Goal: Task Accomplishment & Management: Complete application form

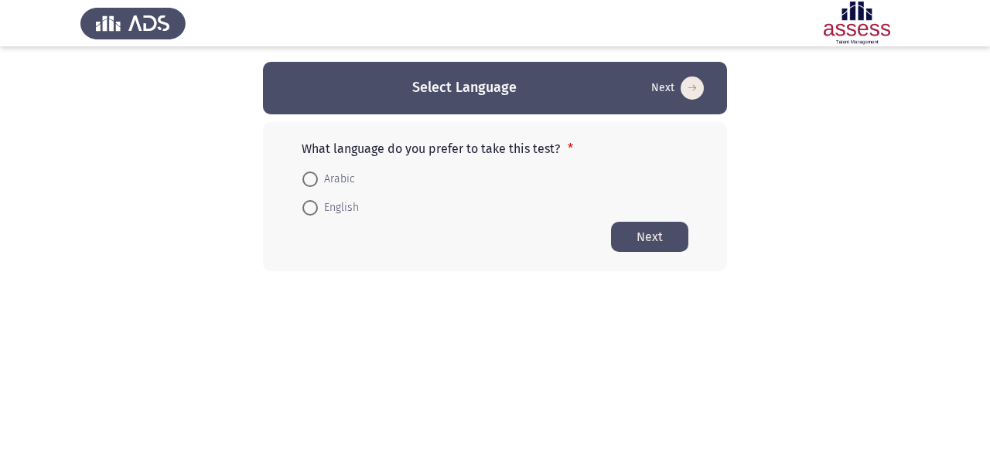
drag, startPoint x: 0, startPoint y: 0, endPoint x: 575, endPoint y: 283, distance: 641.1
click at [575, 283] on html "Select Language Next What language do you prefer to take this test? * Arabic En…" at bounding box center [495, 166] width 990 height 333
click at [325, 210] on span "English" at bounding box center [338, 208] width 41 height 19
click at [318, 210] on input "English" at bounding box center [309, 207] width 15 height 15
radio input "true"
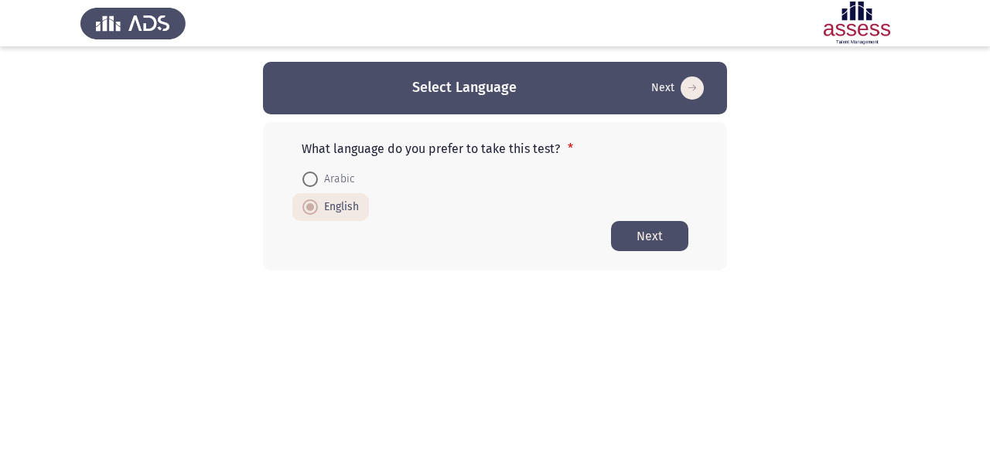
click at [647, 245] on button "Next" at bounding box center [649, 236] width 77 height 30
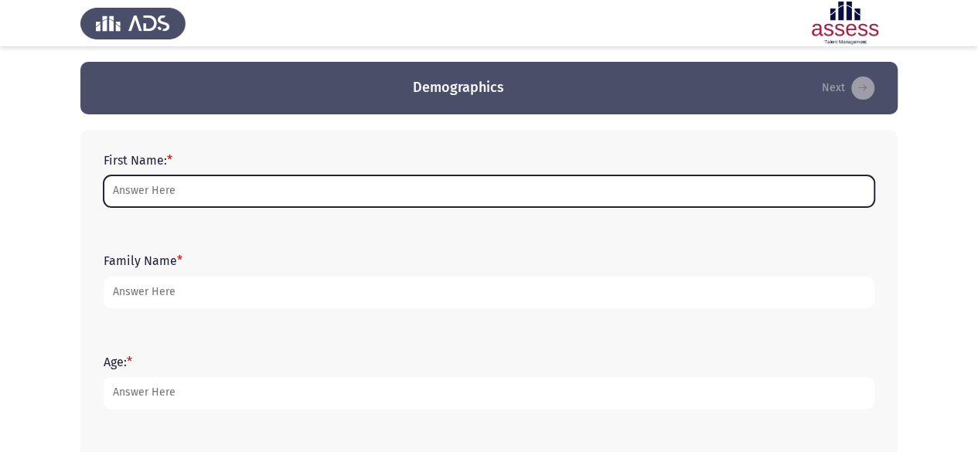
click at [292, 190] on input "First Name: *" at bounding box center [489, 192] width 771 height 32
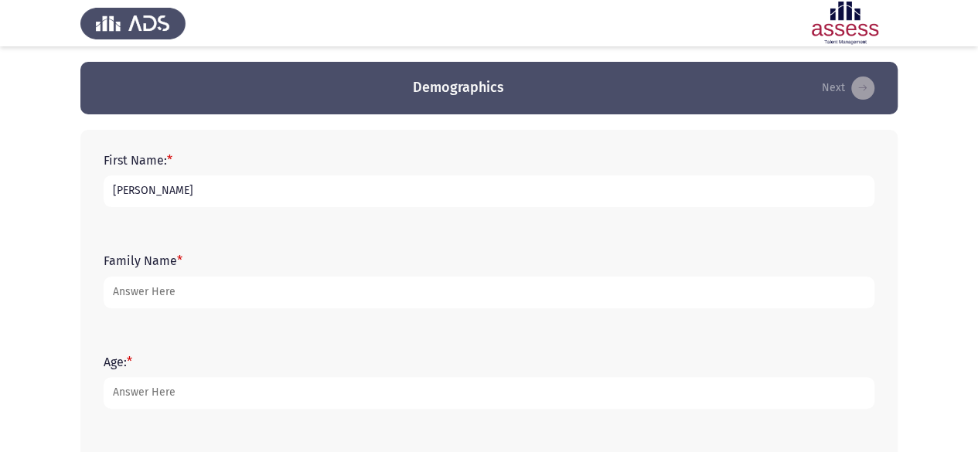
type input "[PERSON_NAME]"
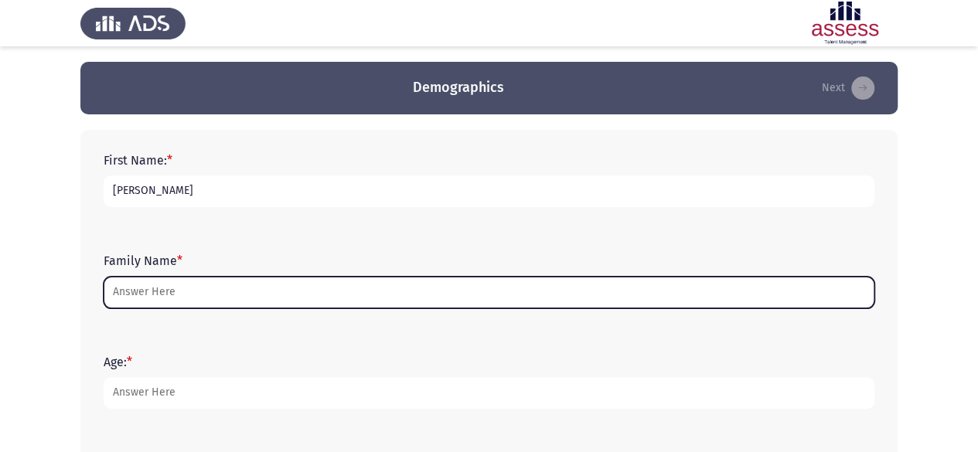
click at [144, 298] on input "Family Name *" at bounding box center [489, 293] width 771 height 32
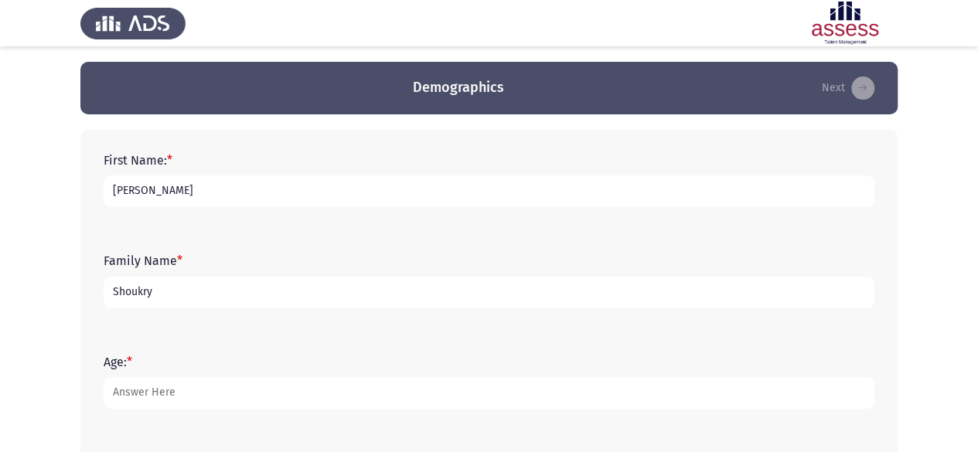
type input "Shoukry"
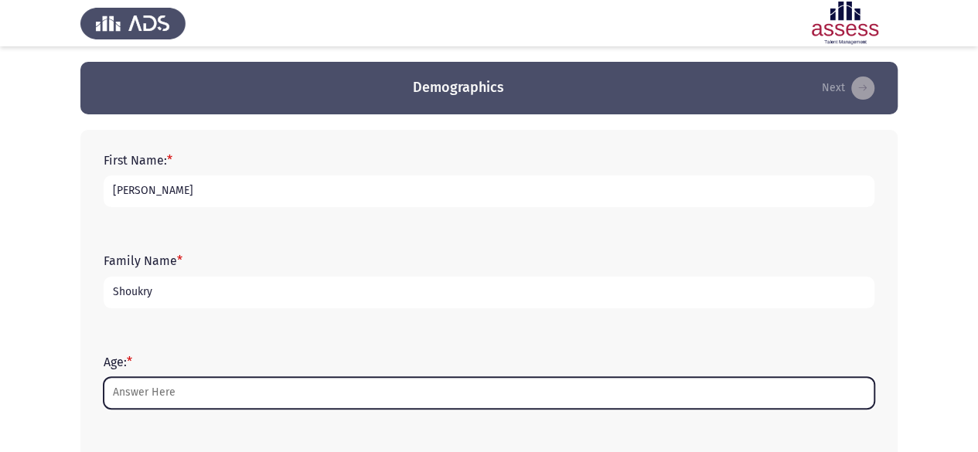
click at [127, 387] on input "Age: *" at bounding box center [489, 393] width 771 height 32
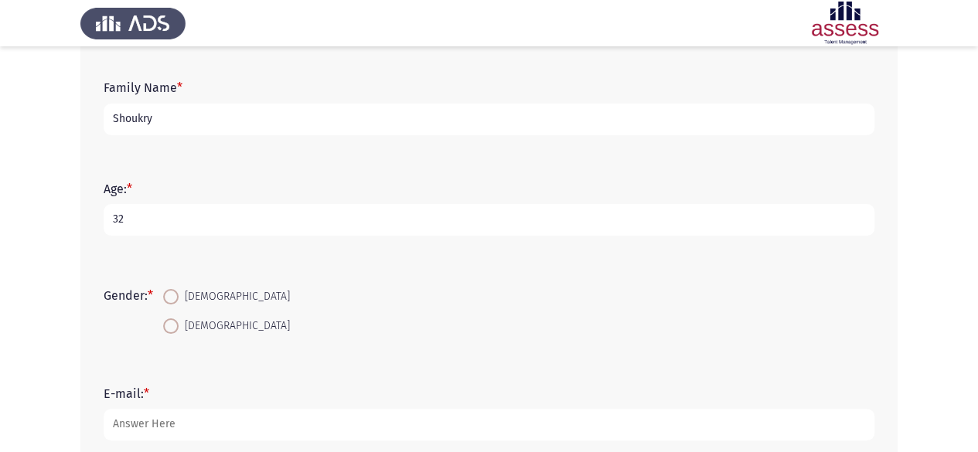
scroll to position [192, 0]
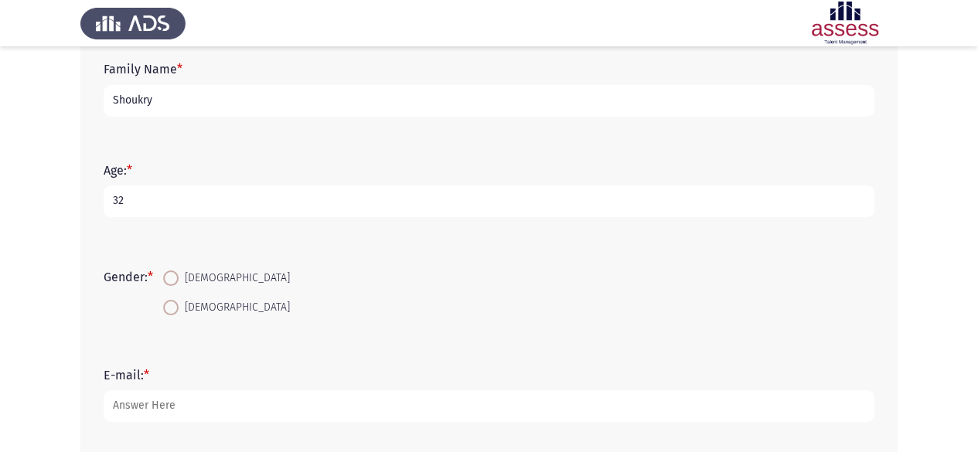
type input "32"
click at [179, 314] on span at bounding box center [170, 307] width 15 height 15
click at [179, 314] on input "[DEMOGRAPHIC_DATA]" at bounding box center [170, 307] width 15 height 15
radio input "true"
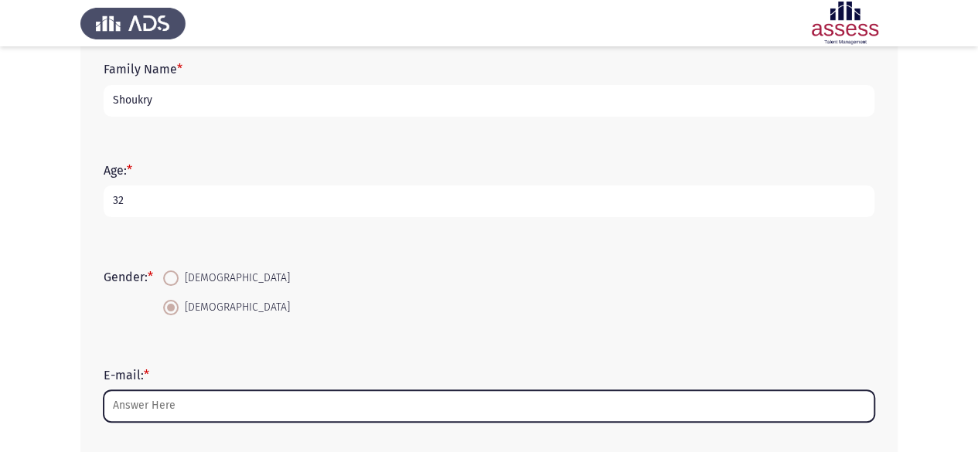
click at [169, 407] on input "E-mail: *" at bounding box center [489, 406] width 771 height 32
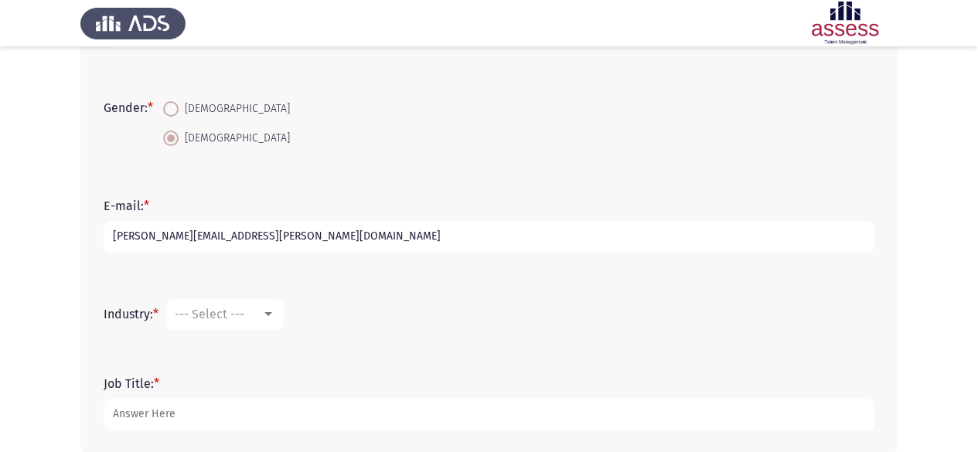
scroll to position [365, 0]
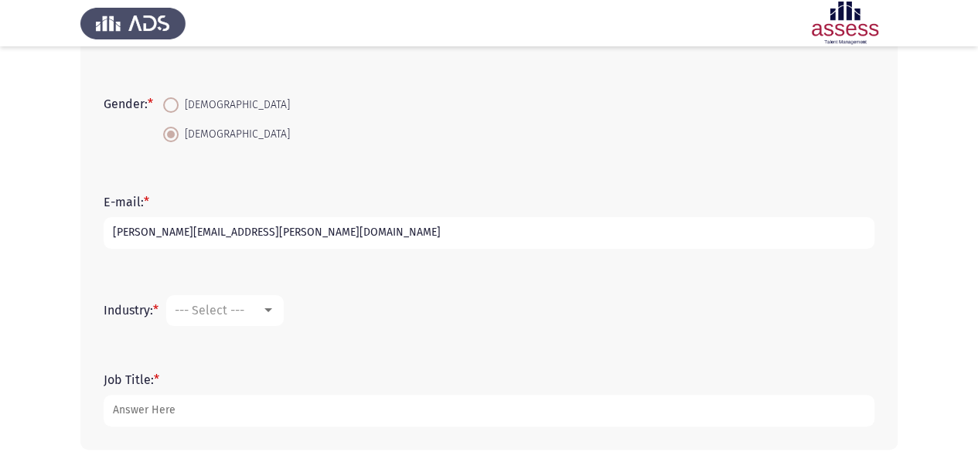
type input "[PERSON_NAME][EMAIL_ADDRESS][PERSON_NAME][DOMAIN_NAME]"
click at [230, 317] on mat-select "--- Select ---" at bounding box center [225, 310] width 118 height 31
click at [271, 310] on div at bounding box center [268, 311] width 8 height 4
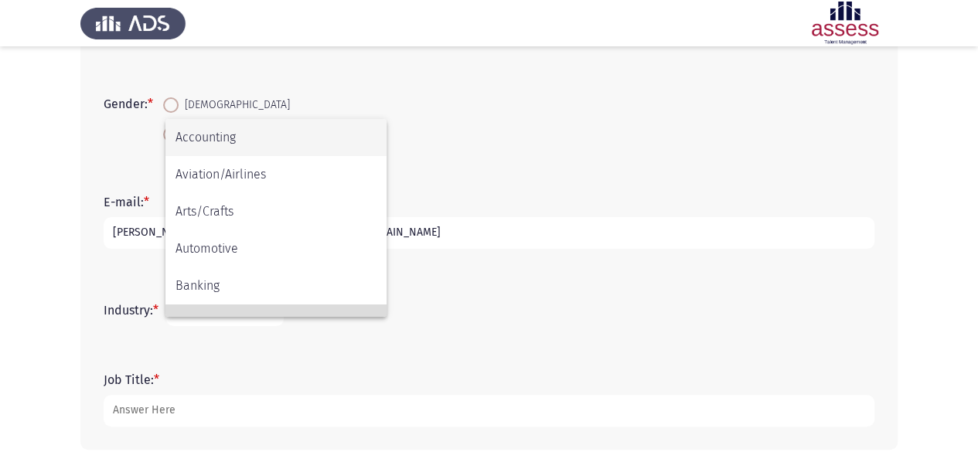
click at [271, 310] on span "Civic/Social Organization" at bounding box center [276, 323] width 201 height 37
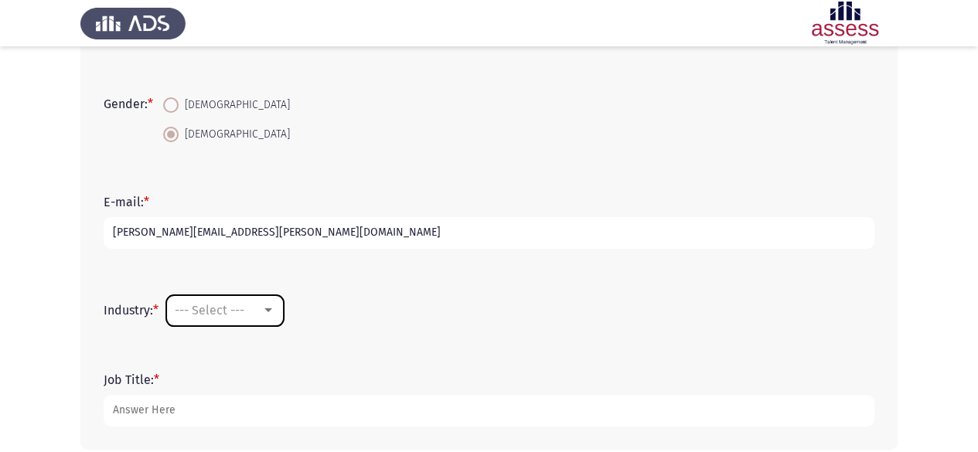
scroll to position [25, 0]
click at [271, 310] on span "Civic/Social Organization" at bounding box center [246, 310] width 143 height 15
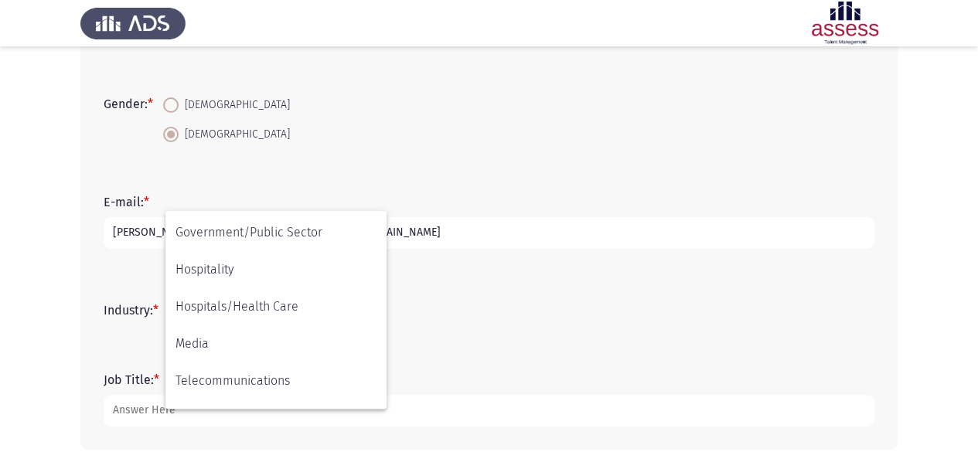
scroll to position [335, 0]
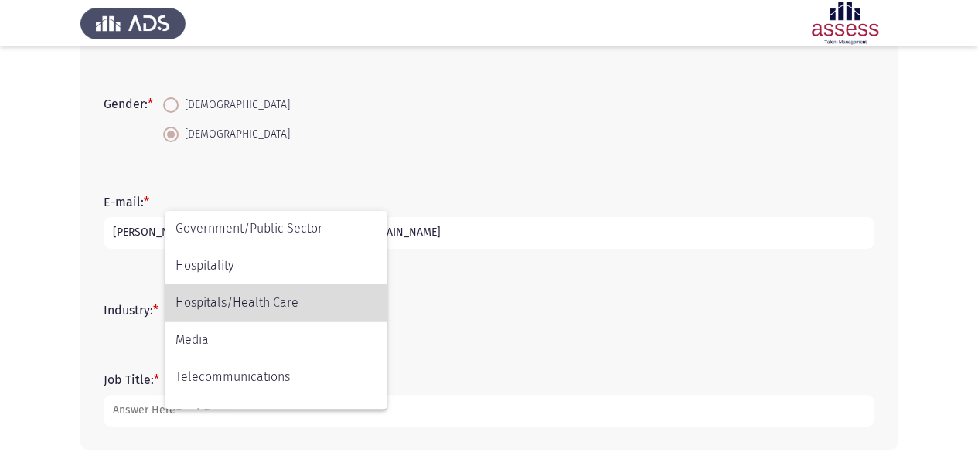
click at [269, 304] on span "Hospitals/Health Care" at bounding box center [276, 303] width 201 height 37
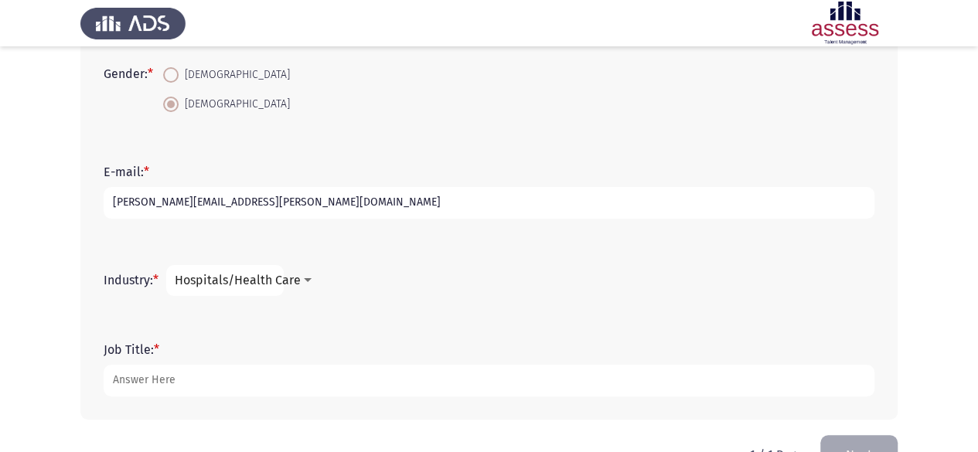
scroll to position [439, 0]
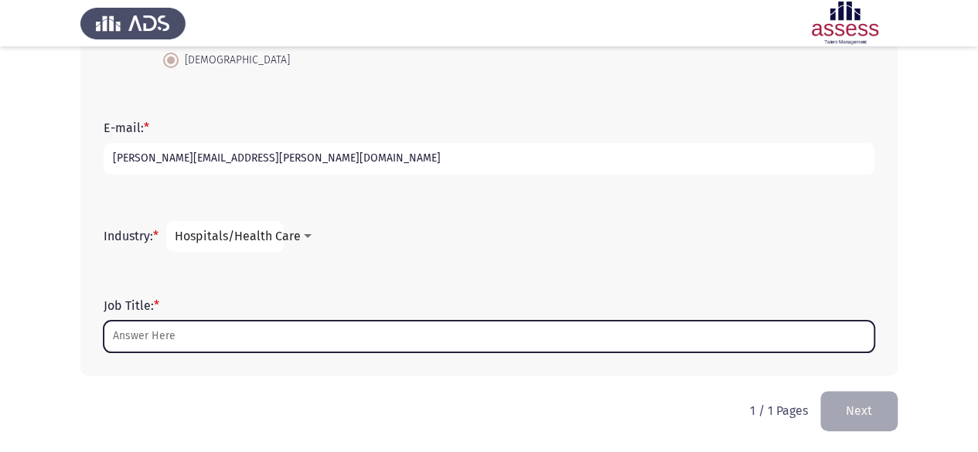
click at [276, 339] on input "Job Title: *" at bounding box center [489, 337] width 771 height 32
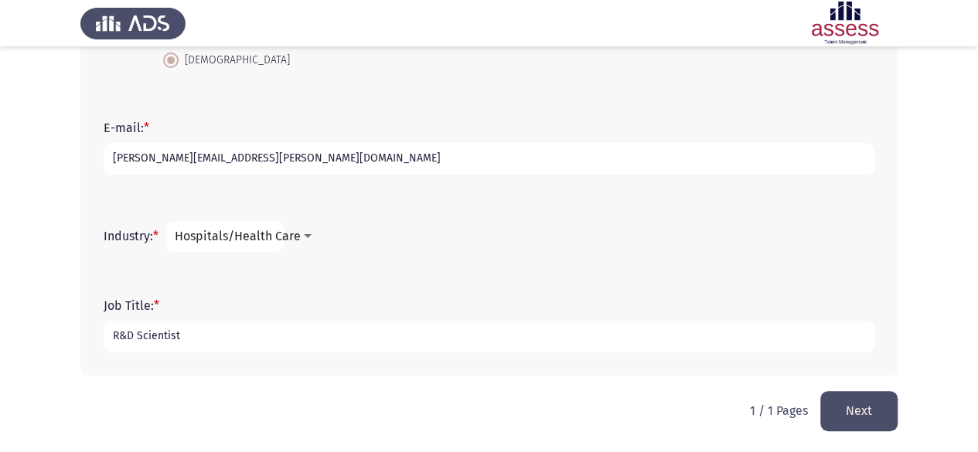
type input "R&D Scientist"
click at [858, 412] on button "Next" at bounding box center [858, 410] width 77 height 39
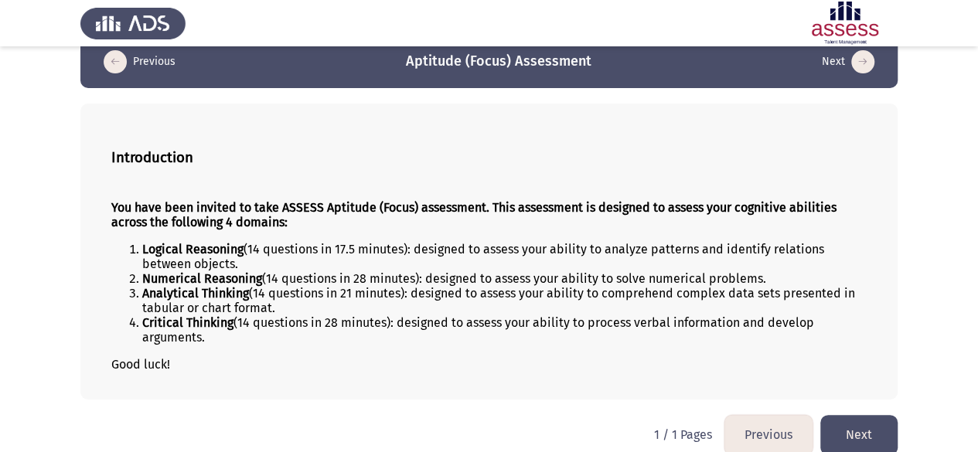
scroll to position [42, 0]
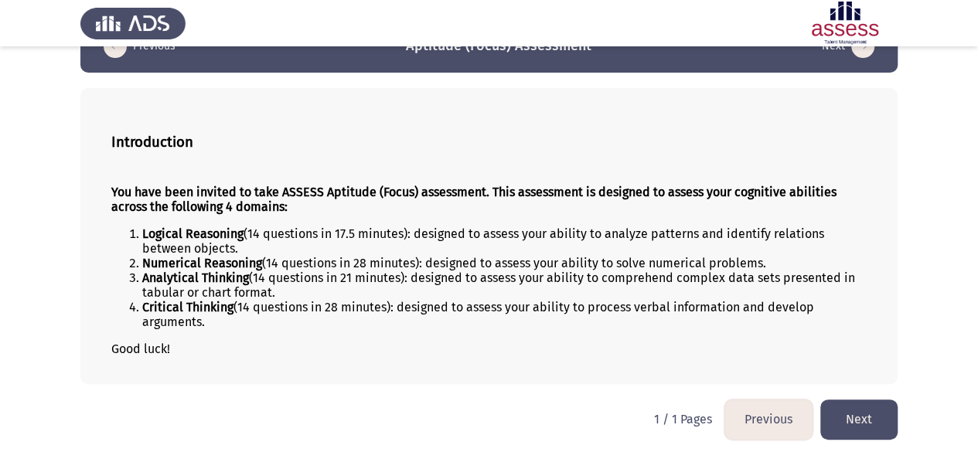
click at [877, 407] on button "Next" at bounding box center [858, 419] width 77 height 39
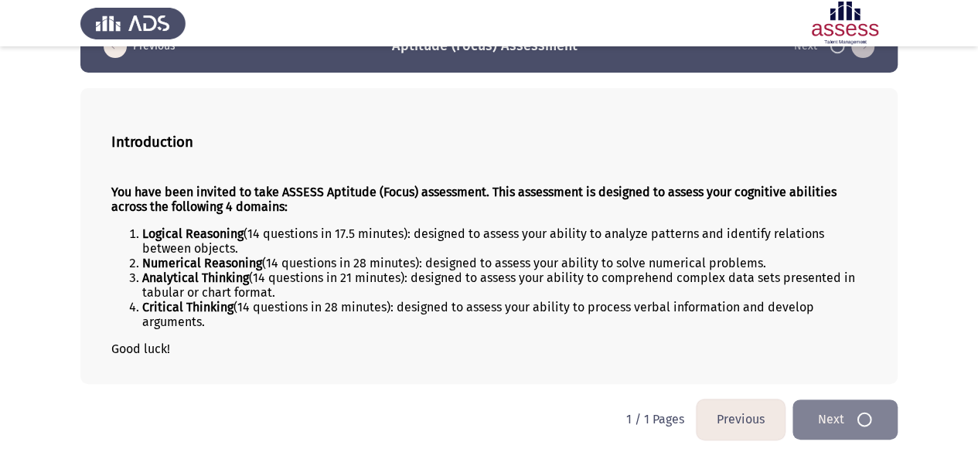
scroll to position [0, 0]
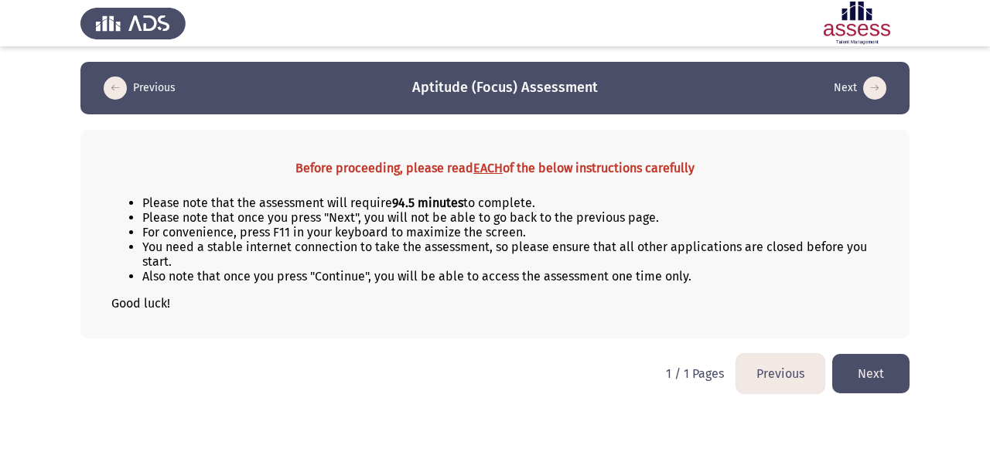
click at [876, 367] on button "Next" at bounding box center [870, 373] width 77 height 39
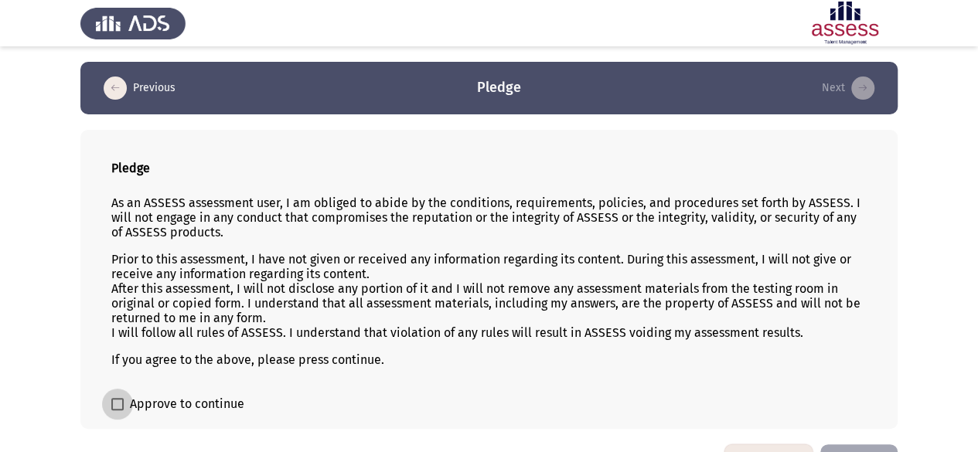
click at [119, 404] on span at bounding box center [117, 404] width 12 height 12
click at [118, 411] on input "Approve to continue" at bounding box center [117, 411] width 1 height 1
checkbox input "true"
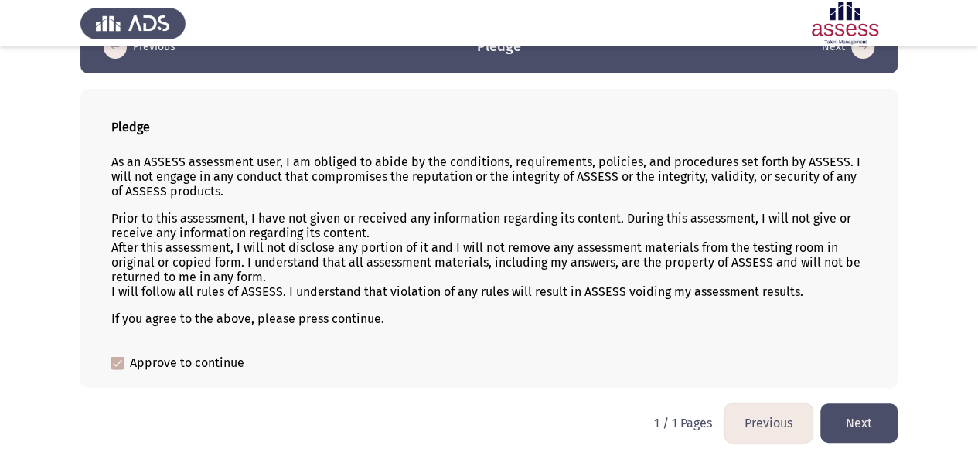
scroll to position [44, 0]
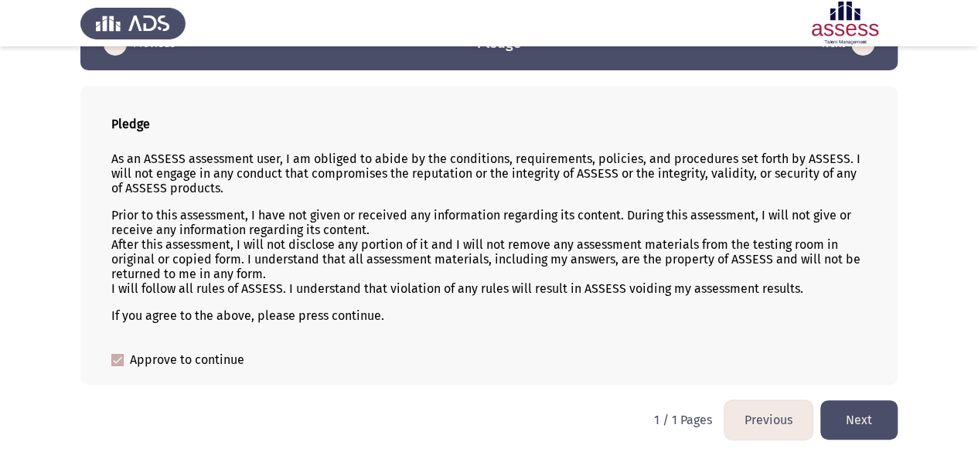
click at [864, 418] on button "Next" at bounding box center [858, 420] width 77 height 39
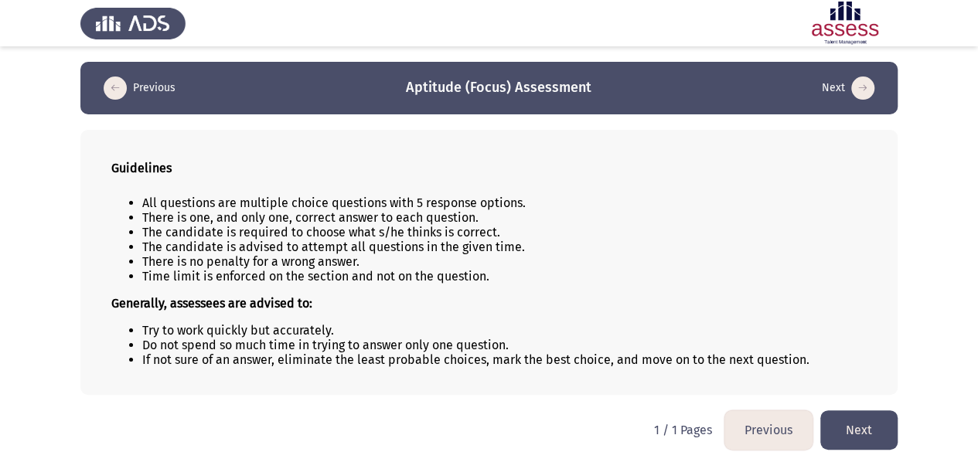
scroll to position [10, 0]
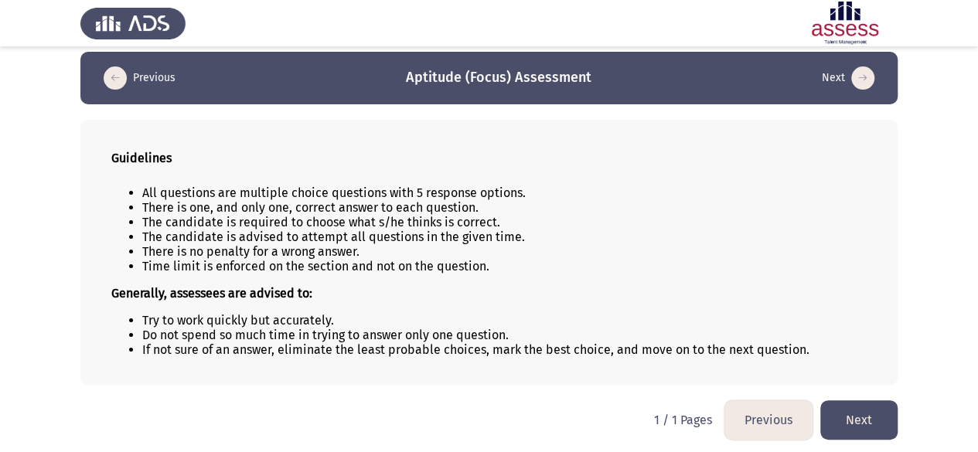
click at [849, 418] on button "Next" at bounding box center [858, 420] width 77 height 39
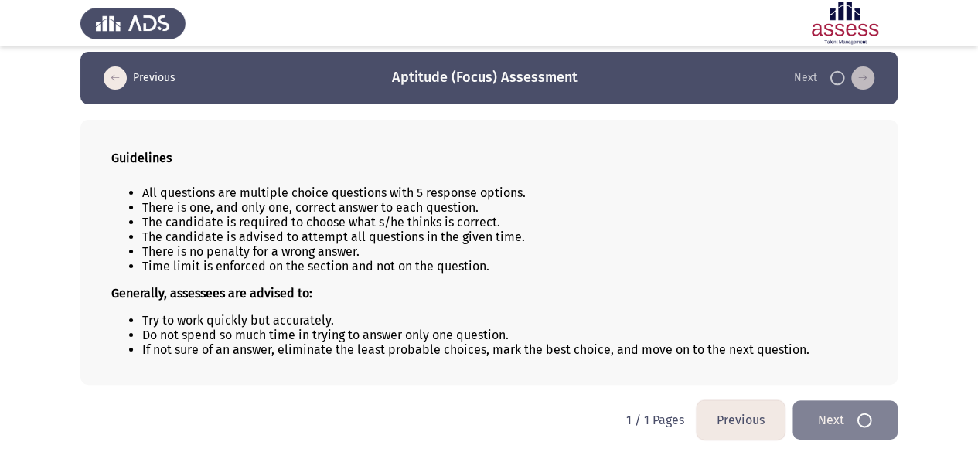
scroll to position [0, 0]
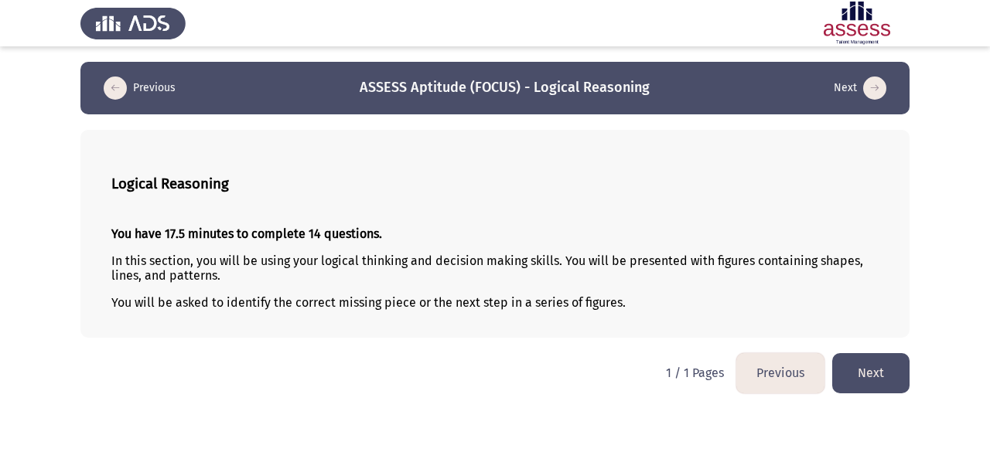
click at [880, 383] on button "Next" at bounding box center [870, 372] width 77 height 39
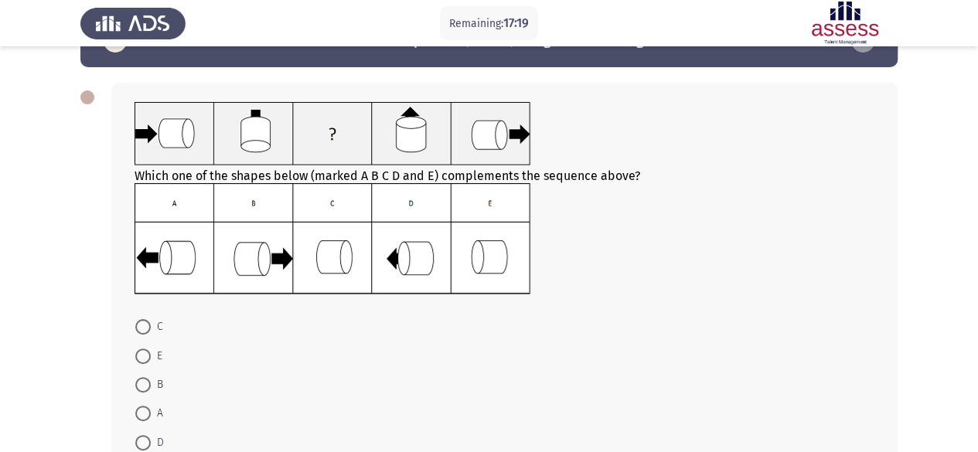
scroll to position [56, 0]
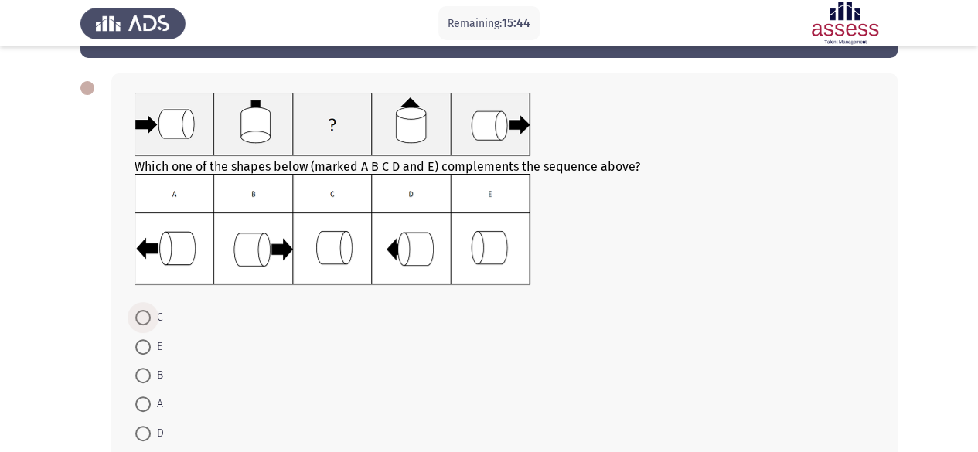
click at [138, 316] on span at bounding box center [142, 317] width 15 height 15
click at [138, 316] on input "C" at bounding box center [142, 317] width 15 height 15
radio input "true"
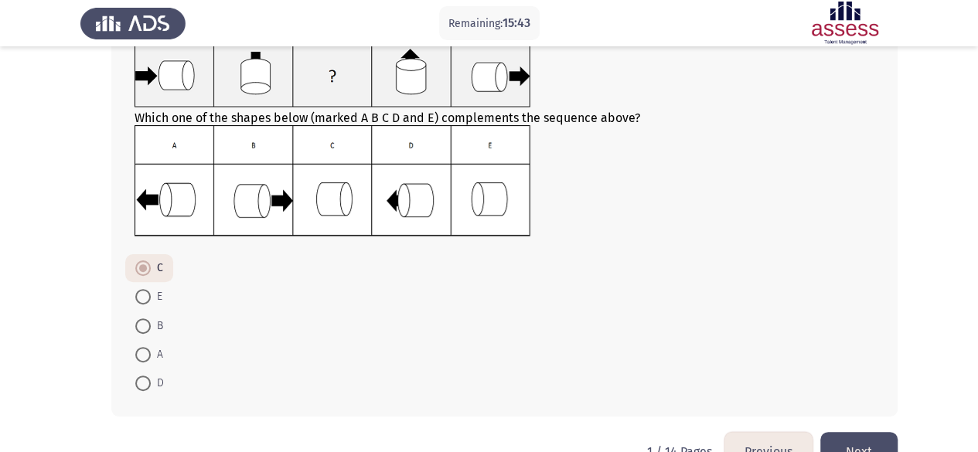
scroll to position [145, 0]
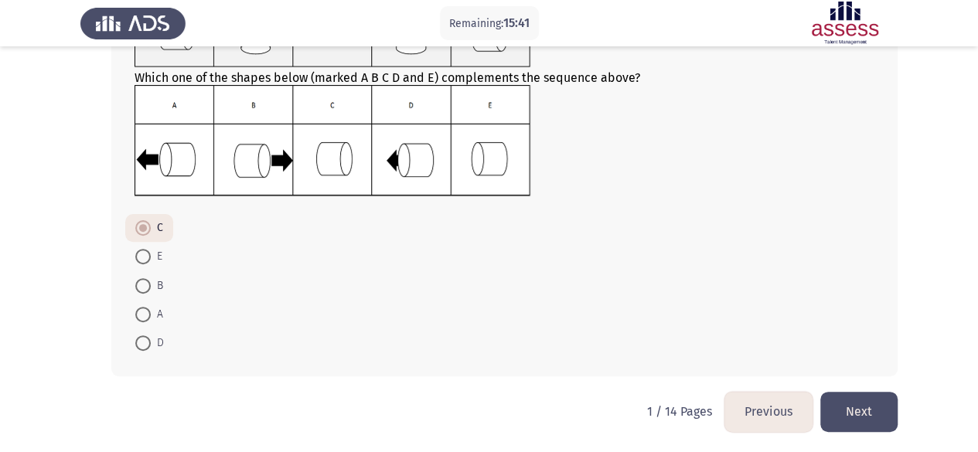
click at [868, 407] on button "Next" at bounding box center [858, 411] width 77 height 39
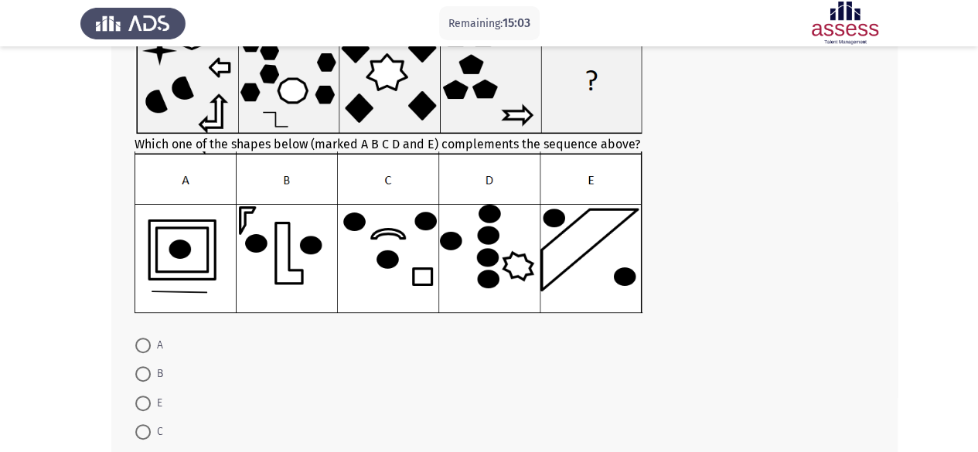
scroll to position [143, 0]
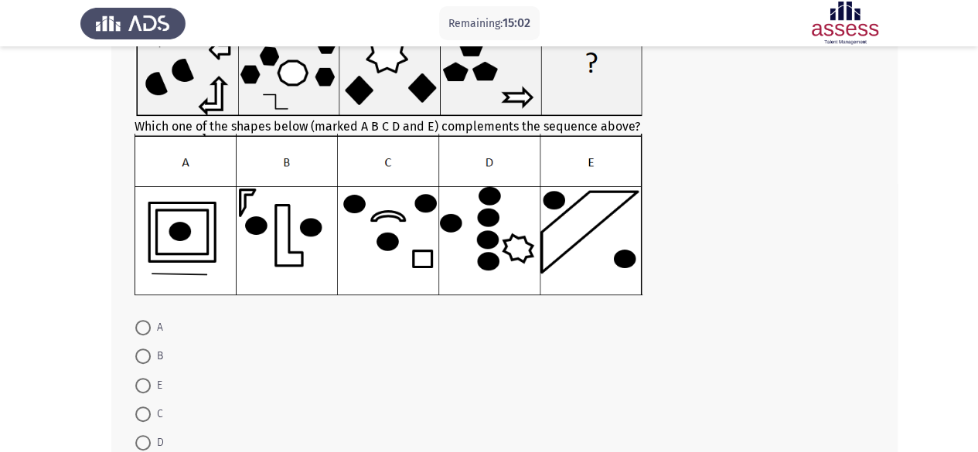
click at [143, 436] on span at bounding box center [142, 442] width 15 height 15
click at [143, 436] on input "D" at bounding box center [142, 442] width 15 height 15
radio input "true"
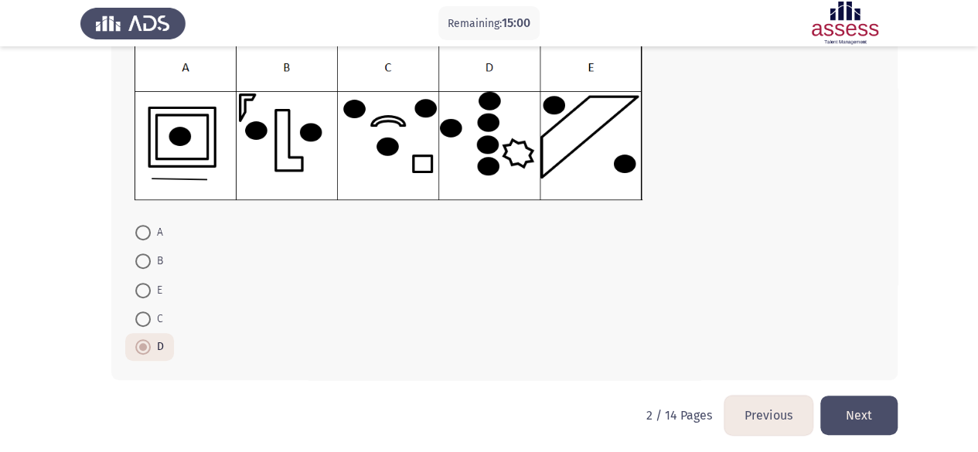
scroll to position [241, 0]
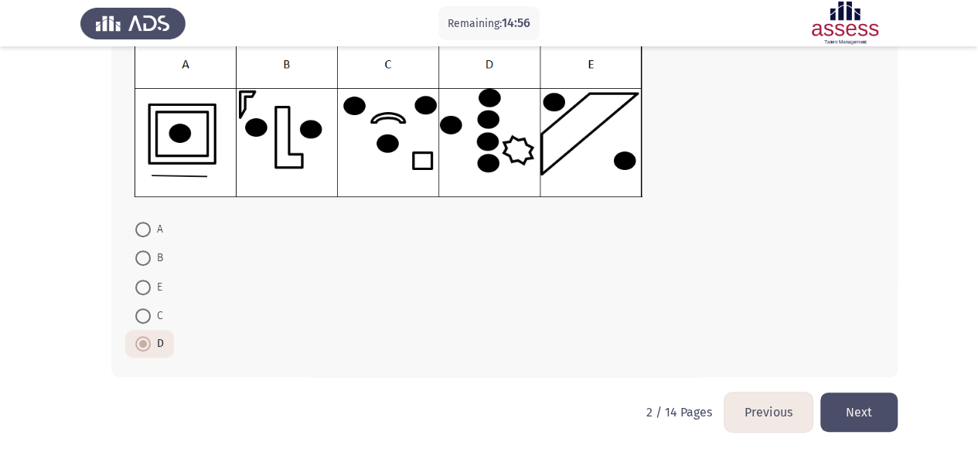
click at [857, 415] on button "Next" at bounding box center [858, 412] width 77 height 39
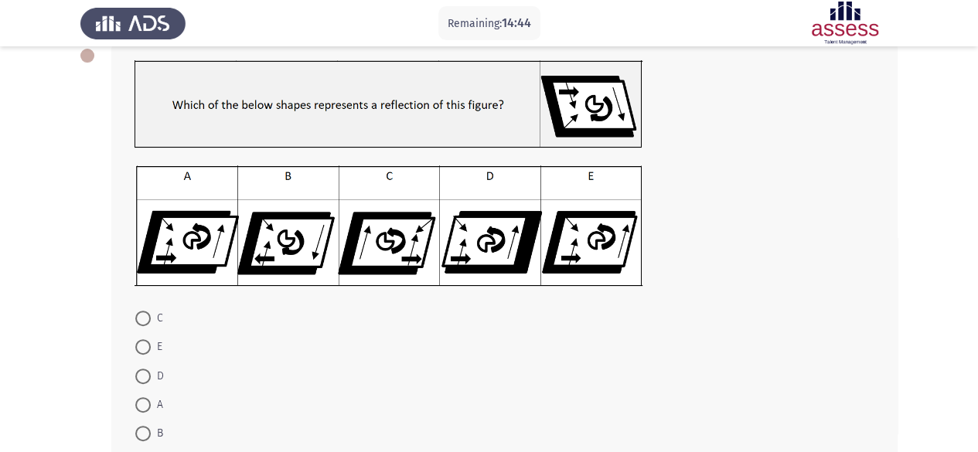
scroll to position [90, 0]
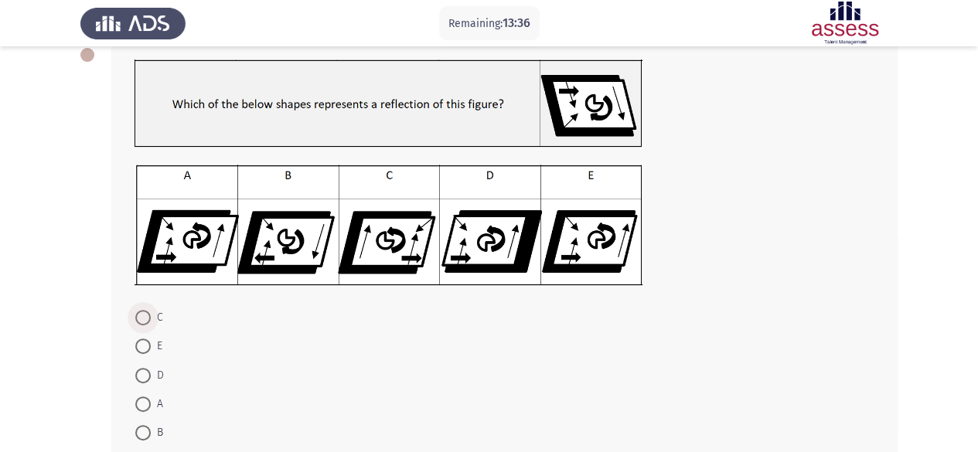
click at [148, 316] on span at bounding box center [142, 317] width 15 height 15
click at [148, 316] on input "C" at bounding box center [142, 317] width 15 height 15
radio input "true"
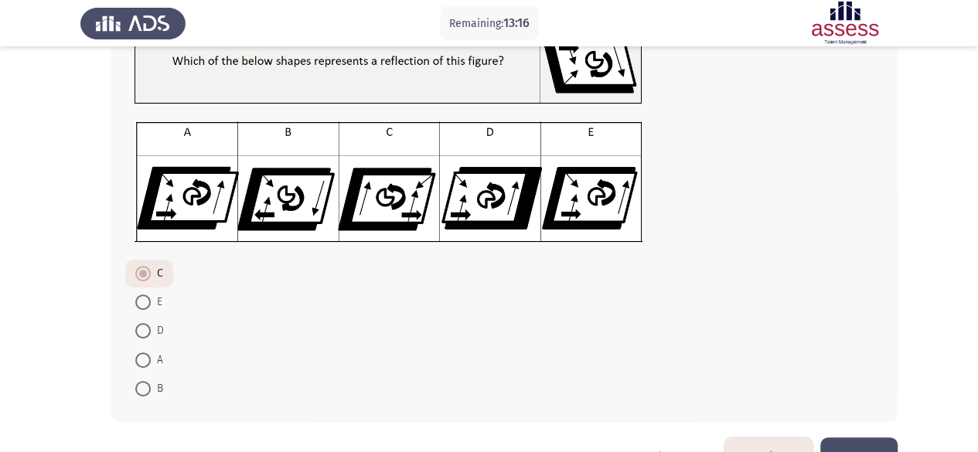
scroll to position [178, 0]
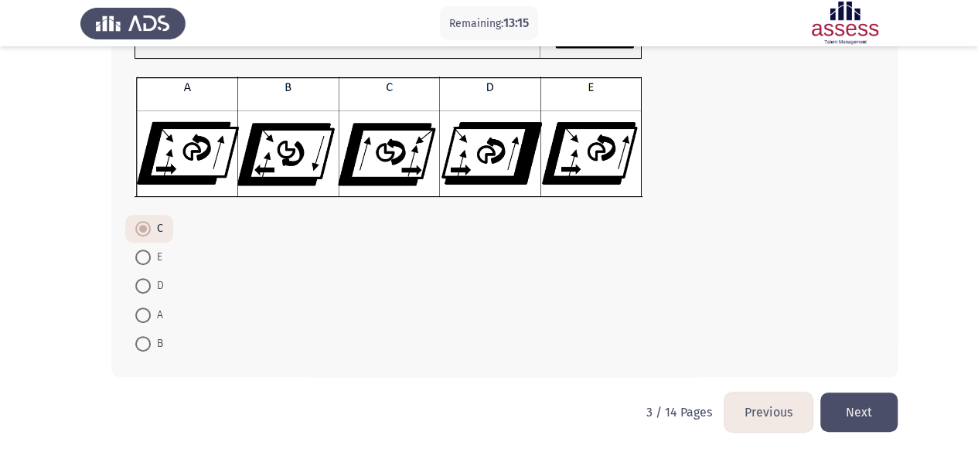
click at [855, 418] on button "Next" at bounding box center [858, 412] width 77 height 39
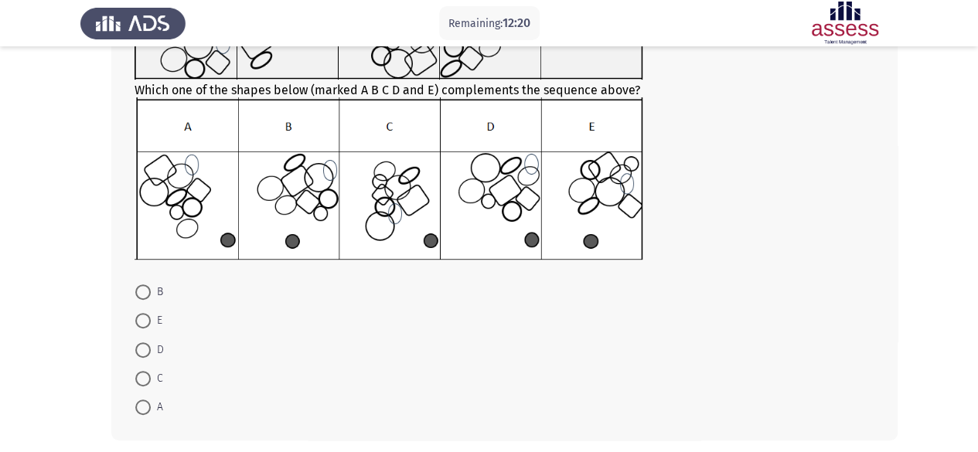
scroll to position [186, 0]
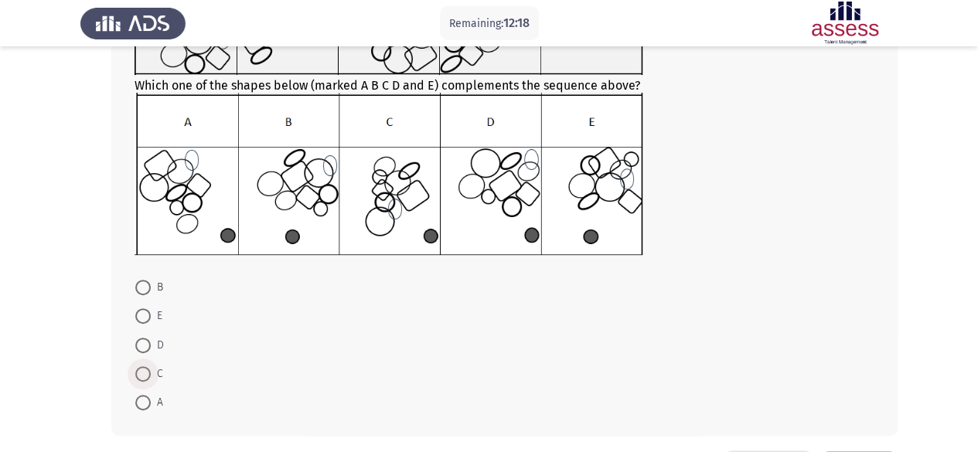
click at [141, 369] on span at bounding box center [142, 373] width 15 height 15
click at [141, 369] on input "C" at bounding box center [142, 373] width 15 height 15
radio input "true"
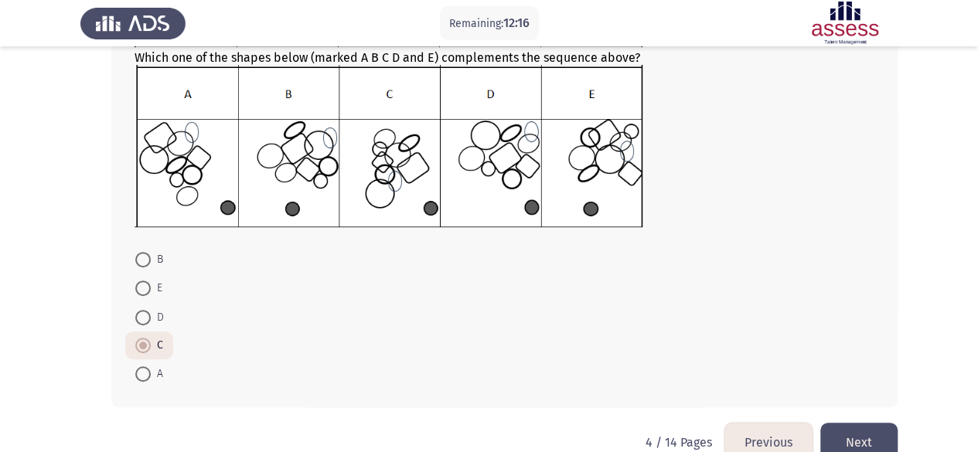
scroll to position [244, 0]
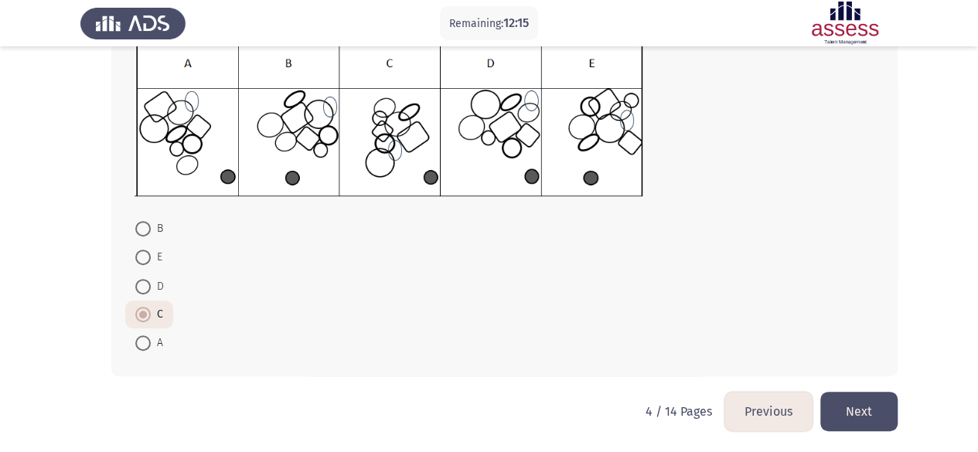
click at [865, 413] on button "Next" at bounding box center [858, 411] width 77 height 39
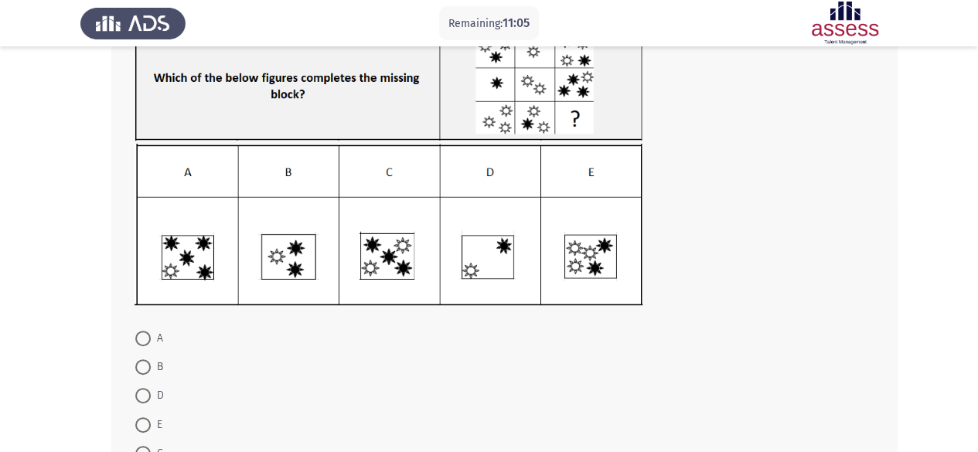
scroll to position [133, 0]
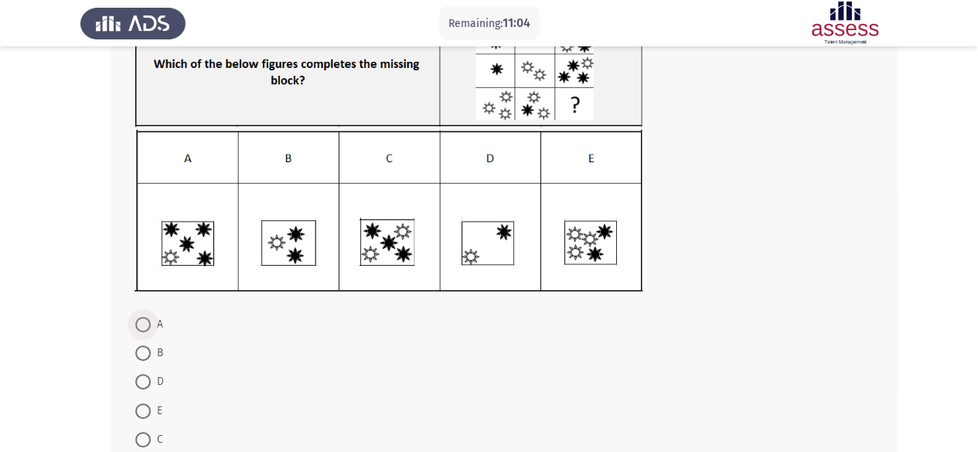
click at [145, 322] on span at bounding box center [142, 324] width 15 height 15
click at [145, 322] on input "A" at bounding box center [142, 324] width 15 height 15
radio input "true"
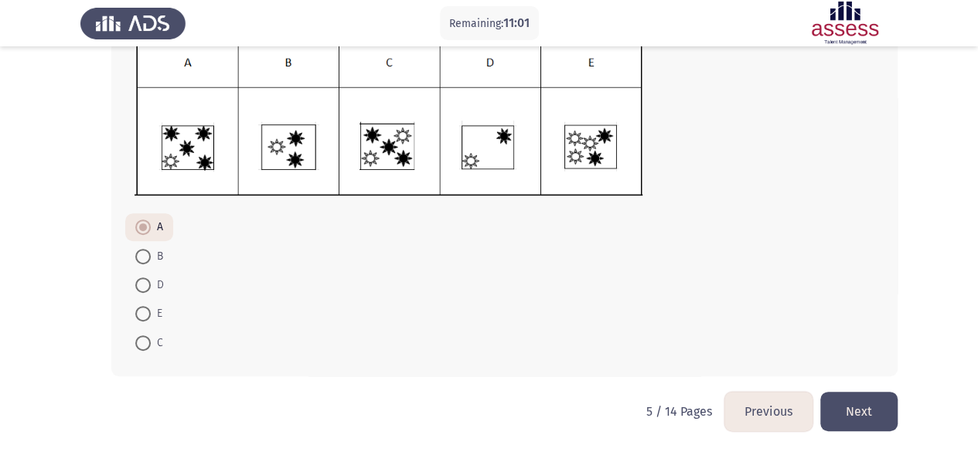
click at [852, 411] on button "Next" at bounding box center [858, 411] width 77 height 39
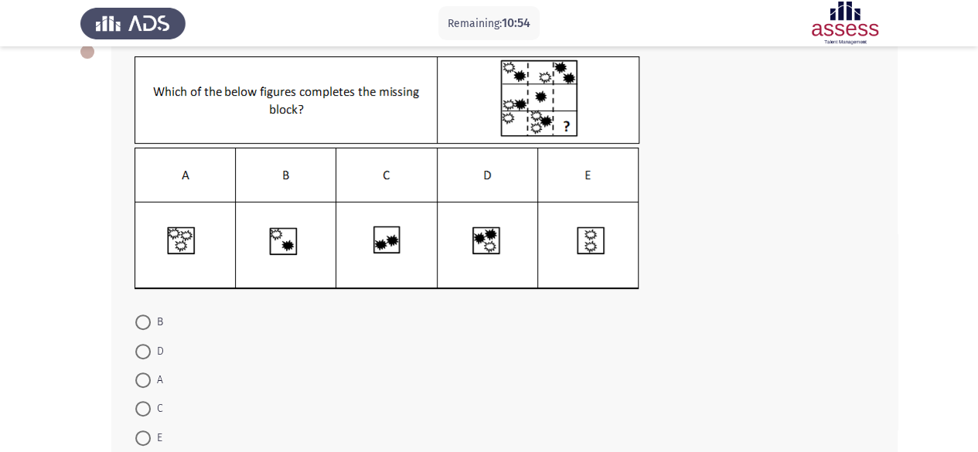
scroll to position [91, 0]
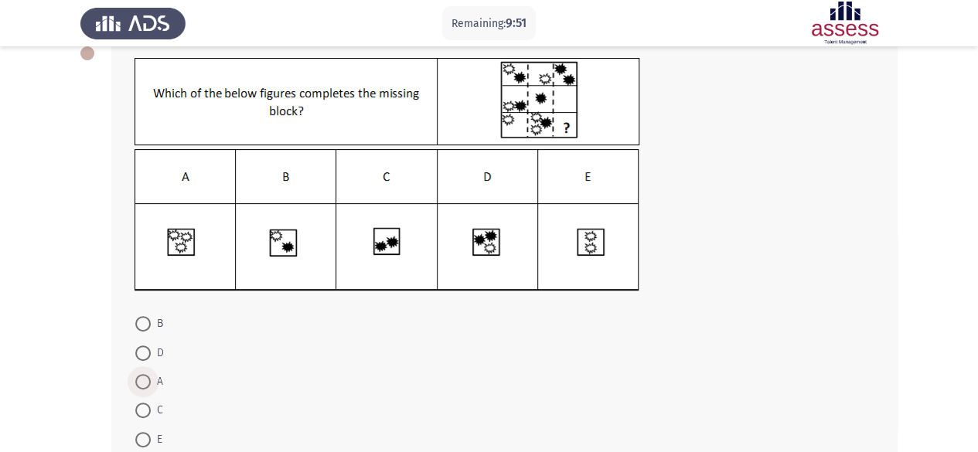
click at [141, 380] on span at bounding box center [142, 381] width 15 height 15
click at [141, 380] on input "A" at bounding box center [142, 381] width 15 height 15
radio input "true"
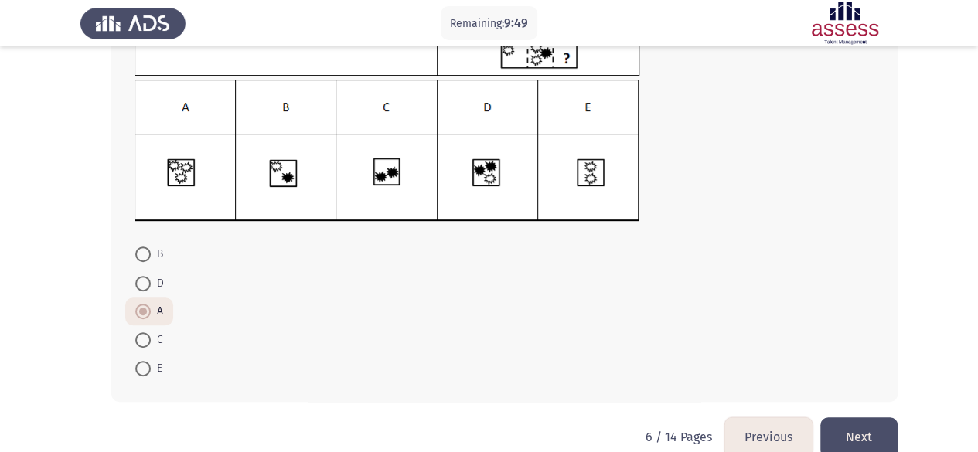
scroll to position [186, 0]
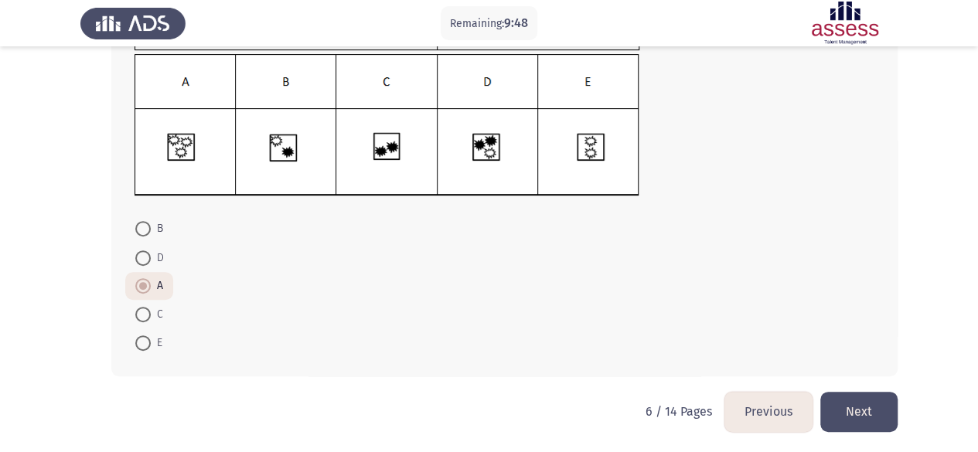
click at [878, 404] on button "Next" at bounding box center [858, 411] width 77 height 39
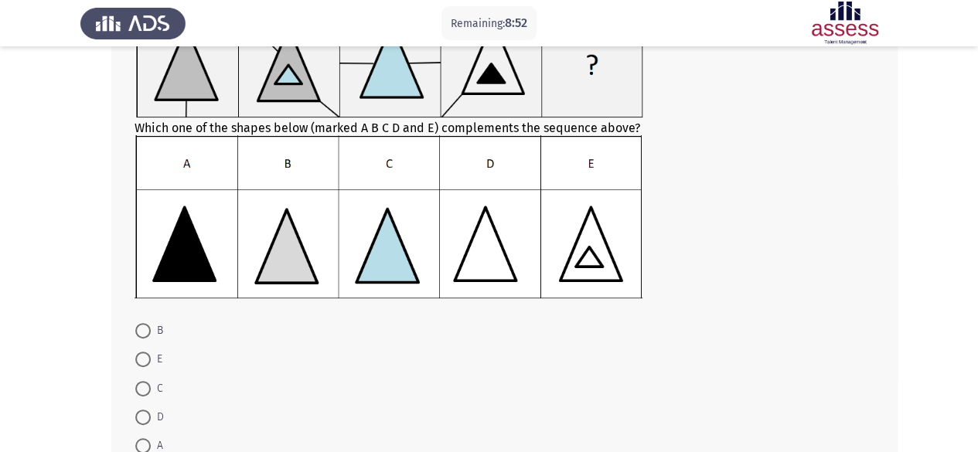
scroll to position [244, 0]
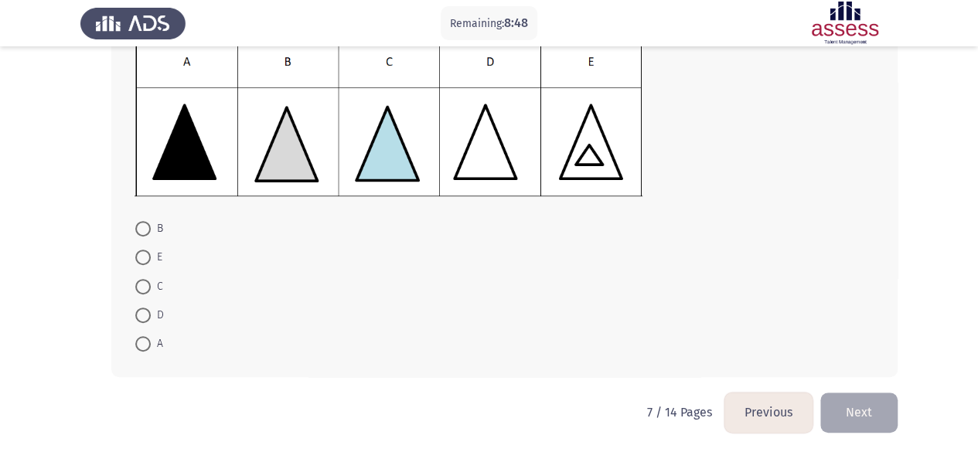
click at [753, 411] on button "Previous" at bounding box center [768, 412] width 88 height 39
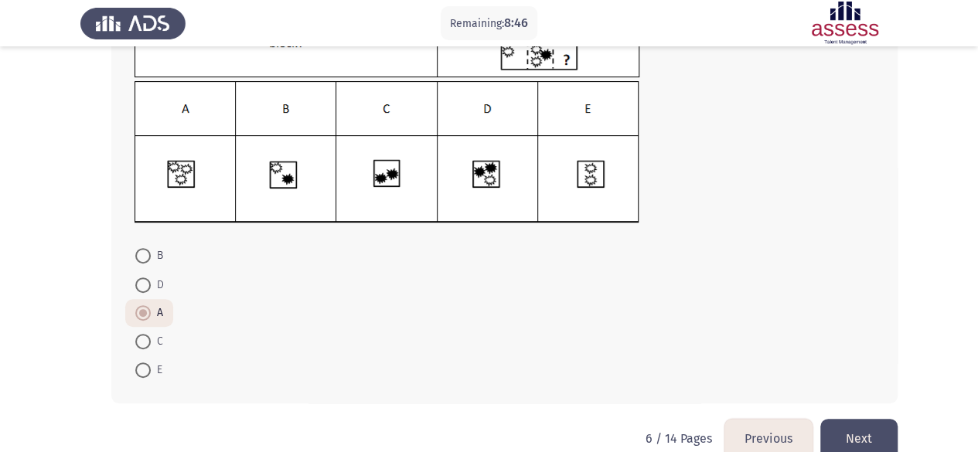
scroll to position [186, 0]
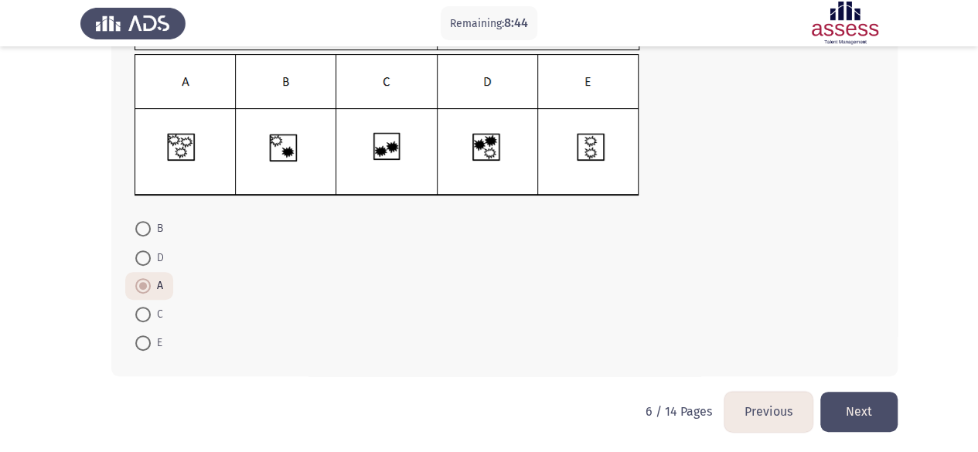
click at [855, 420] on button "Next" at bounding box center [858, 411] width 77 height 39
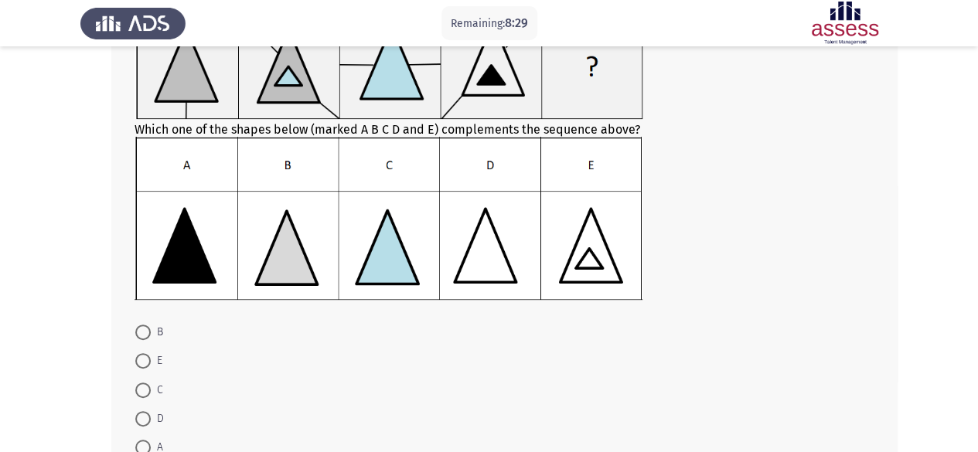
scroll to position [171, 0]
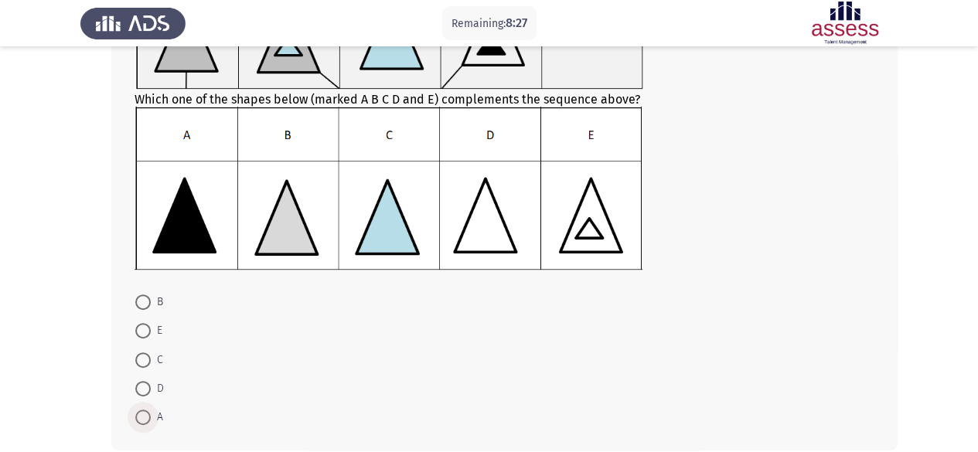
click at [148, 412] on span at bounding box center [142, 417] width 15 height 15
click at [148, 412] on input "A" at bounding box center [142, 417] width 15 height 15
radio input "true"
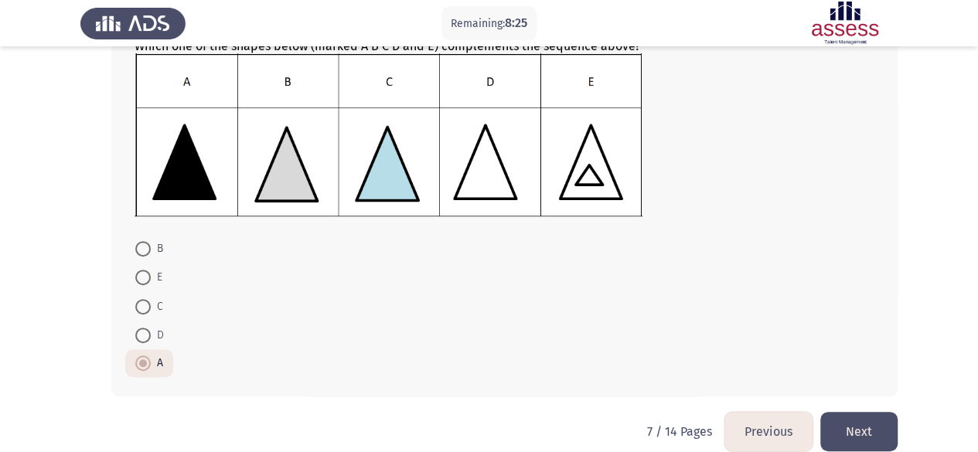
scroll to position [231, 0]
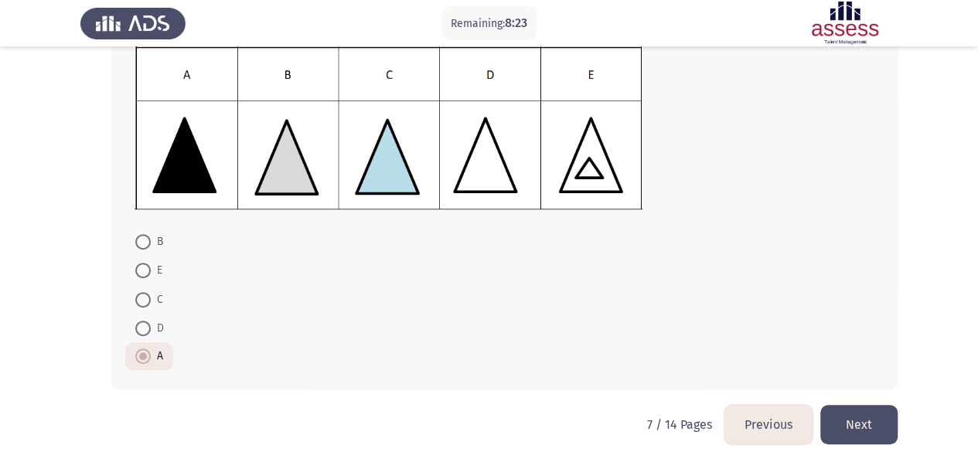
click at [854, 418] on button "Next" at bounding box center [858, 424] width 77 height 39
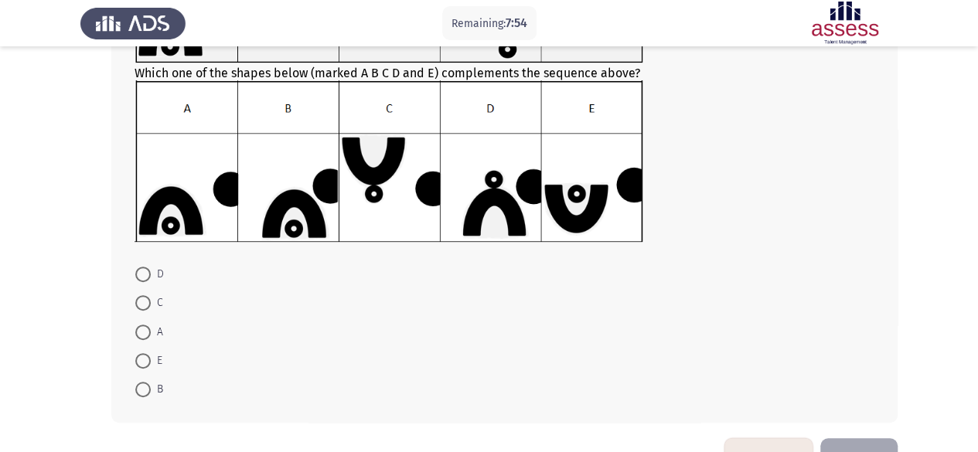
scroll to position [243, 0]
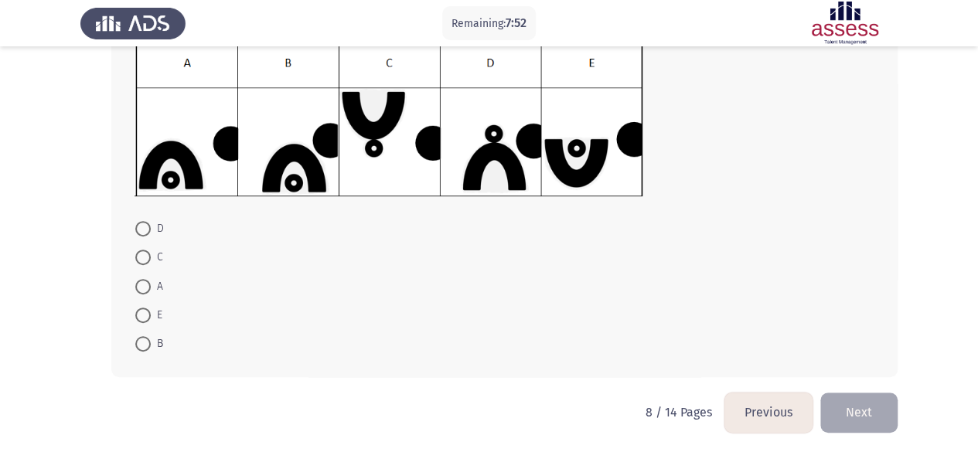
click at [776, 404] on button "Previous" at bounding box center [768, 412] width 88 height 39
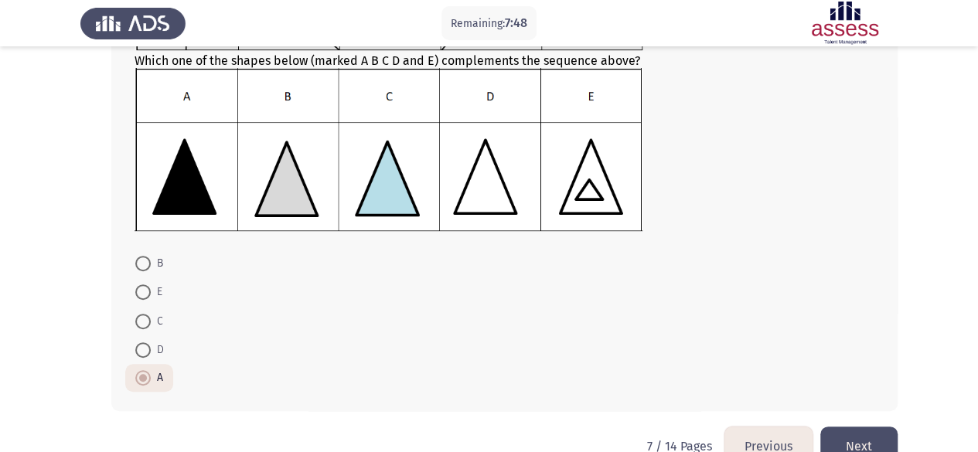
scroll to position [244, 0]
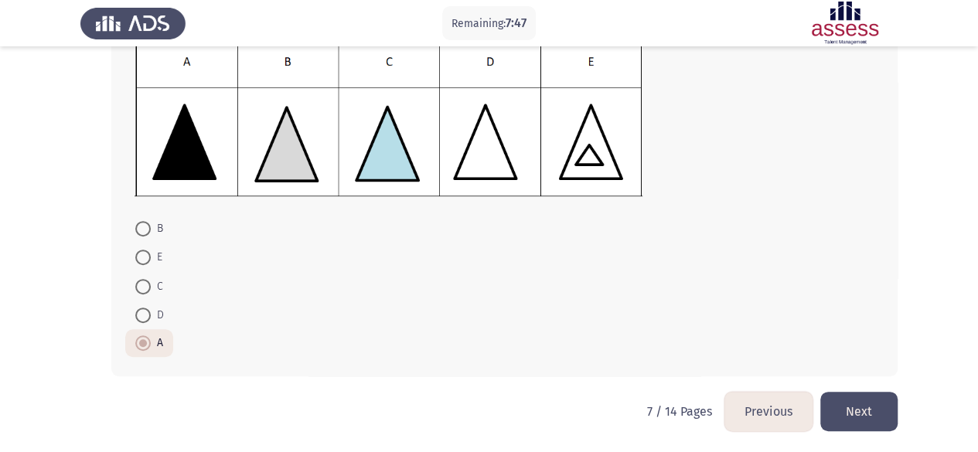
click at [869, 404] on button "Next" at bounding box center [858, 411] width 77 height 39
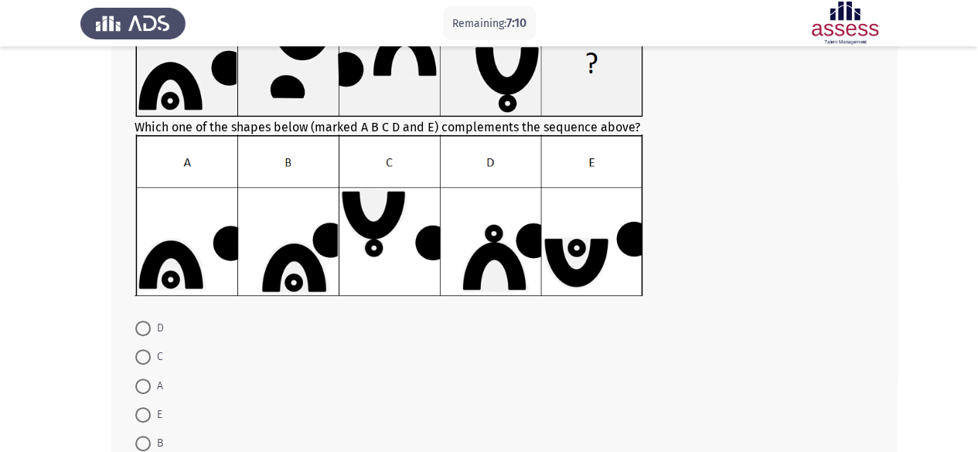
scroll to position [162, 0]
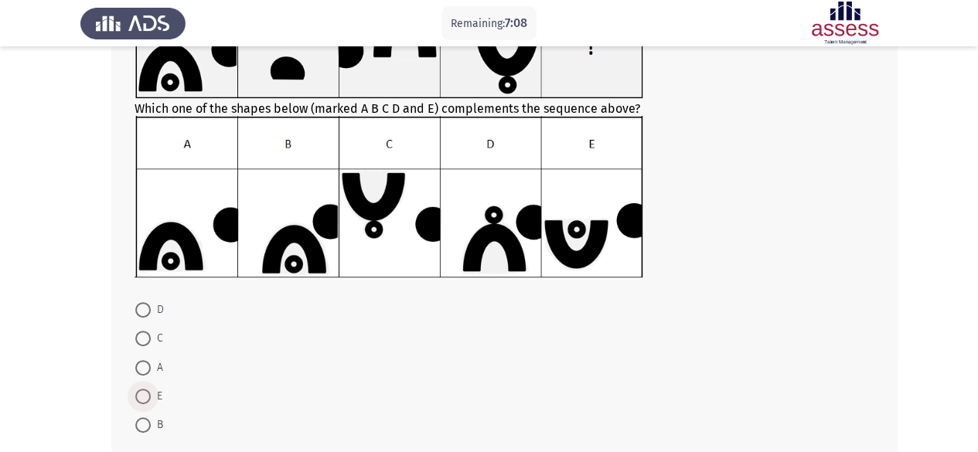
click at [148, 393] on span at bounding box center [142, 396] width 15 height 15
click at [148, 393] on input "E" at bounding box center [142, 396] width 15 height 15
radio input "true"
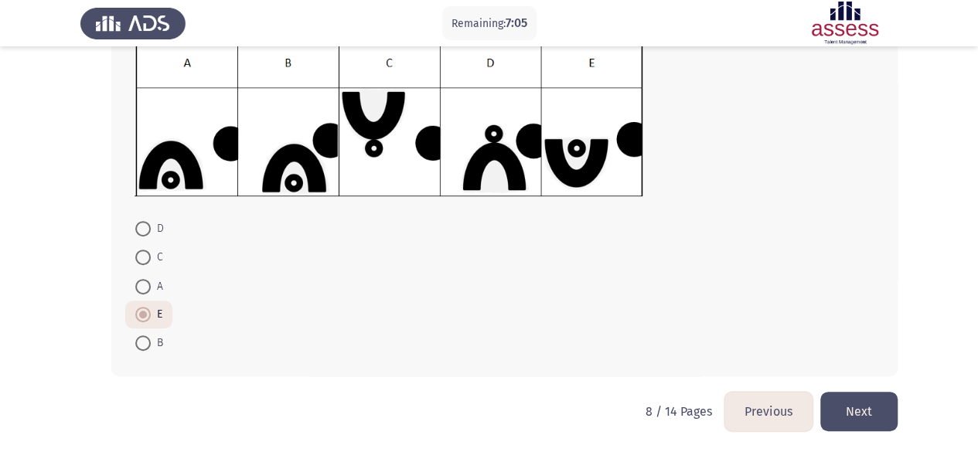
click at [853, 411] on button "Next" at bounding box center [858, 411] width 77 height 39
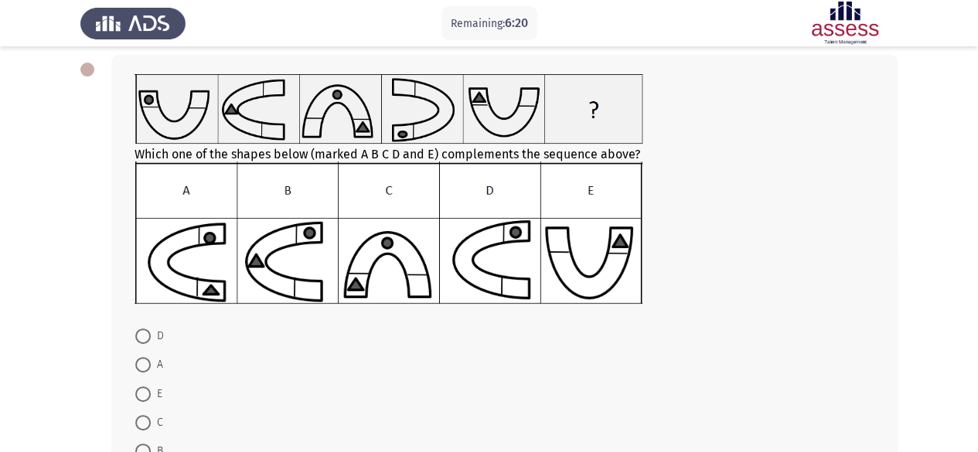
scroll to position [73, 0]
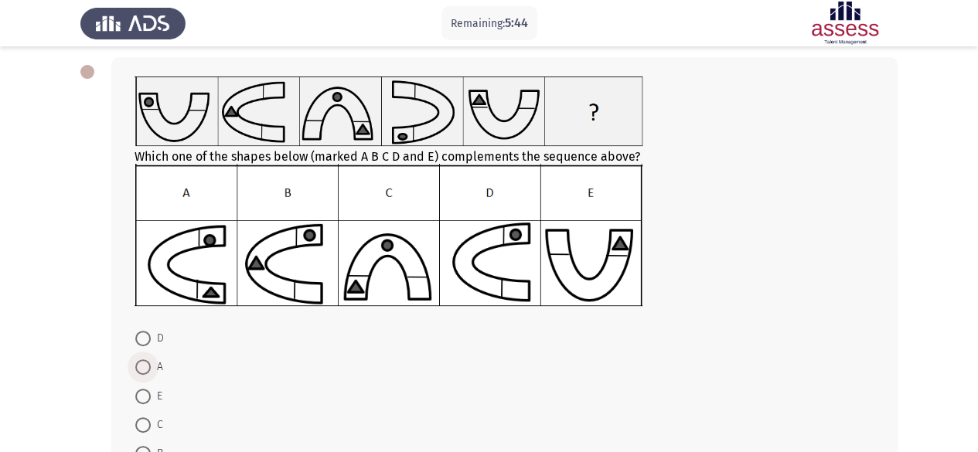
click at [144, 374] on label "A" at bounding box center [149, 367] width 28 height 19
click at [144, 374] on input "A" at bounding box center [142, 367] width 15 height 15
radio input "true"
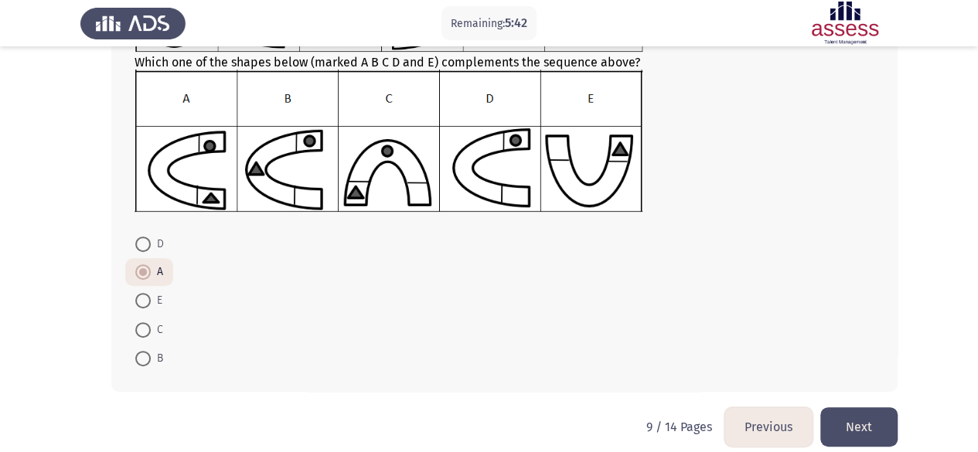
scroll to position [182, 0]
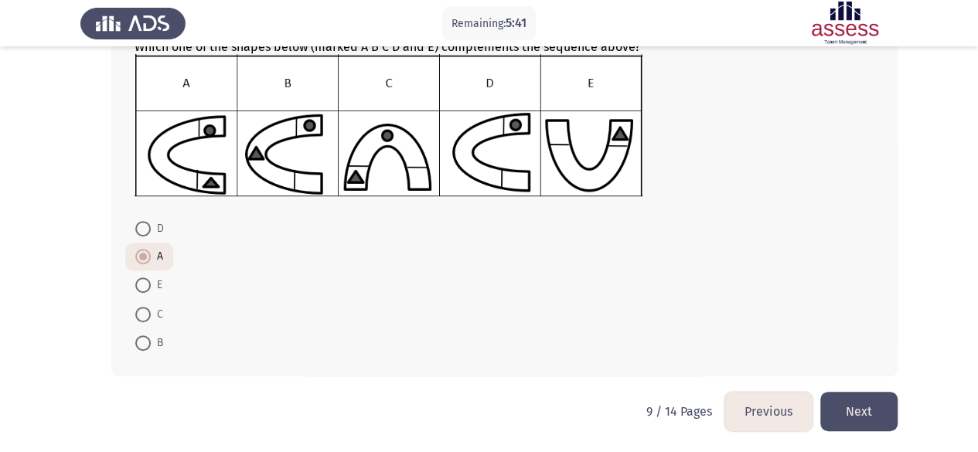
click at [853, 421] on button "Next" at bounding box center [858, 411] width 77 height 39
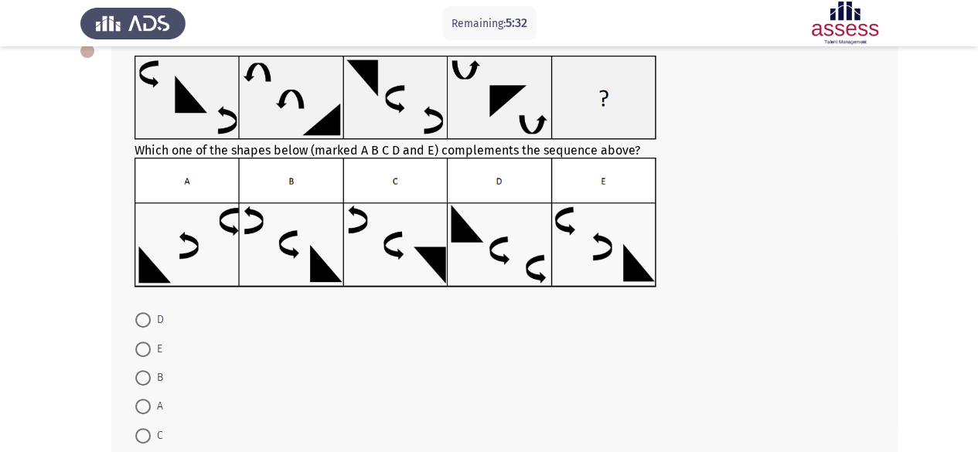
scroll to position [93, 0]
click at [139, 318] on span at bounding box center [142, 320] width 15 height 15
click at [139, 318] on input "D" at bounding box center [142, 320] width 15 height 15
radio input "true"
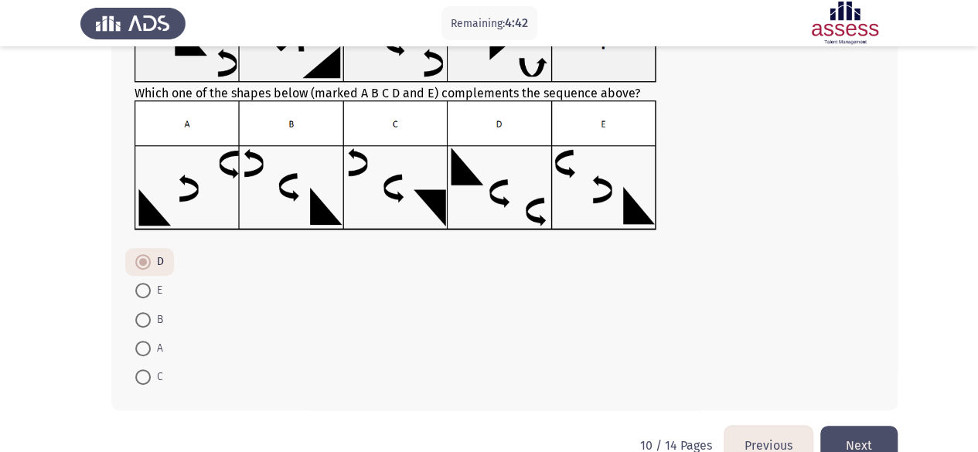
scroll to position [185, 0]
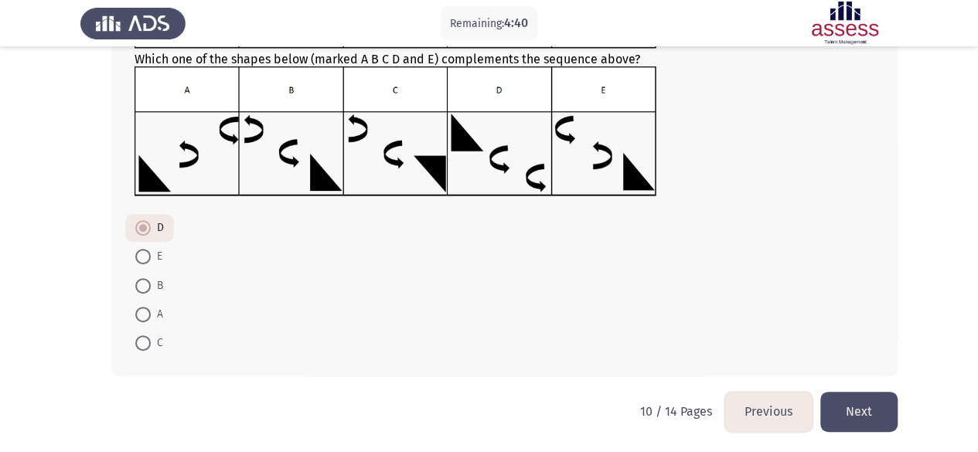
click at [856, 417] on button "Next" at bounding box center [858, 411] width 77 height 39
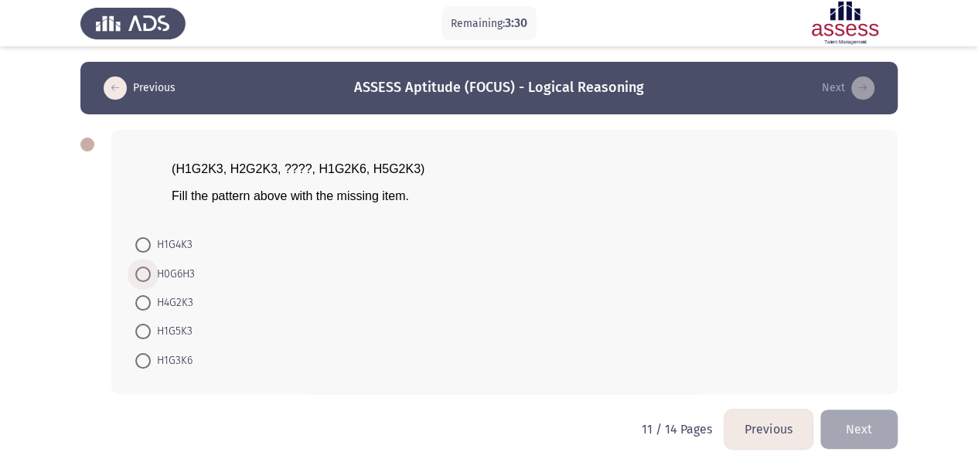
click at [179, 269] on span "H0G6H3" at bounding box center [173, 274] width 44 height 19
click at [151, 269] on input "H0G6H3" at bounding box center [142, 274] width 15 height 15
radio input "true"
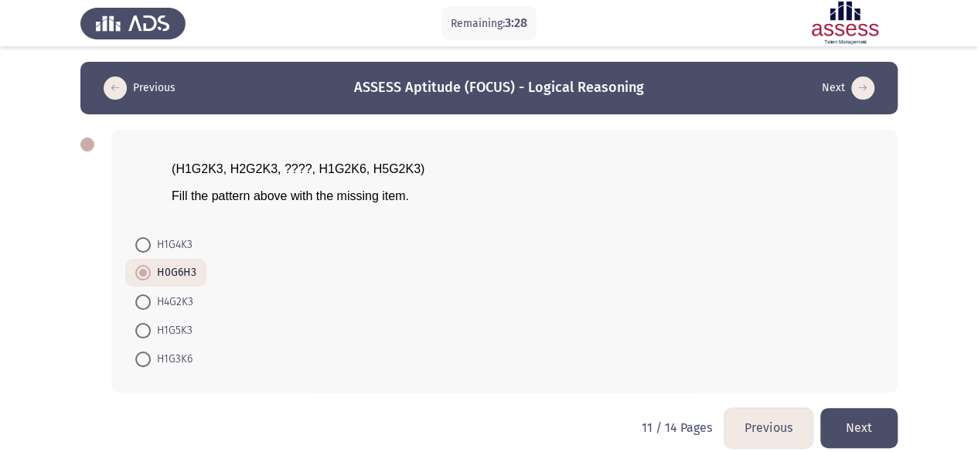
scroll to position [15, 0]
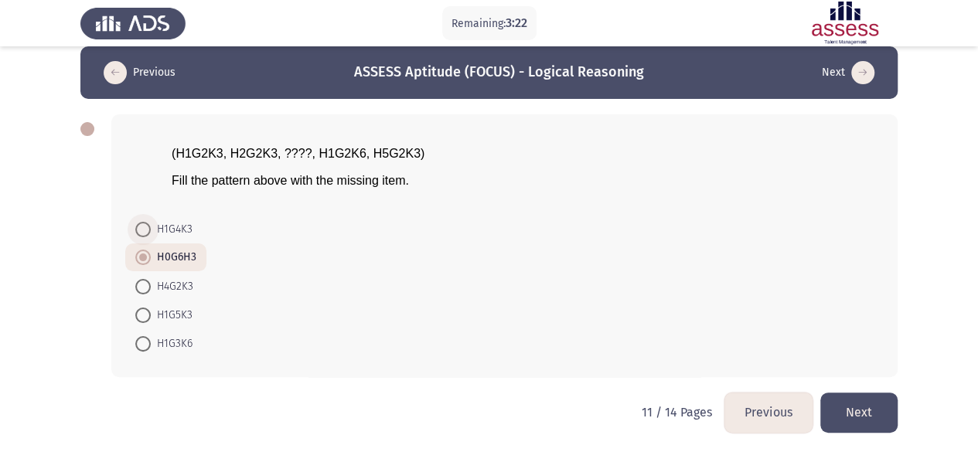
click at [175, 230] on span "H1G4K3" at bounding box center [172, 229] width 42 height 19
click at [151, 230] on input "H1G4K3" at bounding box center [142, 229] width 15 height 15
radio input "true"
click at [848, 411] on button "Next" at bounding box center [858, 412] width 77 height 39
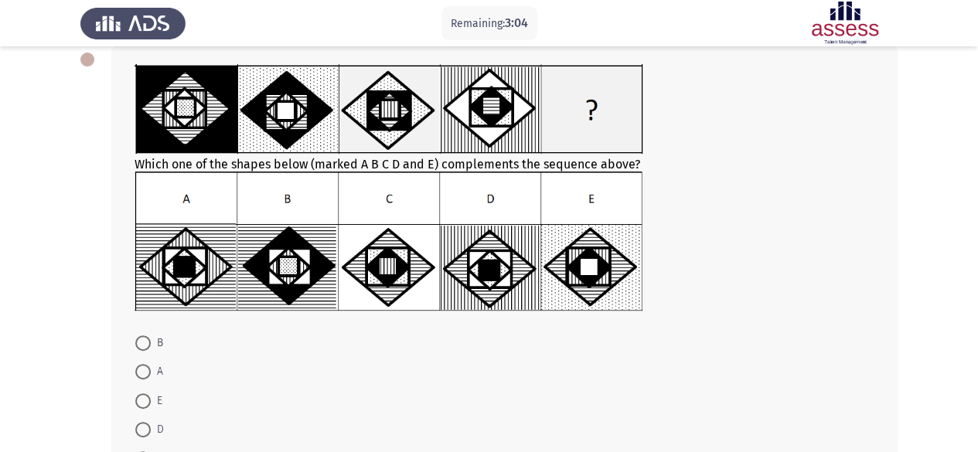
scroll to position [94, 0]
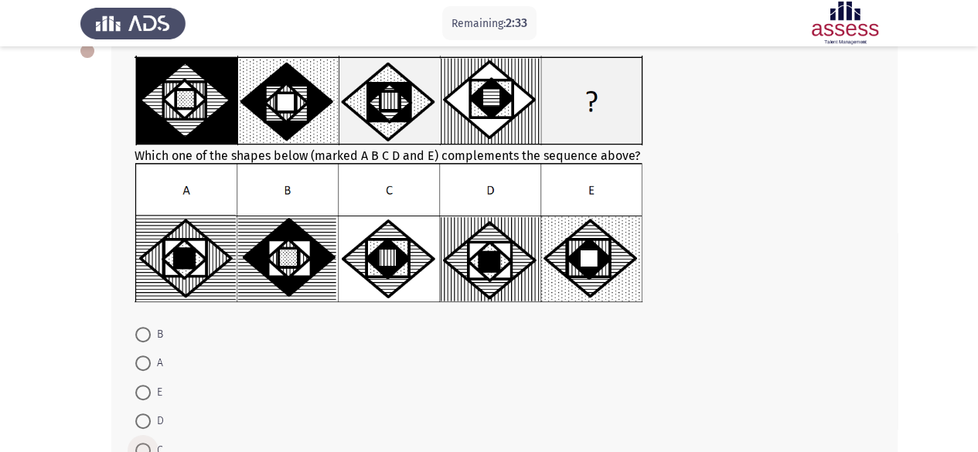
click at [143, 446] on span at bounding box center [142, 450] width 15 height 15
click at [143, 446] on input "C" at bounding box center [142, 450] width 15 height 15
radio input "true"
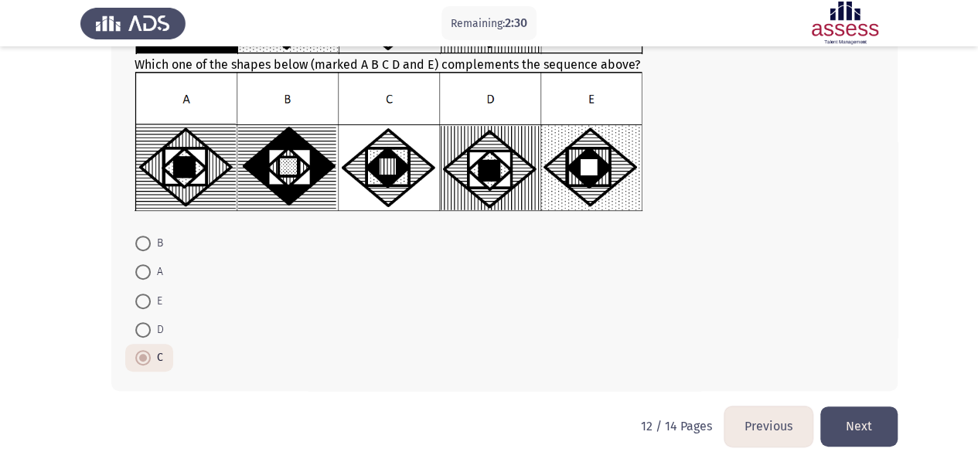
scroll to position [186, 0]
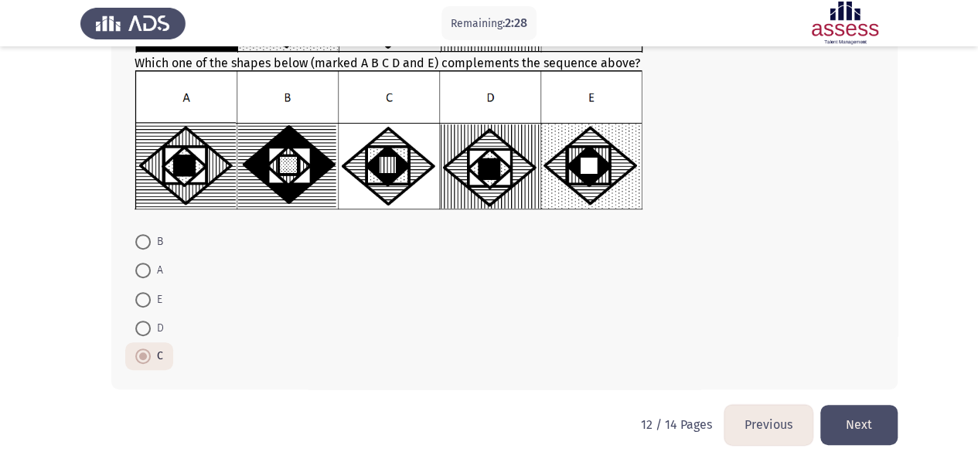
click at [858, 426] on button "Next" at bounding box center [858, 424] width 77 height 39
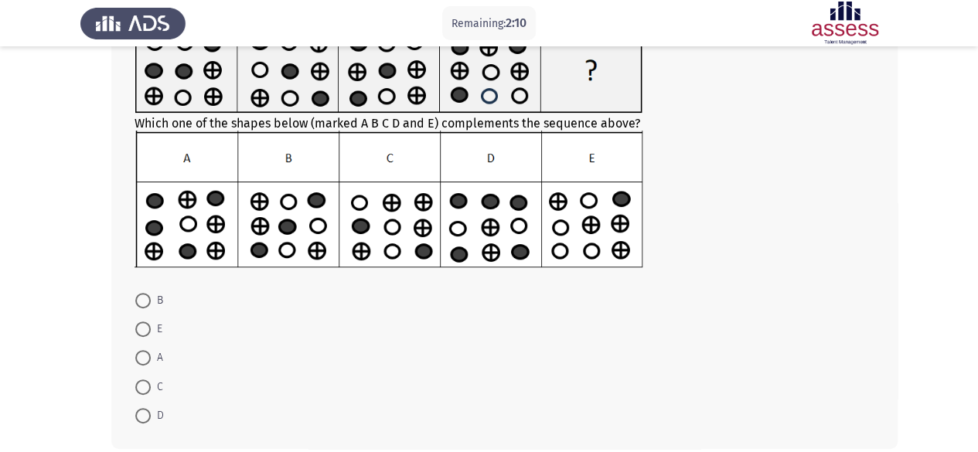
scroll to position [182, 0]
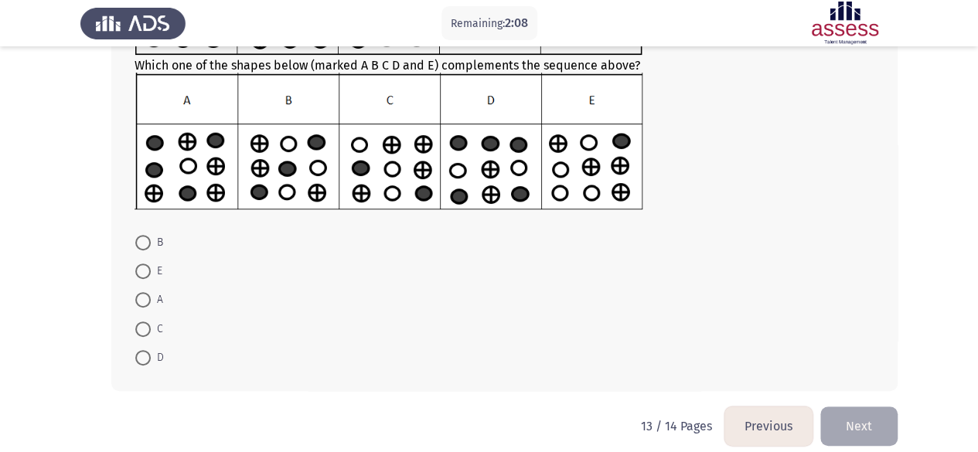
click at [750, 423] on button "Previous" at bounding box center [768, 426] width 88 height 39
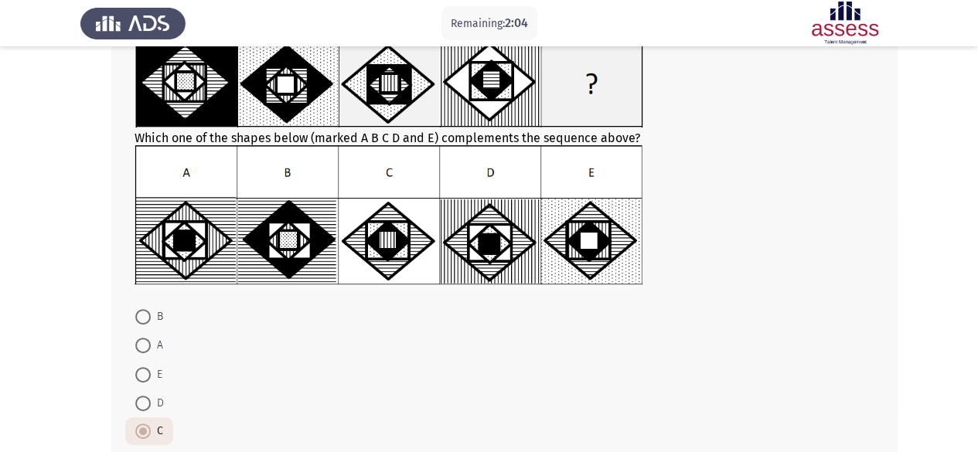
scroll to position [97, 0]
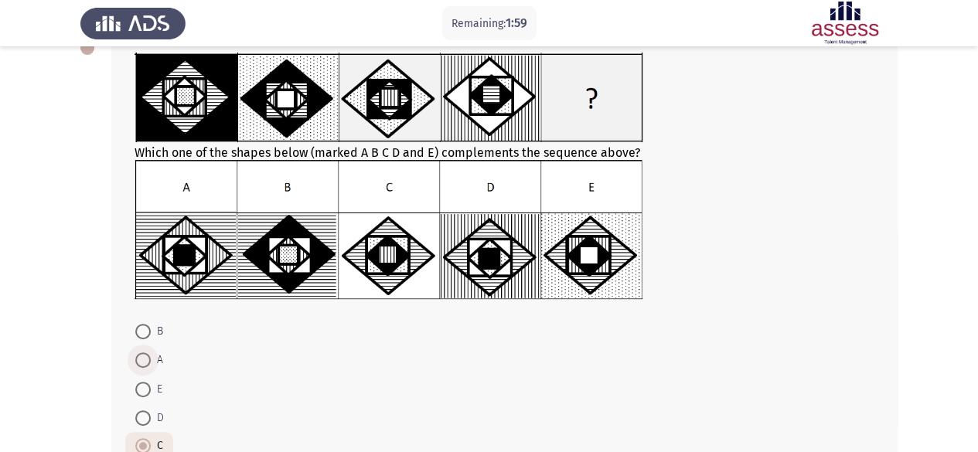
click at [142, 356] on span at bounding box center [142, 360] width 15 height 15
click at [142, 356] on input "A" at bounding box center [142, 360] width 15 height 15
radio input "true"
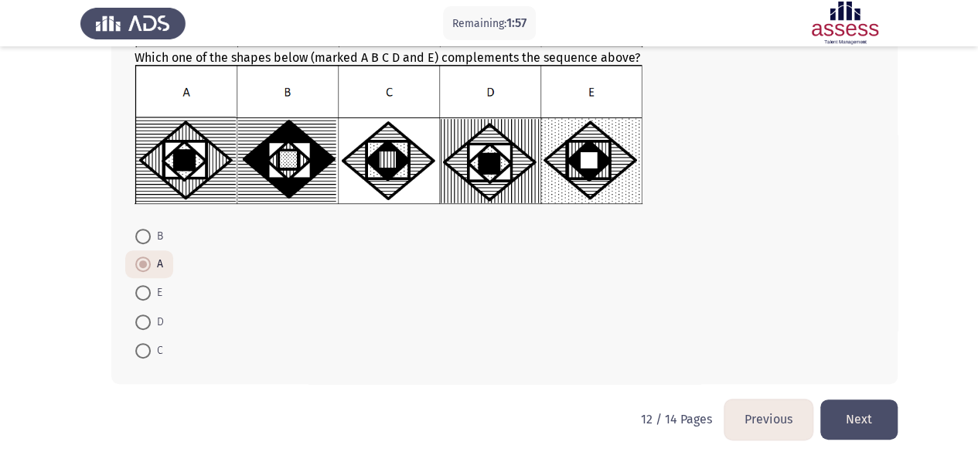
click at [865, 409] on button "Next" at bounding box center [858, 419] width 77 height 39
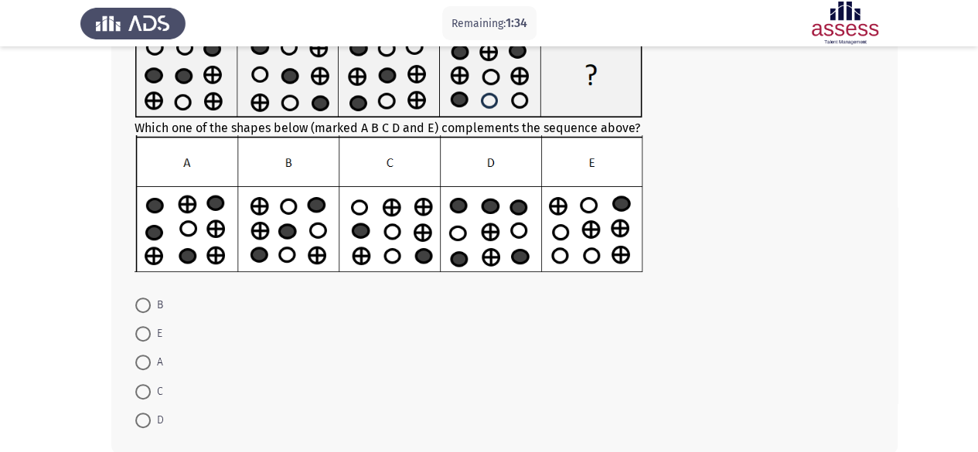
scroll to position [121, 0]
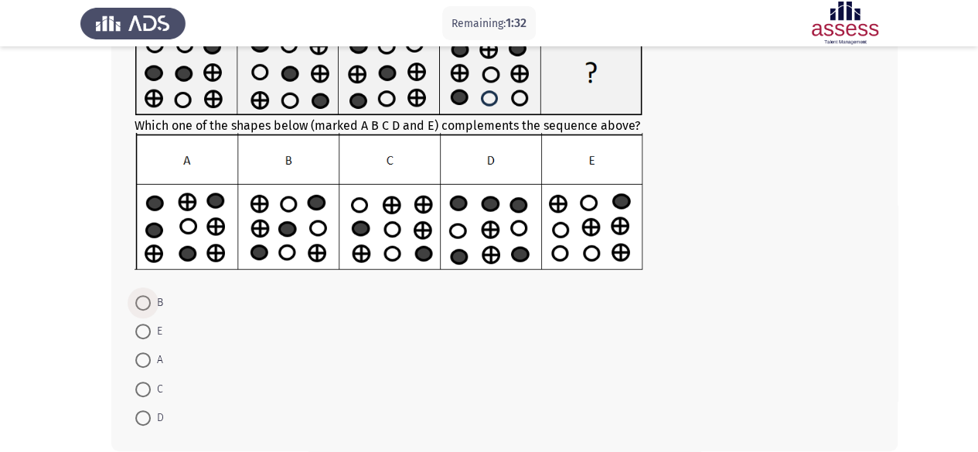
click at [150, 301] on span at bounding box center [142, 302] width 15 height 15
click at [150, 301] on input "B" at bounding box center [142, 302] width 15 height 15
radio input "true"
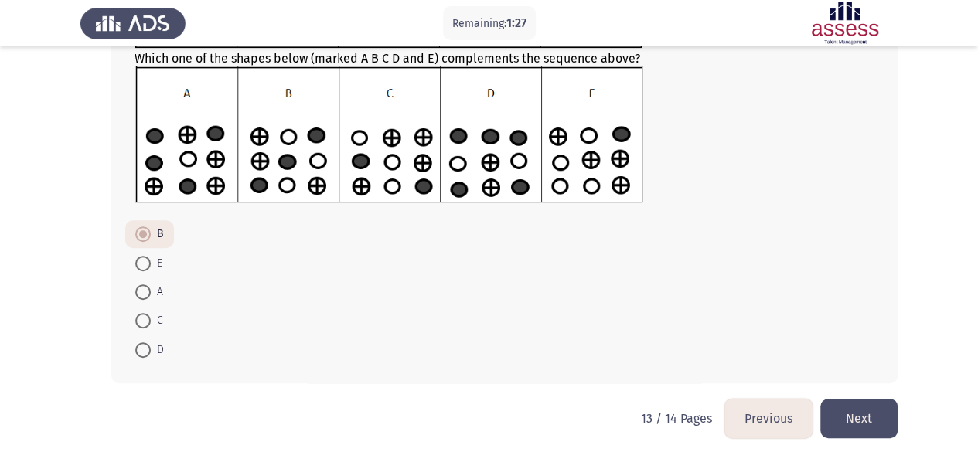
scroll to position [195, 0]
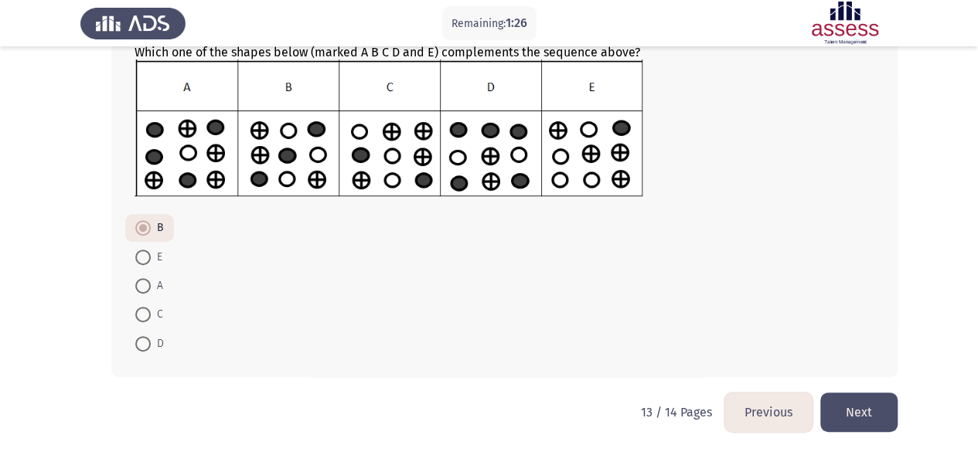
click at [865, 417] on button "Next" at bounding box center [858, 412] width 77 height 39
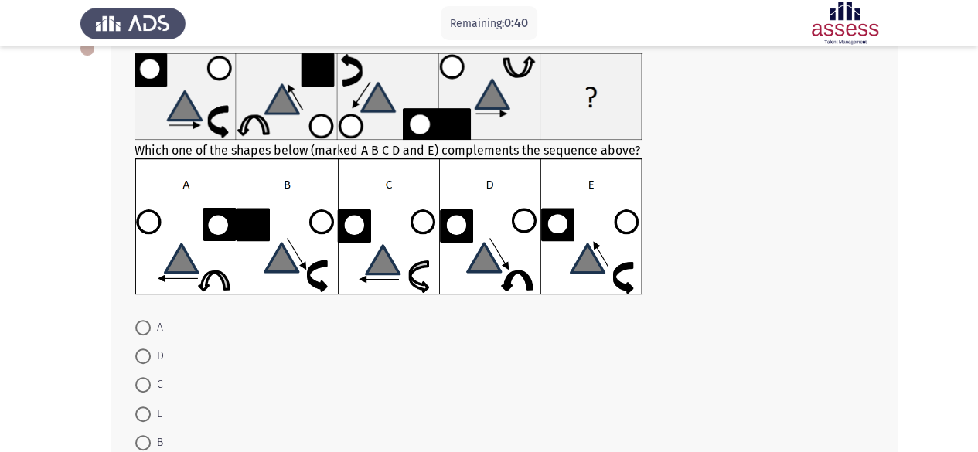
scroll to position [99, 0]
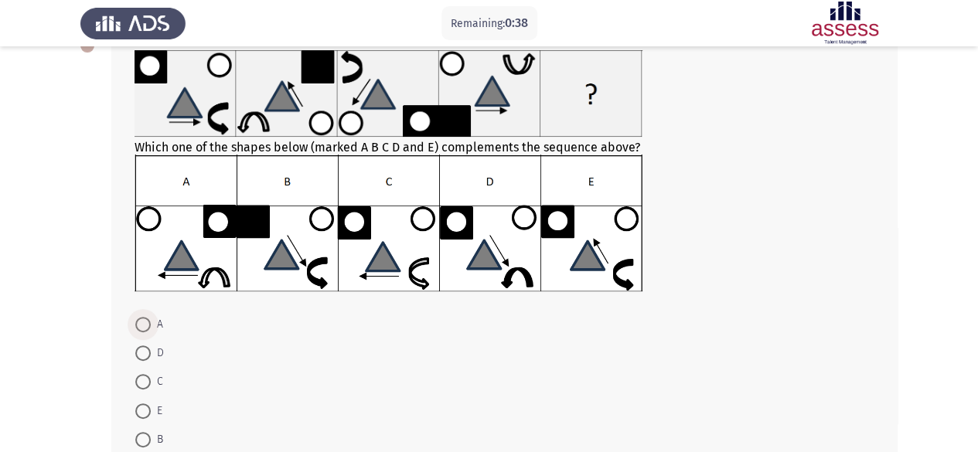
click at [149, 324] on span at bounding box center [142, 324] width 15 height 15
click at [149, 324] on input "A" at bounding box center [142, 324] width 15 height 15
radio input "true"
click at [978, 306] on html "Remaining: 0:33 Previous ASSESS Aptitude (FOCUS) - Logical Reasoning Next Which…" at bounding box center [489, 225] width 978 height 649
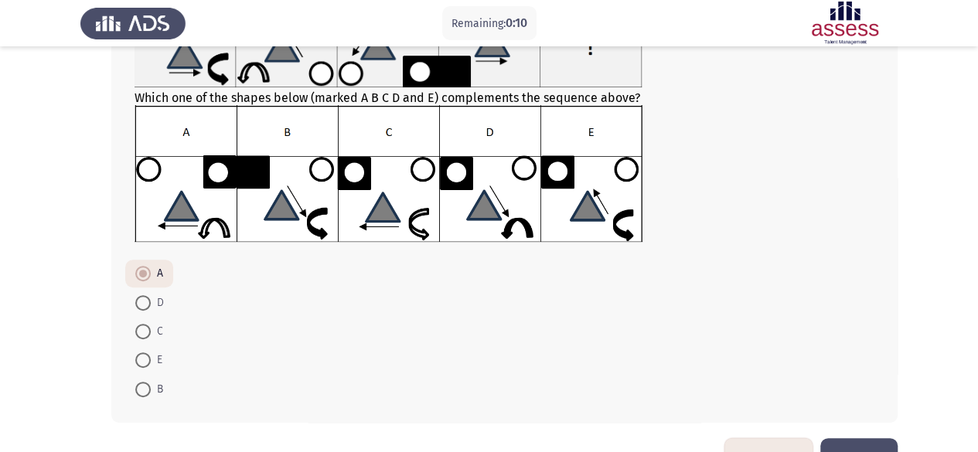
scroll to position [194, 0]
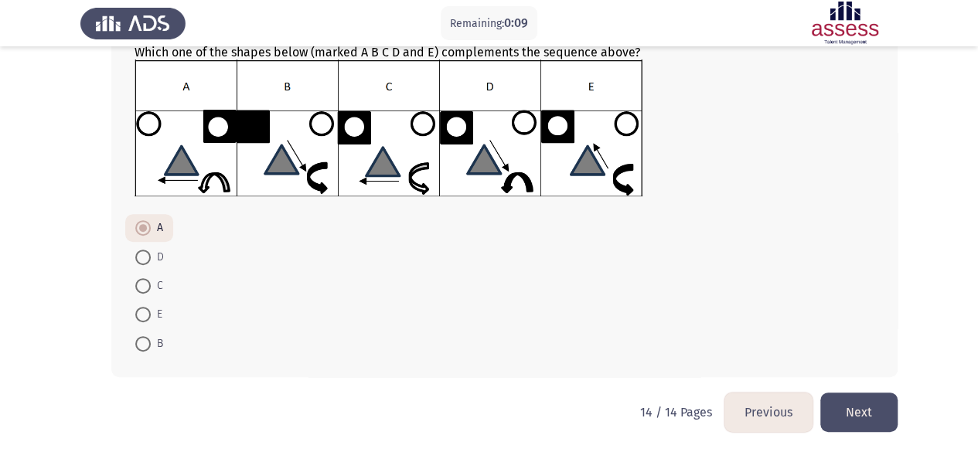
click at [861, 409] on button "Next" at bounding box center [858, 412] width 77 height 39
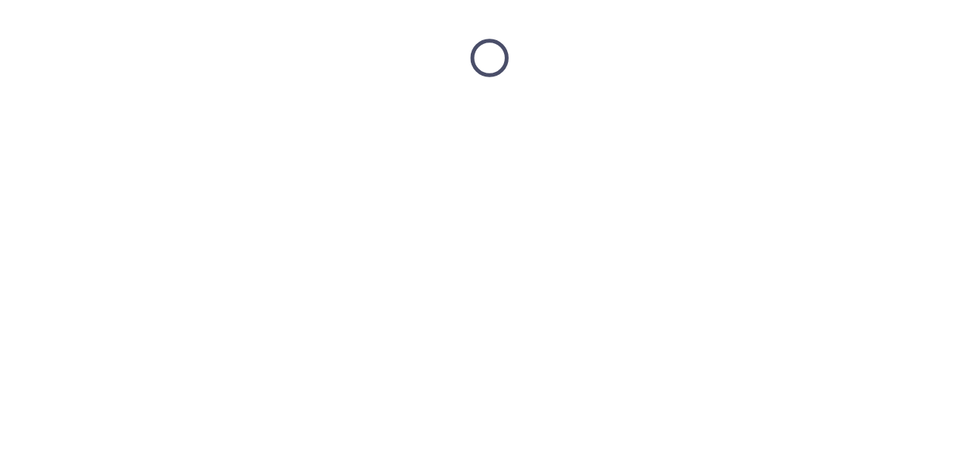
scroll to position [0, 0]
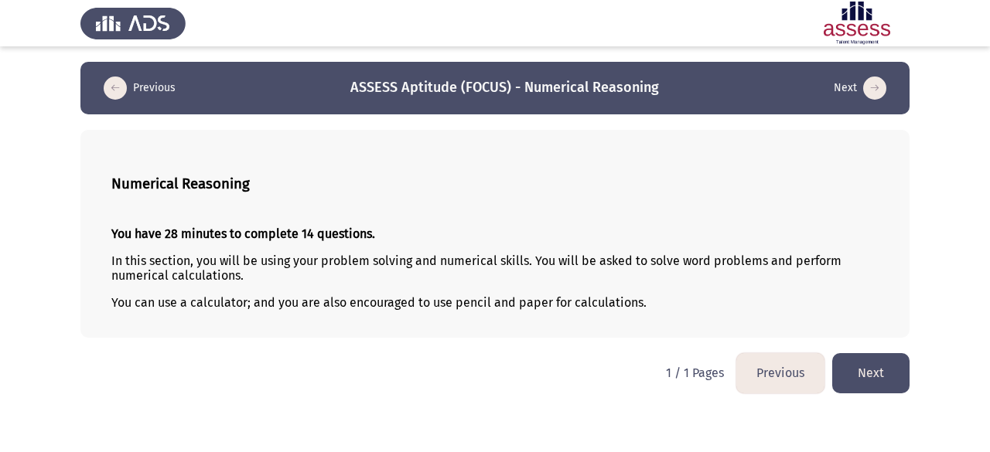
click at [861, 409] on html "Previous ASSESS Aptitude (FOCUS) - Numerical Reasoning Next Numerical Reasoning…" at bounding box center [495, 204] width 990 height 409
click at [874, 377] on button "Next" at bounding box center [870, 372] width 77 height 39
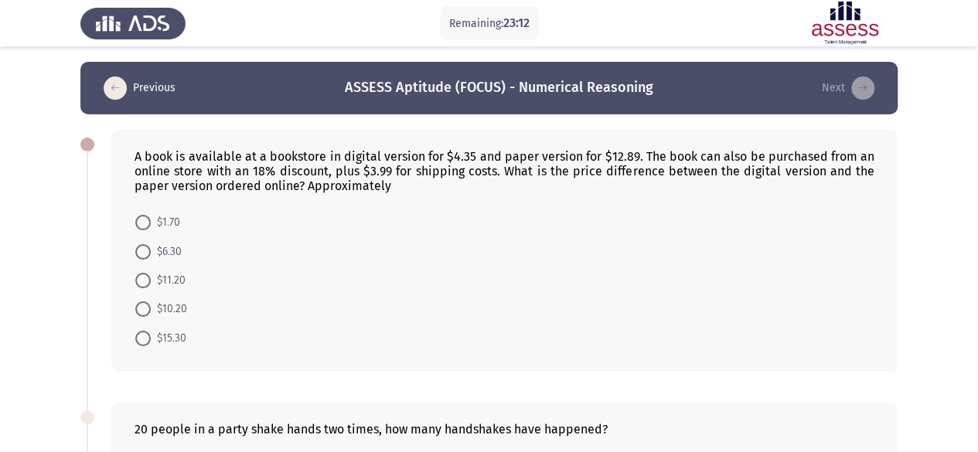
click at [279, 318] on form "$1.70 $6.30 $11.20 $10.20 $15.30" at bounding box center [505, 280] width 740 height 145
click at [141, 251] on span at bounding box center [142, 251] width 15 height 15
click at [141, 251] on input "$6.30" at bounding box center [142, 251] width 15 height 15
radio input "true"
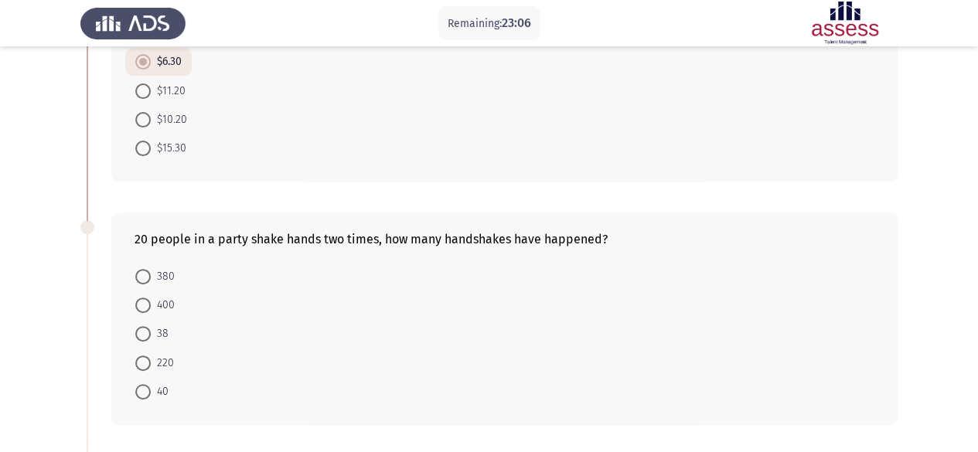
scroll to position [192, 0]
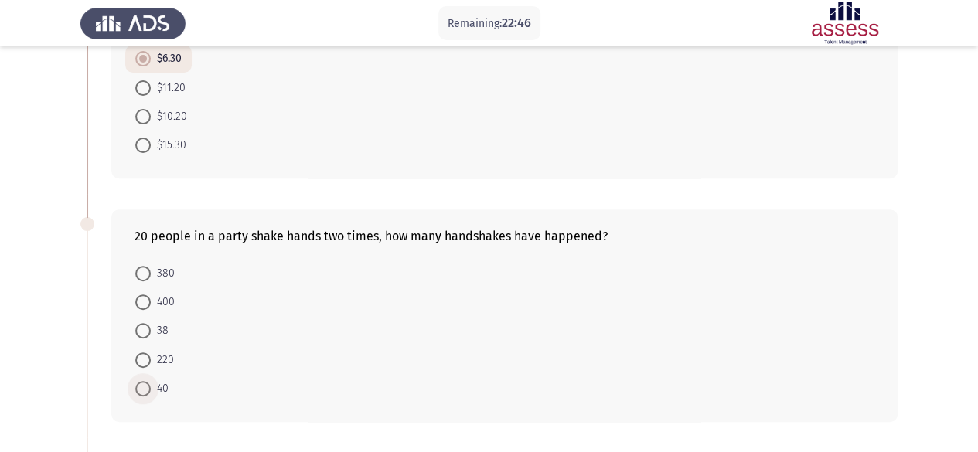
click at [139, 391] on span at bounding box center [142, 388] width 15 height 15
click at [139, 391] on input "40" at bounding box center [142, 388] width 15 height 15
radio input "true"
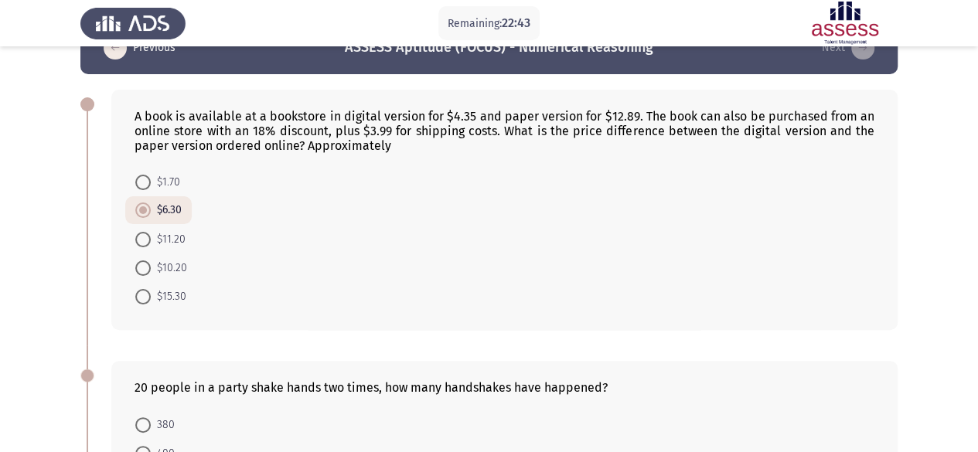
scroll to position [39, 0]
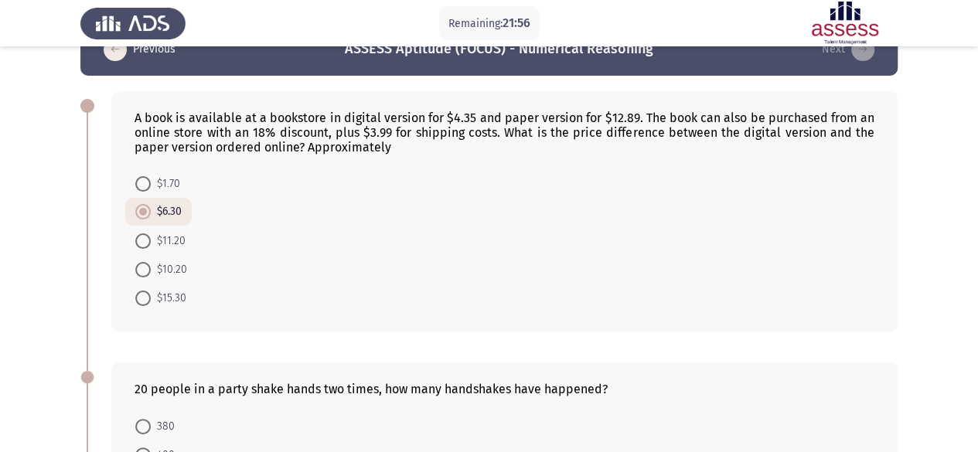
click at [426, 247] on form "$1.70 $6.30 $11.20 $10.20 $15.30" at bounding box center [505, 240] width 740 height 143
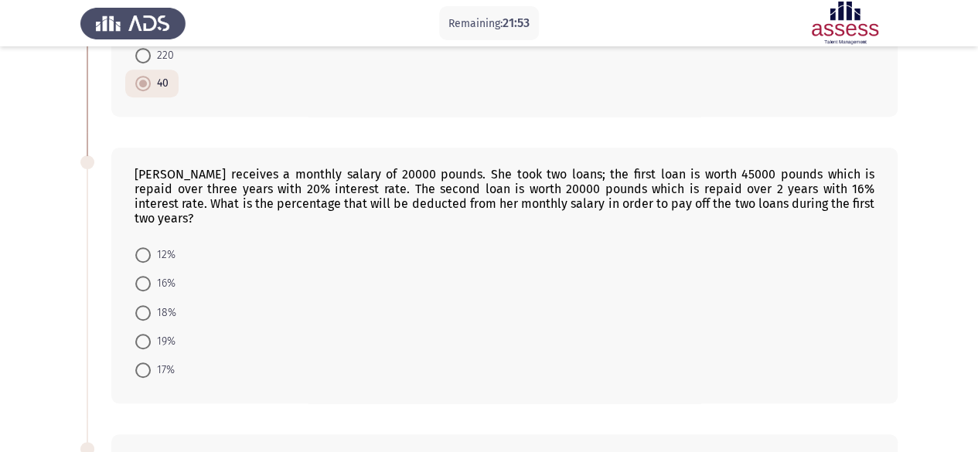
scroll to position [506, 0]
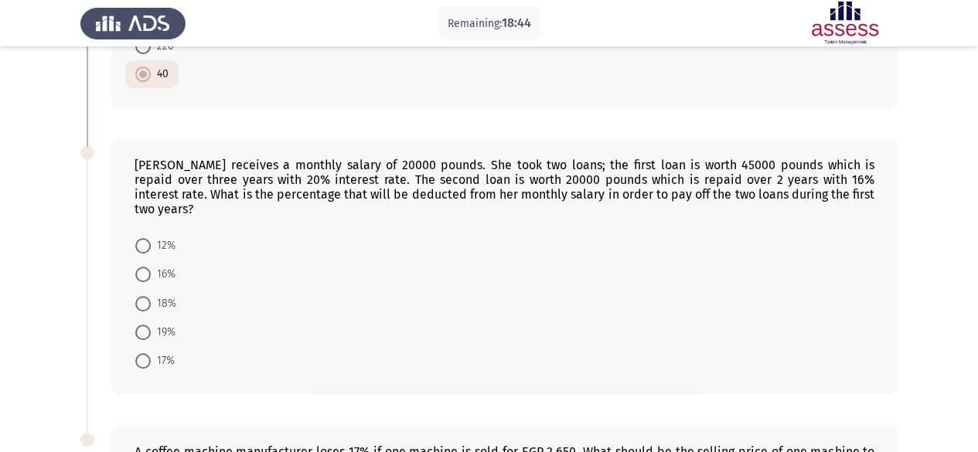
click at [43, 295] on app-assessment-container "Remaining: 18:44 Previous ASSESS Aptitude (FOCUS) - Numerical Reasoning Next A …" at bounding box center [489, 112] width 978 height 1112
click at [149, 267] on span at bounding box center [142, 274] width 15 height 15
click at [149, 267] on input "16%" at bounding box center [142, 274] width 15 height 15
radio input "true"
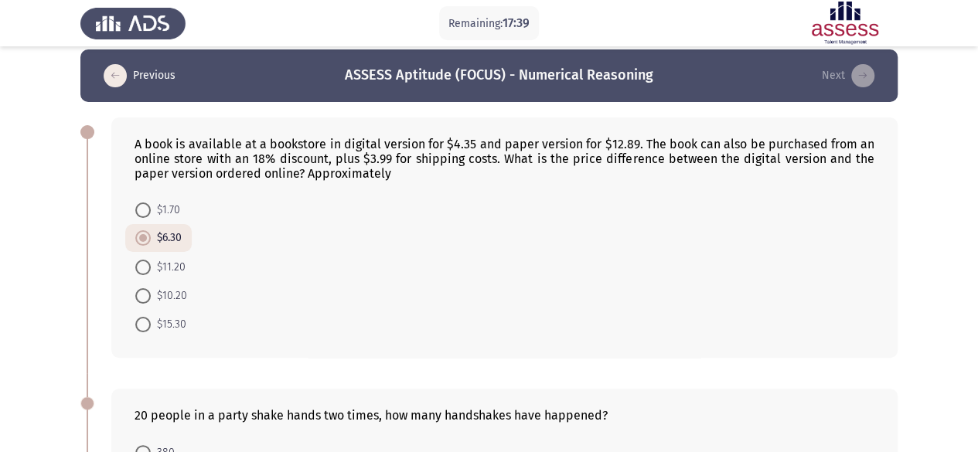
scroll to position [7, 0]
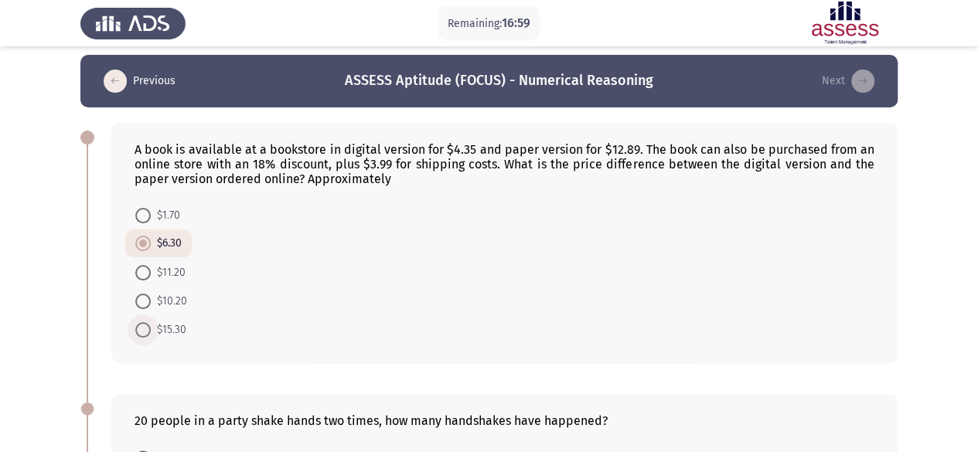
click at [141, 331] on span at bounding box center [142, 329] width 15 height 15
click at [141, 331] on input "$15.30" at bounding box center [142, 329] width 15 height 15
radio input "true"
click at [141, 331] on span at bounding box center [143, 330] width 8 height 8
click at [141, 331] on input "$15.30" at bounding box center [142, 329] width 15 height 15
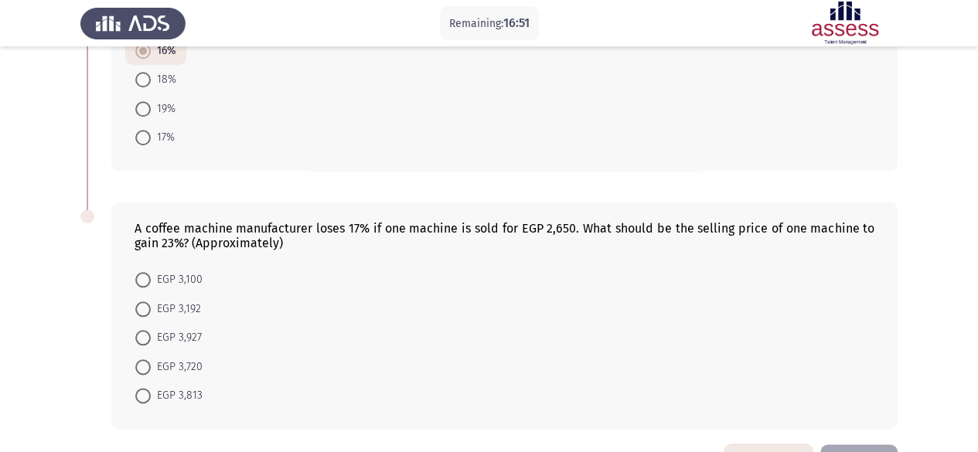
scroll to position [733, 0]
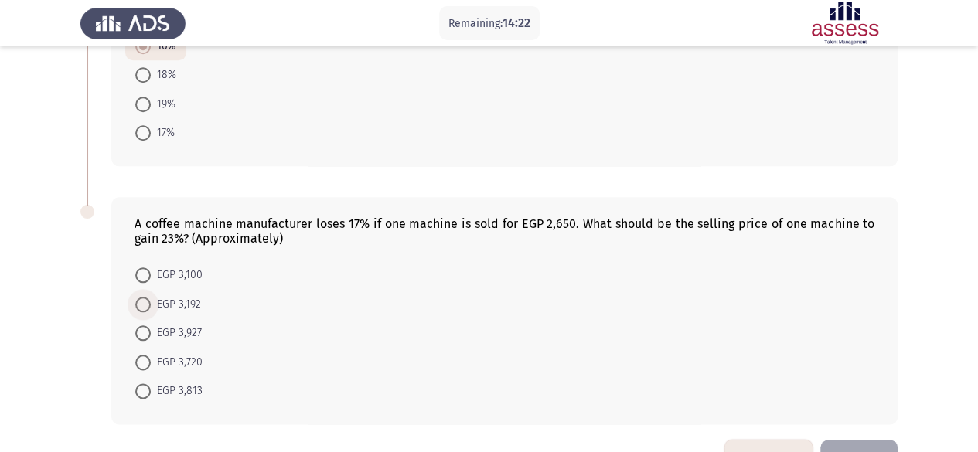
click at [173, 295] on span "EGP 3,192" at bounding box center [176, 304] width 50 height 19
click at [151, 297] on input "EGP 3,192" at bounding box center [142, 304] width 15 height 15
radio input "true"
click at [181, 323] on span "EGP 3,927" at bounding box center [176, 332] width 51 height 19
click at [151, 325] on input "EGP 3,927" at bounding box center [142, 332] width 15 height 15
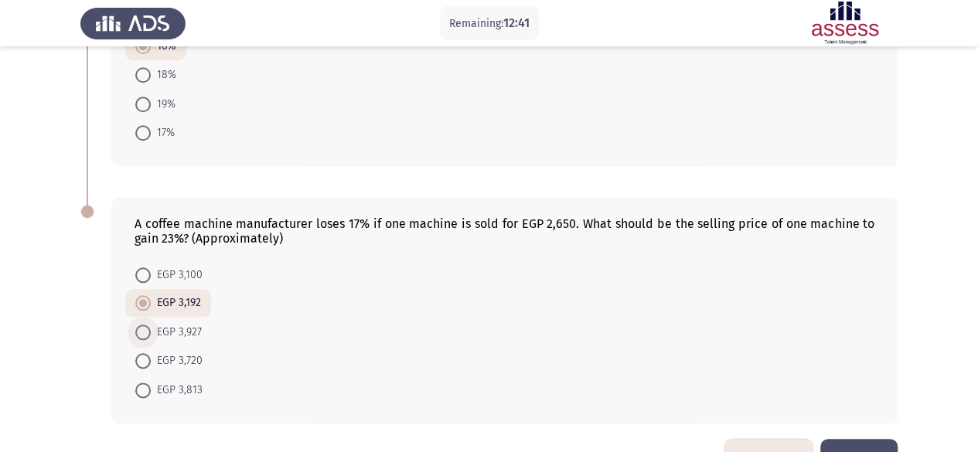
radio input "true"
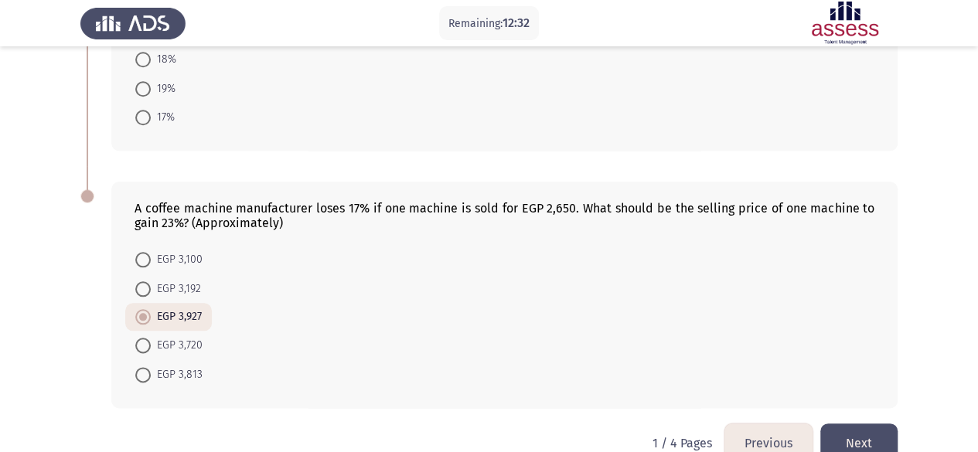
scroll to position [759, 0]
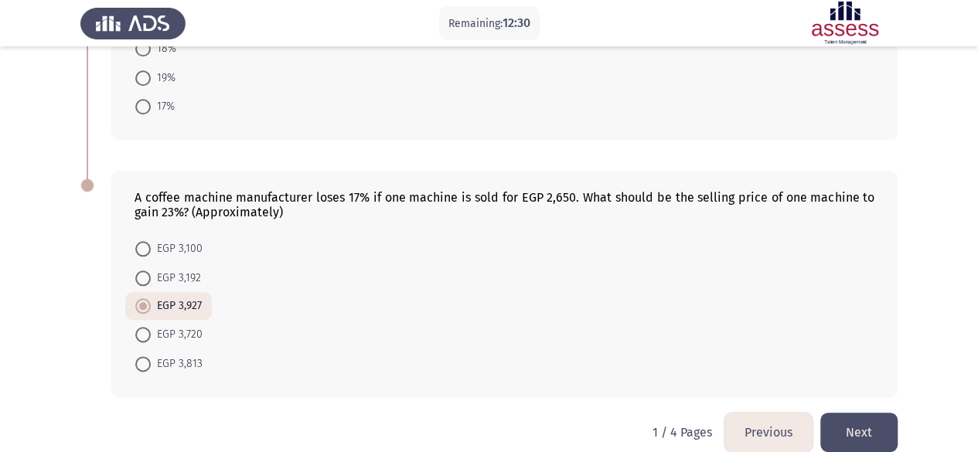
click at [863, 413] on button "Next" at bounding box center [858, 432] width 77 height 39
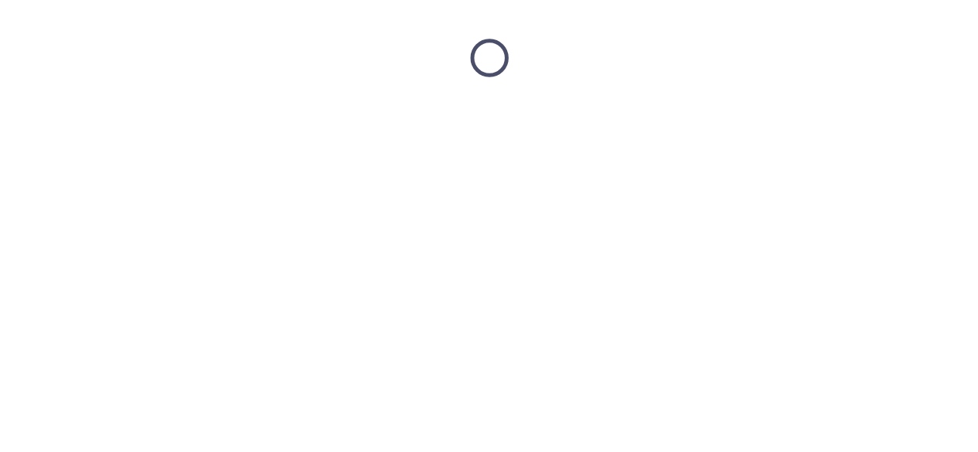
scroll to position [0, 0]
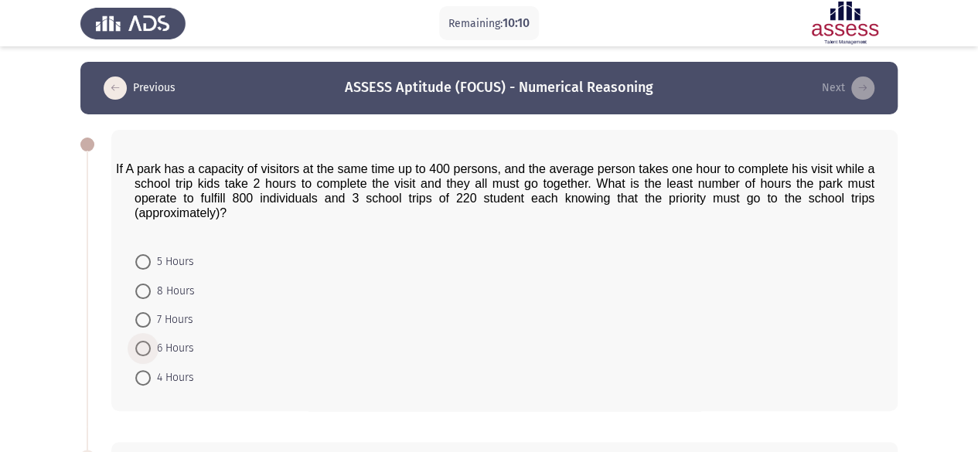
click at [161, 352] on span "6 Hours" at bounding box center [172, 348] width 43 height 19
click at [151, 352] on input "6 Hours" at bounding box center [142, 348] width 15 height 15
radio input "true"
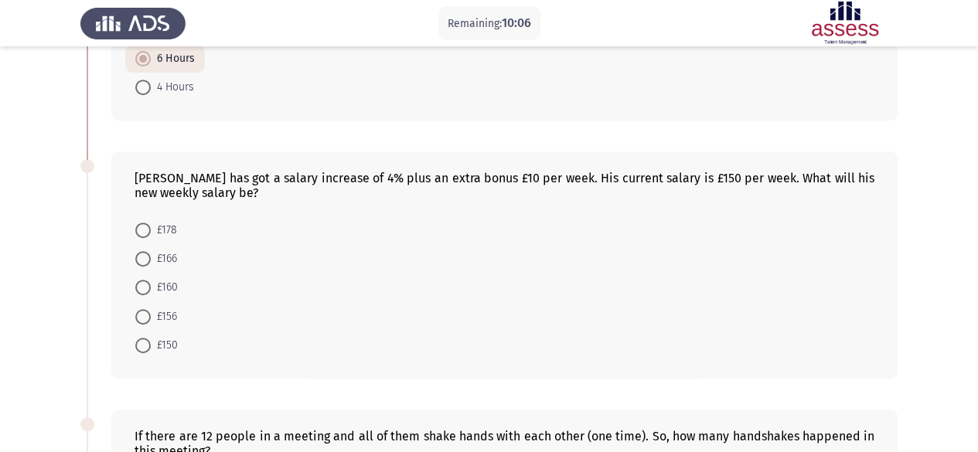
scroll to position [303, 0]
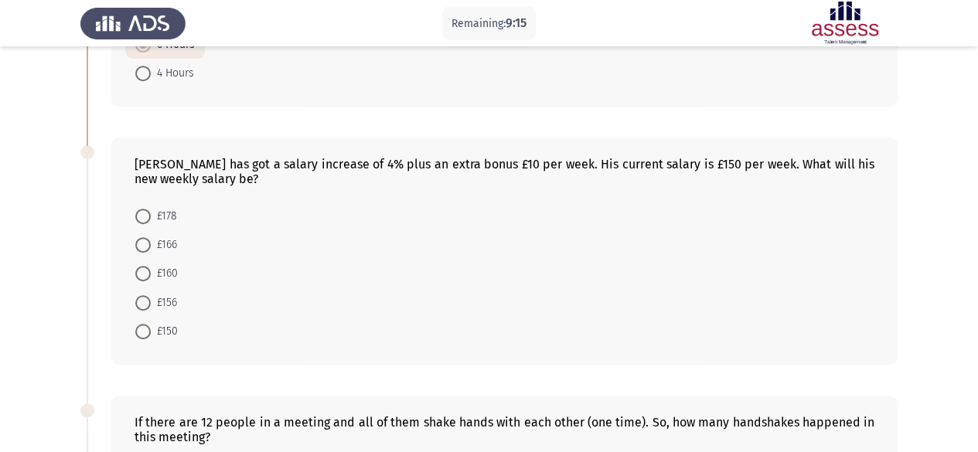
click at [268, 300] on form "£178 £166 £160 £156 £150" at bounding box center [505, 273] width 740 height 145
click at [162, 213] on span "£178" at bounding box center [164, 216] width 26 height 19
click at [151, 213] on input "£178" at bounding box center [142, 216] width 15 height 15
radio input "true"
click at [165, 240] on span "£166" at bounding box center [164, 244] width 26 height 19
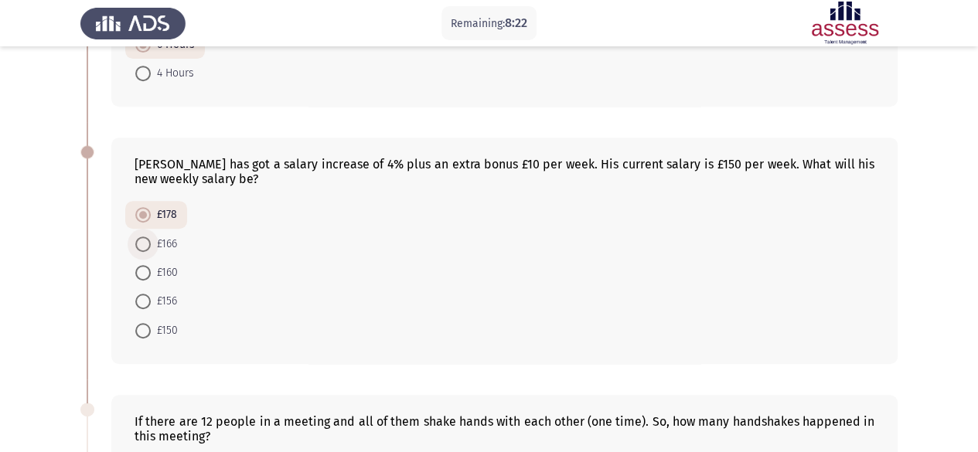
click at [151, 240] on input "£166" at bounding box center [142, 244] width 15 height 15
radio input "true"
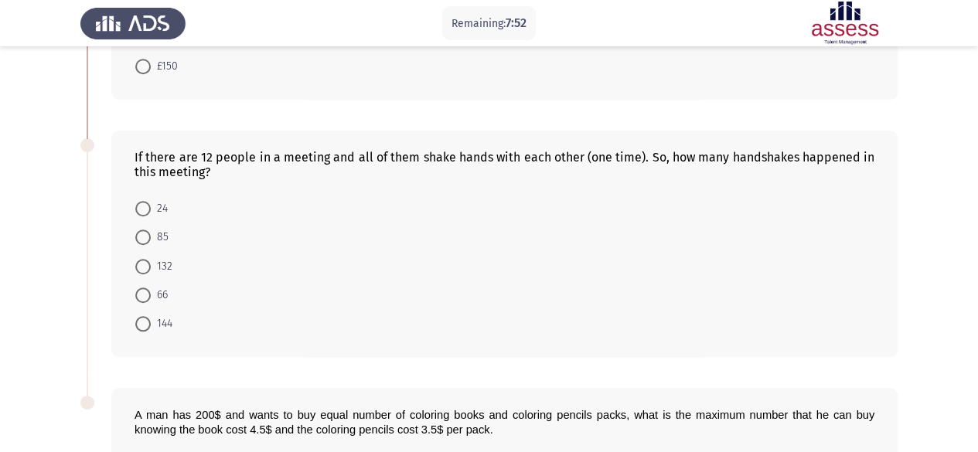
scroll to position [566, 0]
click at [263, 292] on form "24 85 132 66 144" at bounding box center [505, 268] width 740 height 145
click at [159, 324] on span "144" at bounding box center [162, 325] width 22 height 19
click at [151, 324] on input "144" at bounding box center [142, 325] width 15 height 15
radio input "true"
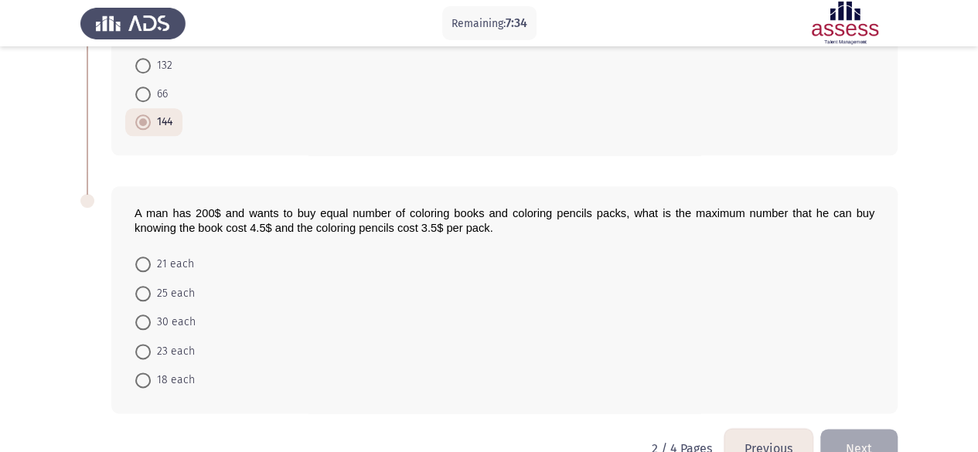
scroll to position [787, 0]
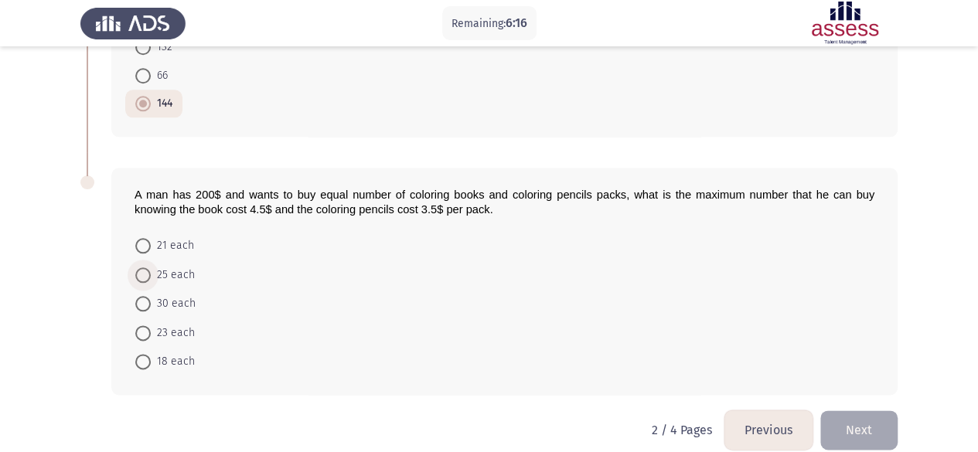
click at [165, 266] on span "25 each" at bounding box center [173, 275] width 44 height 19
click at [151, 268] on input "25 each" at bounding box center [142, 275] width 15 height 15
radio input "true"
click at [861, 426] on button "Next" at bounding box center [858, 429] width 77 height 39
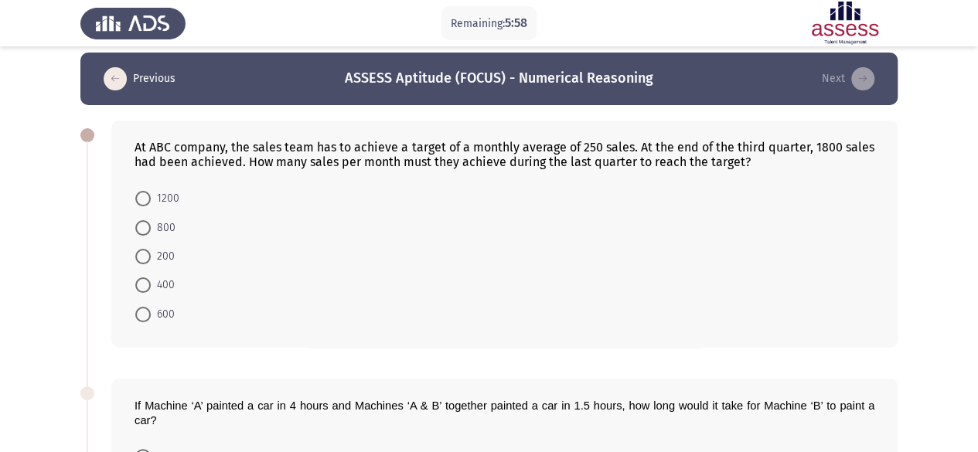
scroll to position [12, 0]
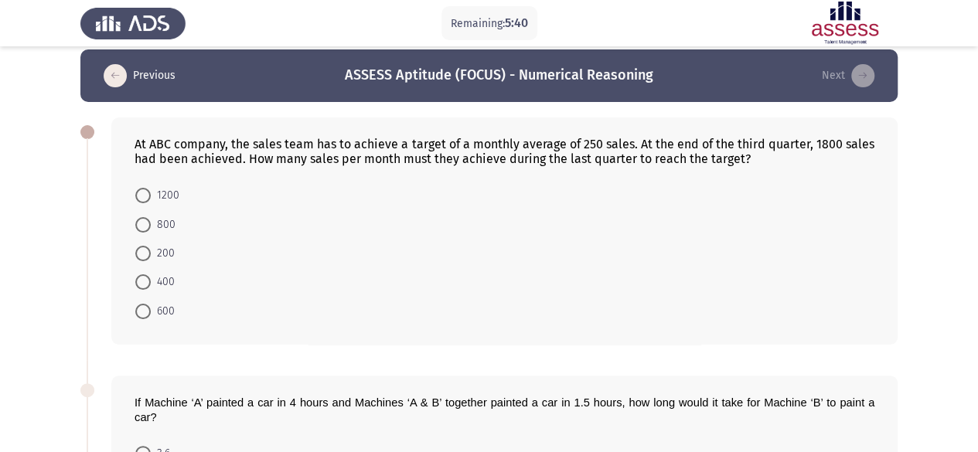
click at [283, 254] on form "1200 800 200 400 600" at bounding box center [505, 253] width 740 height 145
click at [165, 277] on span "400" at bounding box center [163, 282] width 24 height 19
click at [151, 277] on input "400" at bounding box center [142, 281] width 15 height 15
radio input "true"
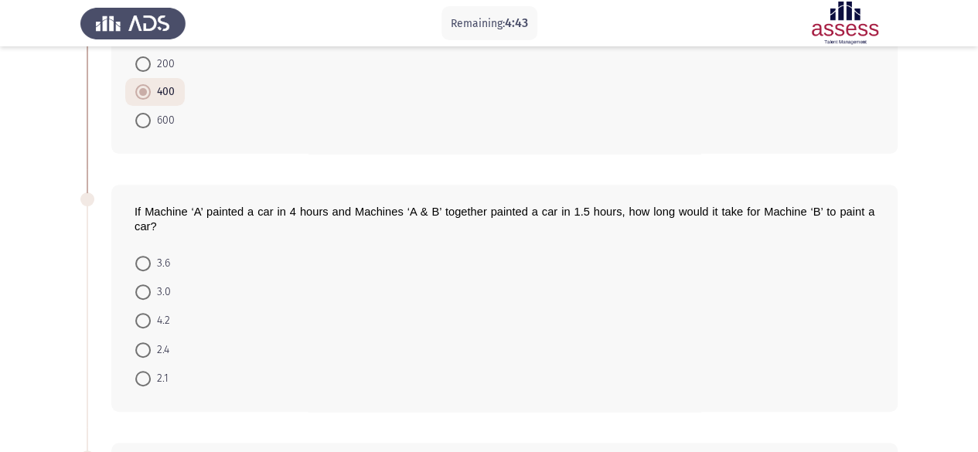
scroll to position [205, 0]
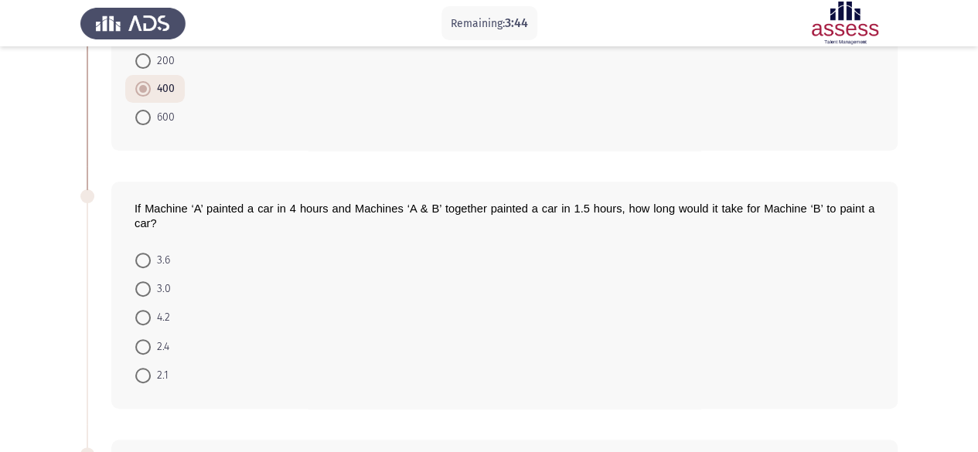
click at [329, 334] on form "3.6 3.0 4.2 2.4 2.1" at bounding box center [505, 317] width 740 height 145
click at [156, 345] on span "2.4" at bounding box center [160, 347] width 19 height 19
click at [151, 345] on input "2.4" at bounding box center [142, 346] width 15 height 15
radio input "true"
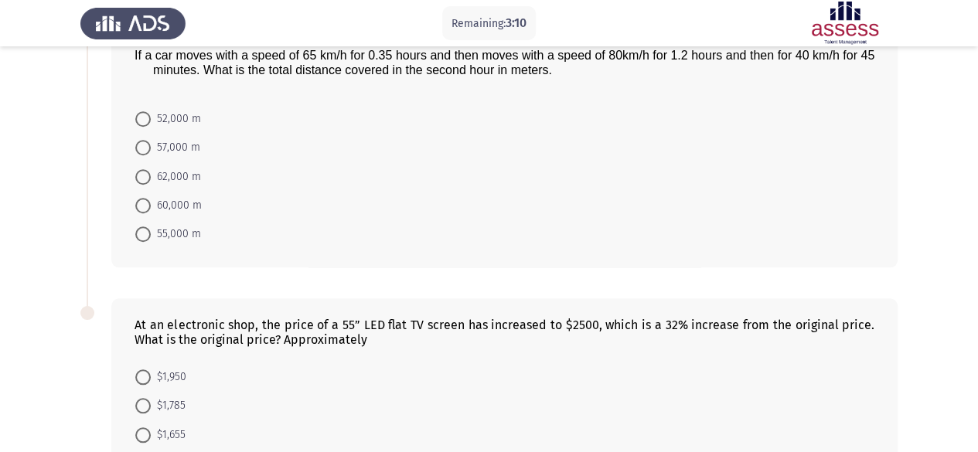
scroll to position [608, 0]
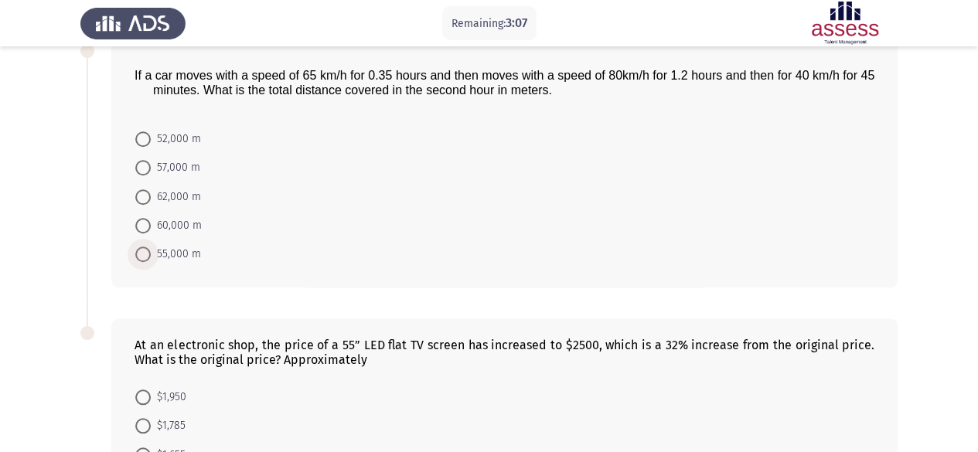
click at [182, 245] on span "55,000 m" at bounding box center [176, 254] width 50 height 19
click at [151, 247] on input "55,000 m" at bounding box center [142, 254] width 15 height 15
radio input "true"
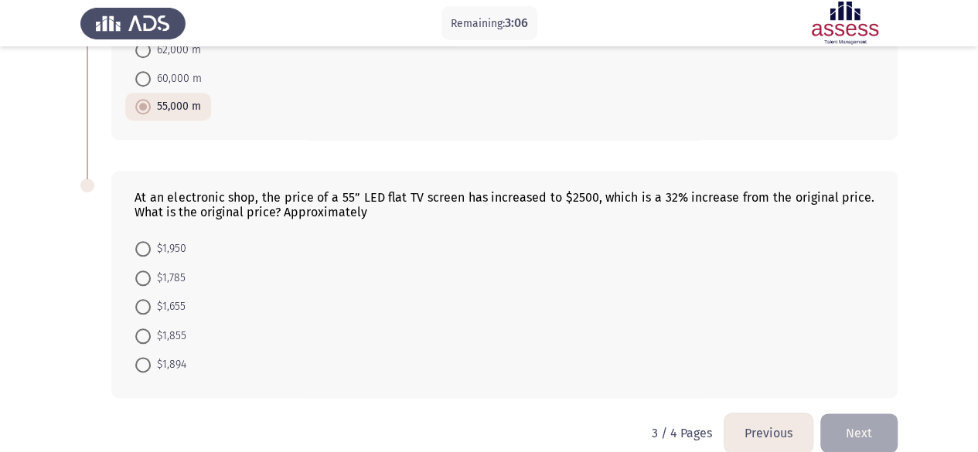
scroll to position [770, 0]
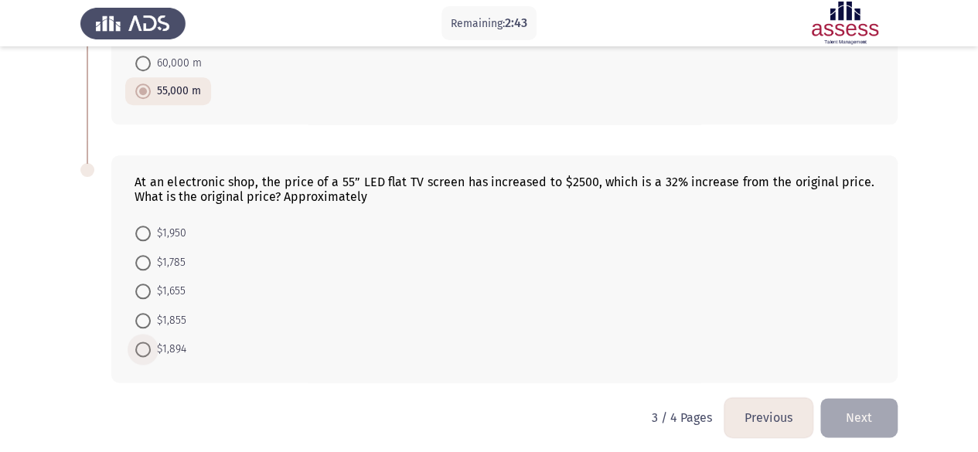
click at [167, 341] on span "$1,894" at bounding box center [169, 349] width 36 height 19
click at [151, 342] on input "$1,894" at bounding box center [142, 349] width 15 height 15
radio input "true"
click at [847, 409] on button "Next" at bounding box center [858, 417] width 77 height 39
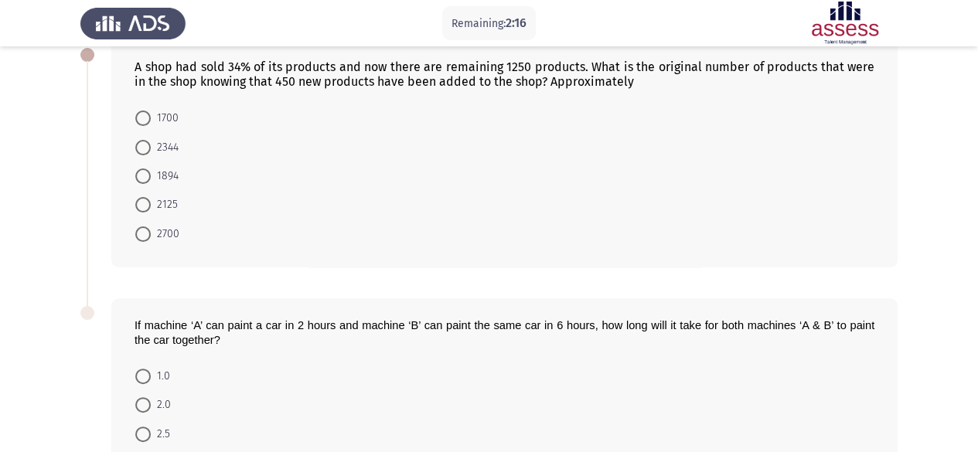
scroll to position [85, 0]
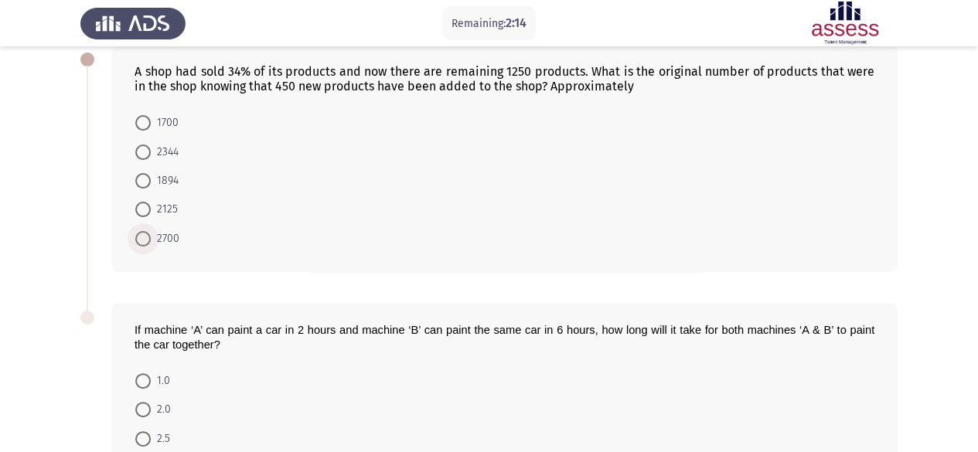
click at [156, 236] on span "2700" at bounding box center [165, 239] width 29 height 19
click at [151, 236] on input "2700" at bounding box center [142, 238] width 15 height 15
radio input "true"
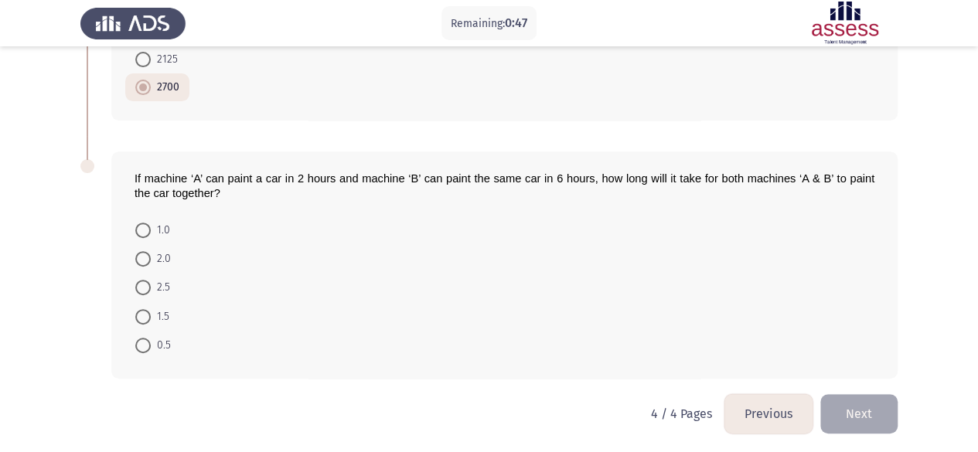
click at [290, 405] on html "Remaining: 0:47 Previous ASSESS Aptitude (FOCUS) - Numerical Reasoning Next A s…" at bounding box center [489, 110] width 978 height 691
click at [162, 318] on span "1.5" at bounding box center [160, 317] width 19 height 19
click at [151, 318] on input "1.5" at bounding box center [142, 316] width 15 height 15
radio input "true"
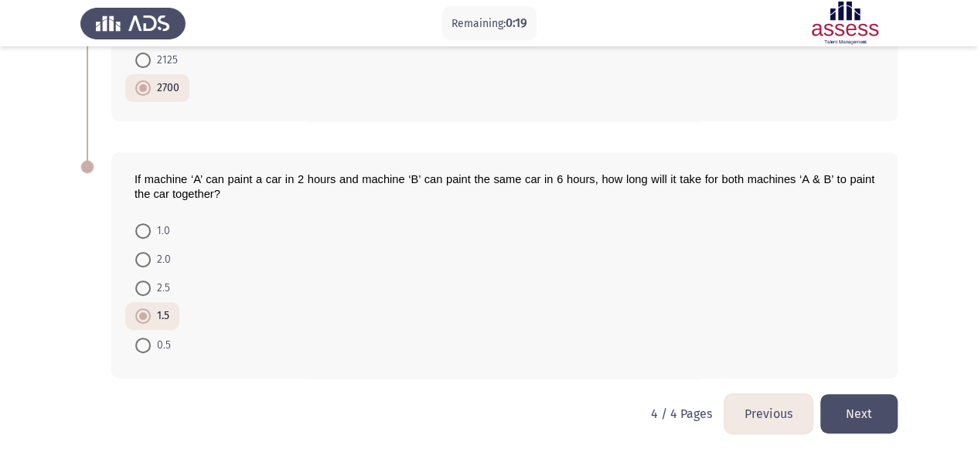
click at [861, 404] on button "Next" at bounding box center [858, 413] width 77 height 39
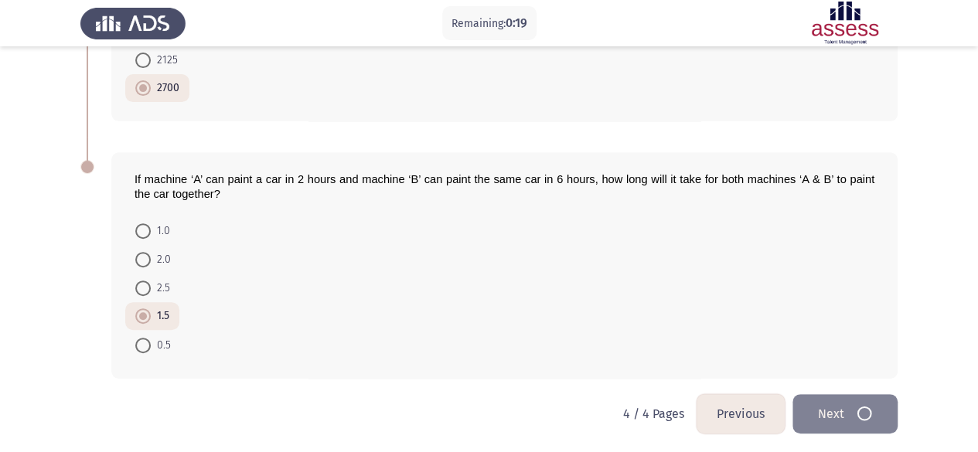
scroll to position [0, 0]
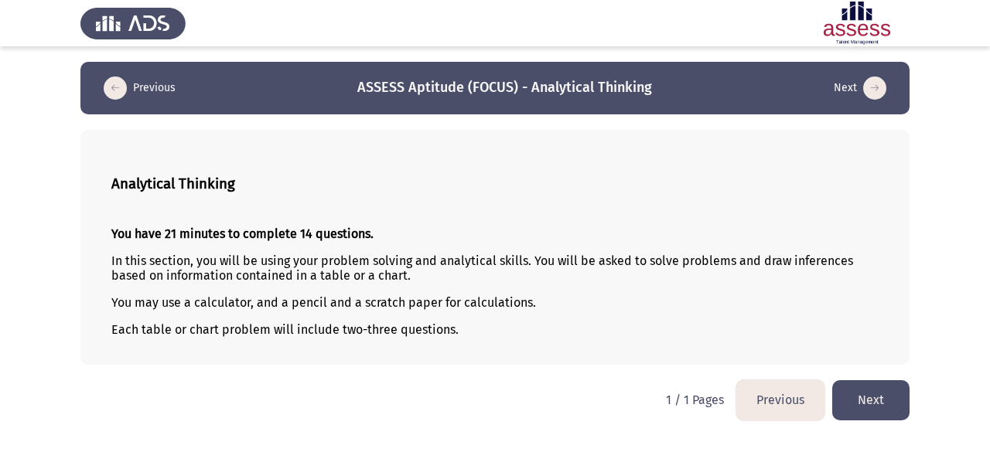
click at [878, 403] on button "Next" at bounding box center [870, 399] width 77 height 39
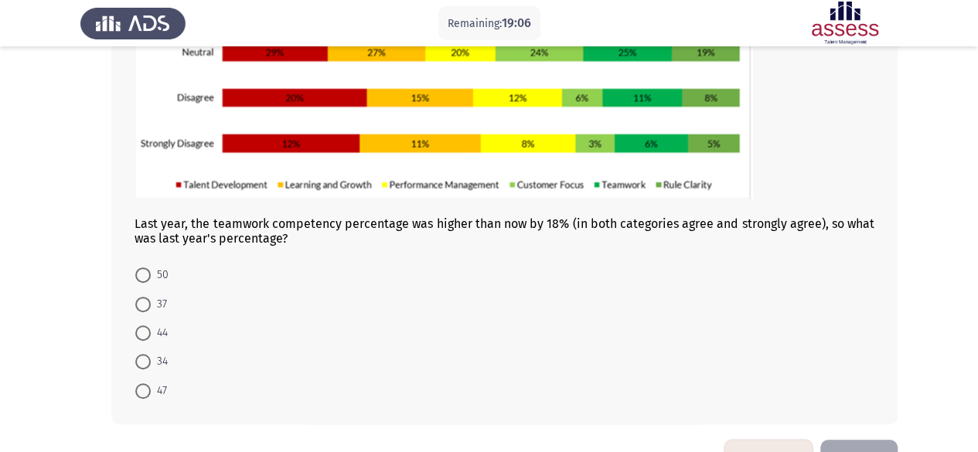
scroll to position [247, 0]
click at [152, 389] on span "47" at bounding box center [159, 391] width 16 height 19
click at [151, 389] on input "47" at bounding box center [142, 391] width 15 height 15
radio input "true"
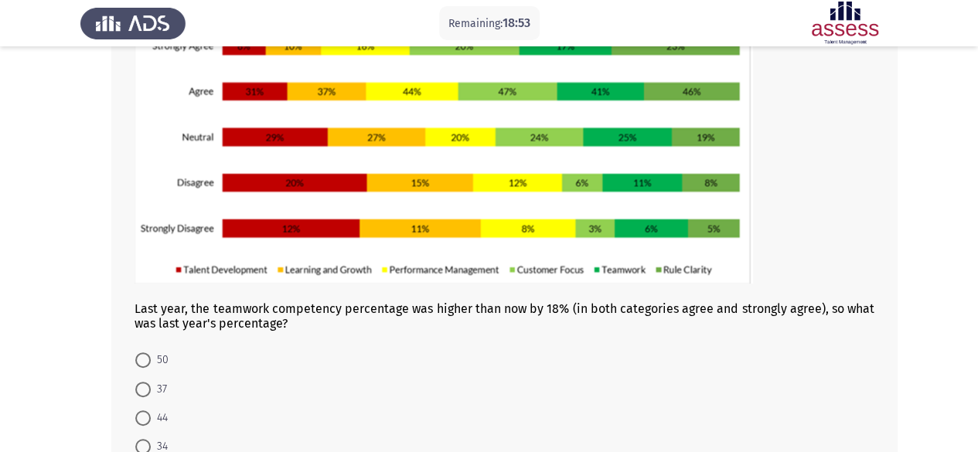
scroll to position [165, 0]
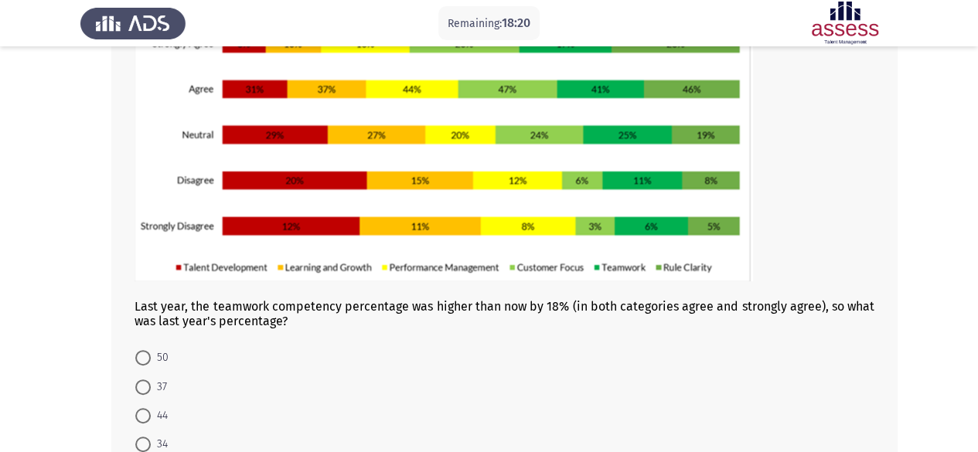
click at [72, 310] on app-assessment-container "Remaining: 18:20 Previous ASSESS Aptitude (FOCUS) - Analytical Thinking Next La…" at bounding box center [489, 209] width 978 height 624
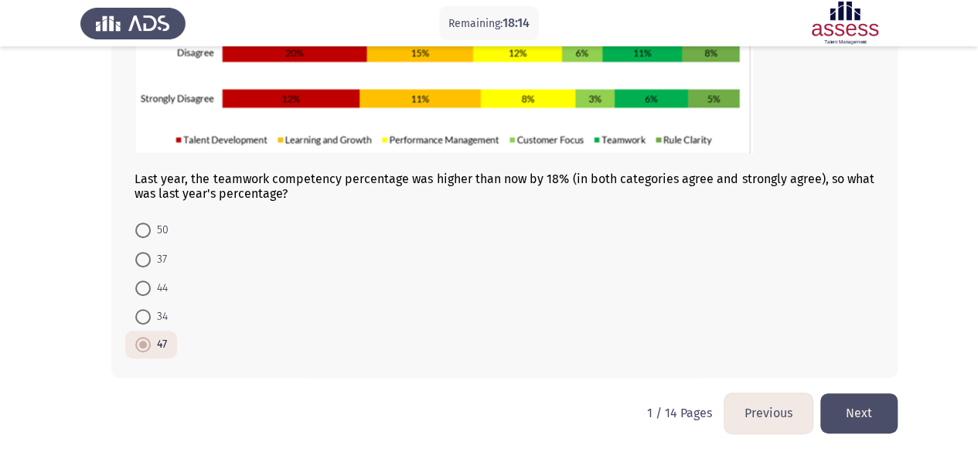
scroll to position [271, 0]
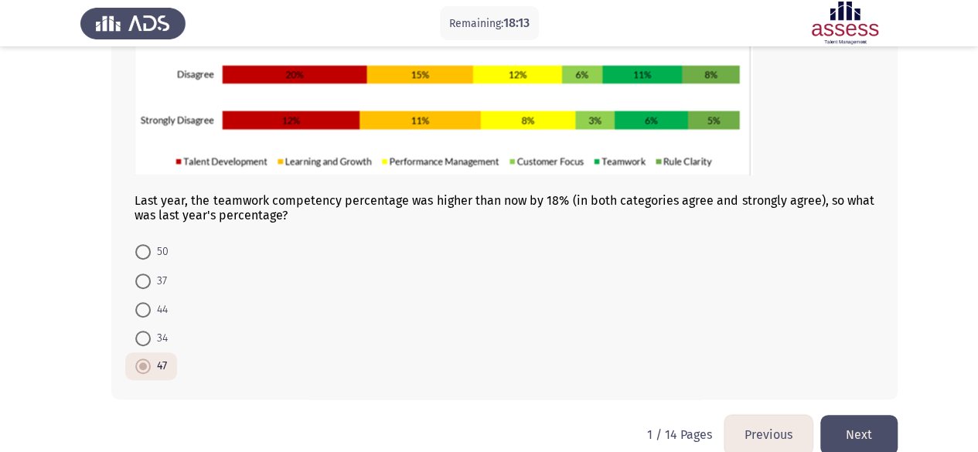
click at [860, 425] on button "Next" at bounding box center [858, 434] width 77 height 39
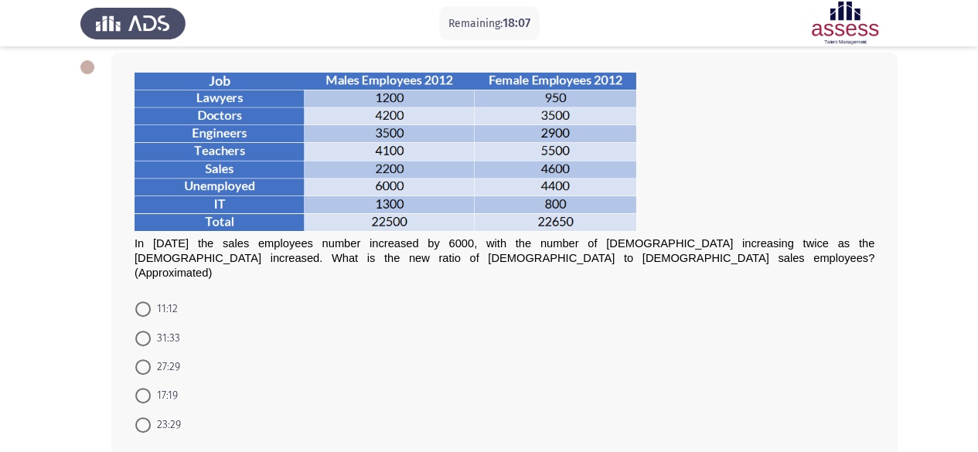
scroll to position [79, 0]
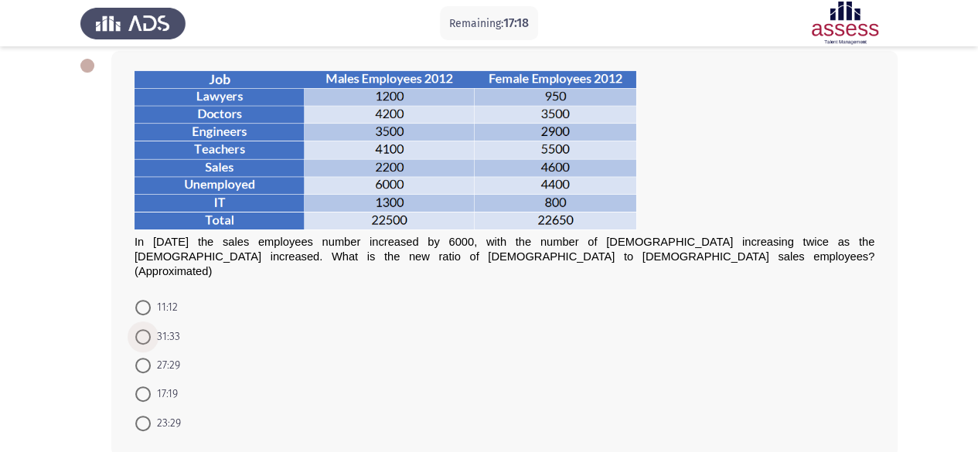
click at [138, 329] on span at bounding box center [142, 336] width 15 height 15
click at [138, 329] on input "31:33" at bounding box center [142, 336] width 15 height 15
radio input "true"
click at [305, 319] on form "11:12 31:33 27:29 17:19 23:29" at bounding box center [505, 364] width 740 height 143
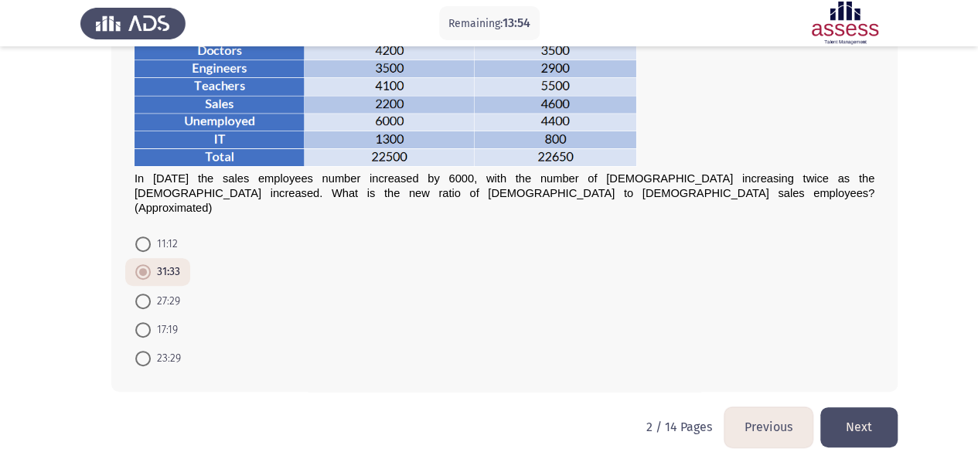
click at [858, 415] on button "Next" at bounding box center [858, 426] width 77 height 39
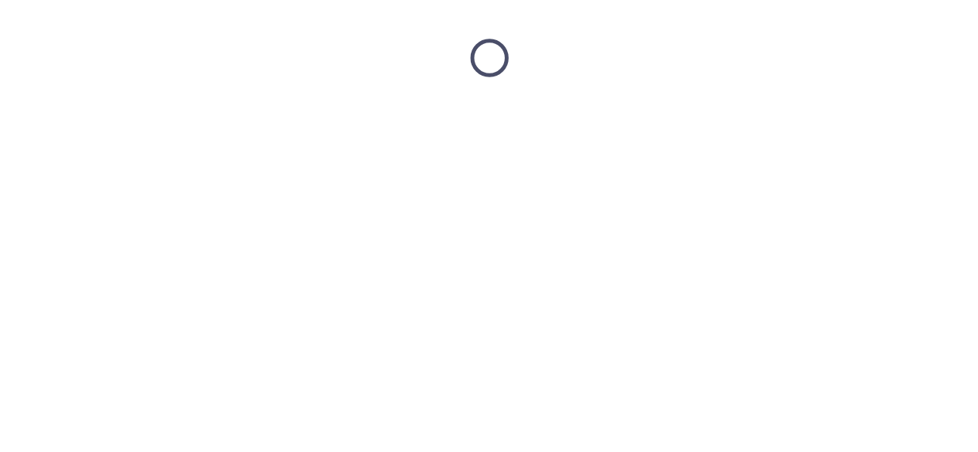
scroll to position [0, 0]
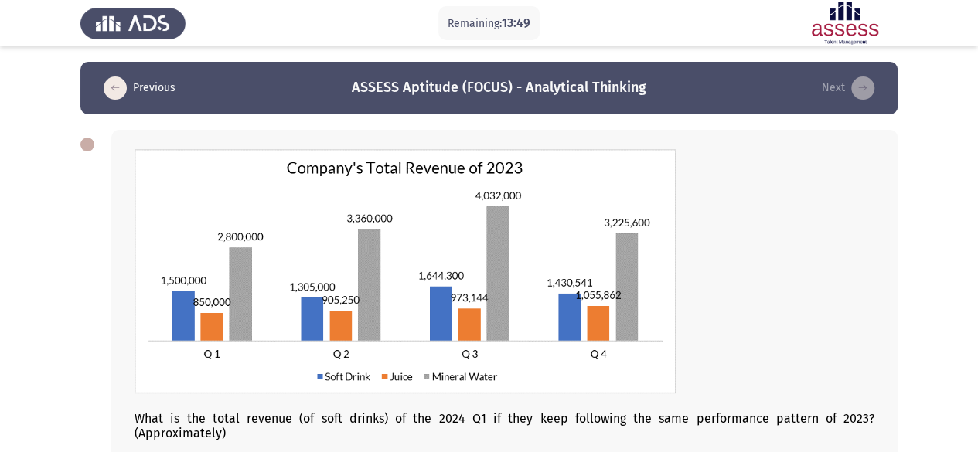
drag, startPoint x: 975, startPoint y: 220, endPoint x: 989, endPoint y: 295, distance: 77.0
click at [978, 295] on html "Remaining: 13:49 Previous ASSESS Aptitude (FOCUS) - Analytical Thinking Next Wh…" at bounding box center [489, 348] width 978 height 697
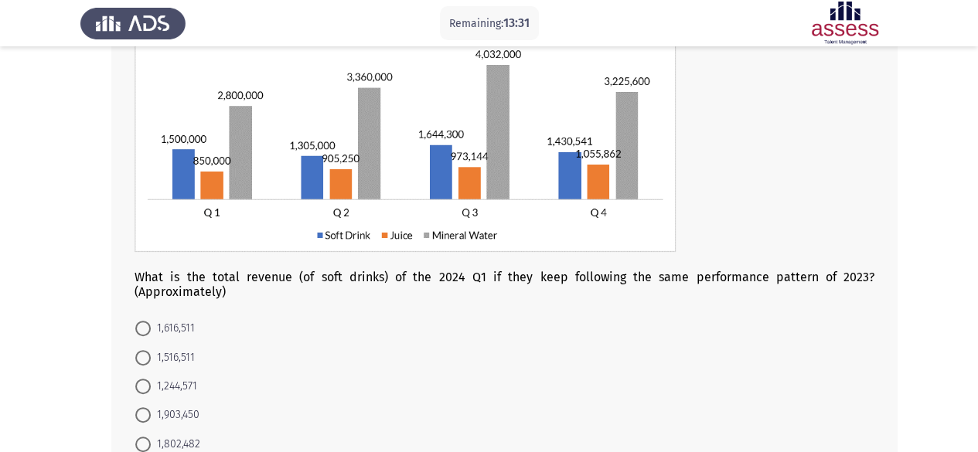
scroll to position [141, 0]
click at [181, 441] on span "1,802,482" at bounding box center [175, 445] width 49 height 19
click at [151, 441] on input "1,802,482" at bounding box center [142, 445] width 15 height 15
radio input "true"
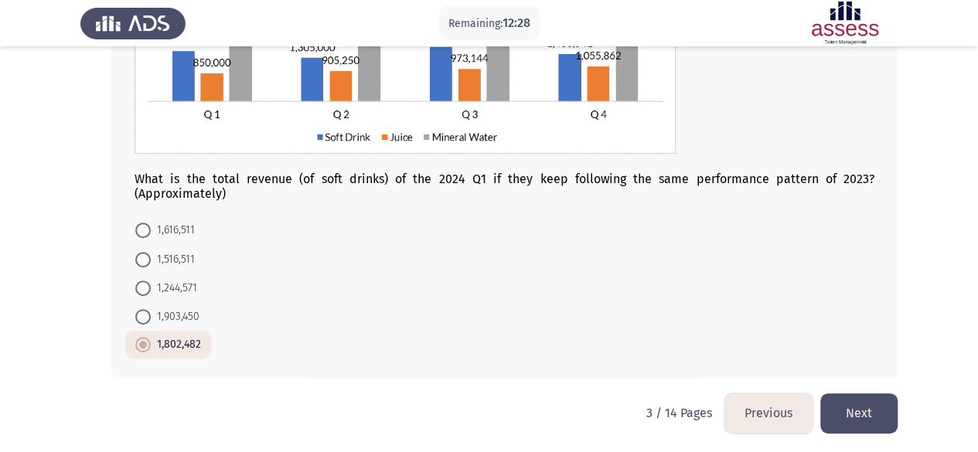
scroll to position [240, 0]
click at [861, 404] on button "Next" at bounding box center [858, 412] width 77 height 39
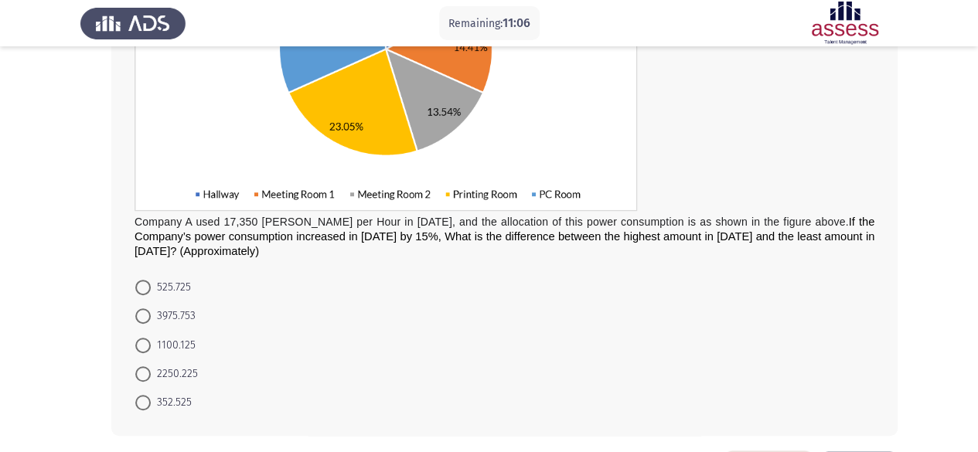
scroll to position [289, 0]
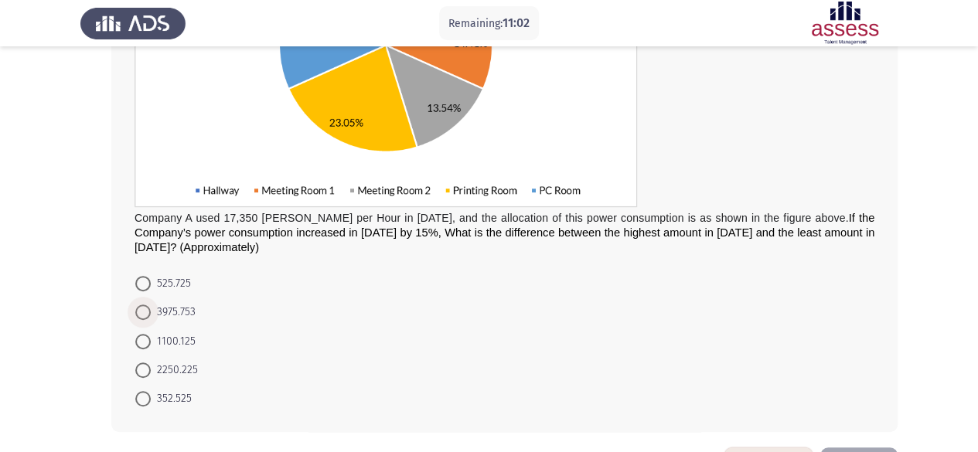
click at [179, 311] on span "3975.753" at bounding box center [173, 312] width 45 height 19
click at [151, 311] on input "3975.753" at bounding box center [142, 312] width 15 height 15
radio input "true"
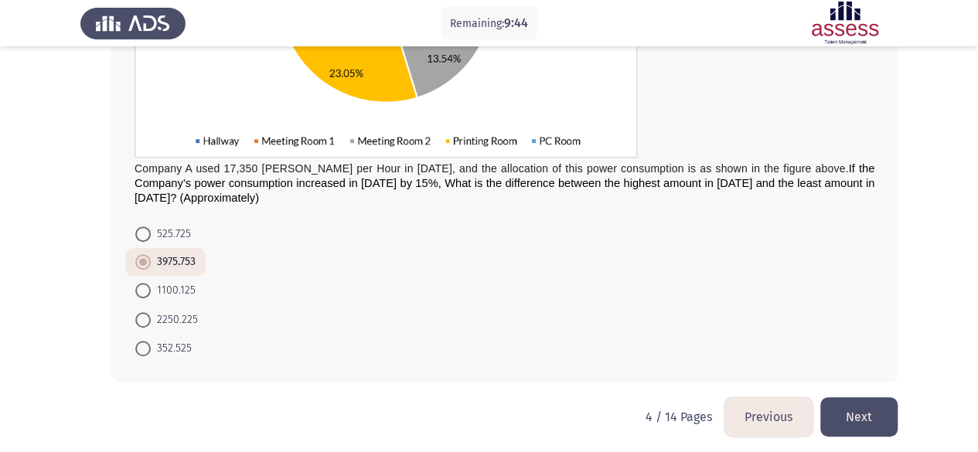
scroll to position [343, 0]
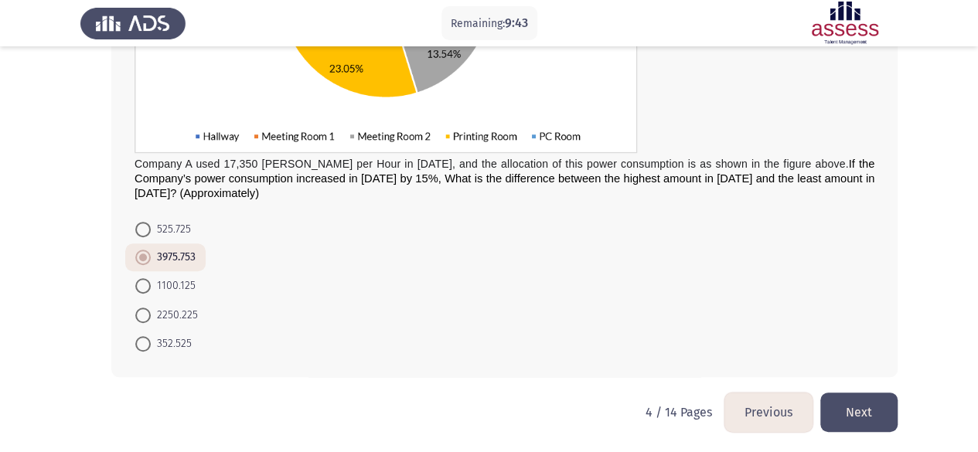
click at [868, 410] on button "Next" at bounding box center [858, 412] width 77 height 39
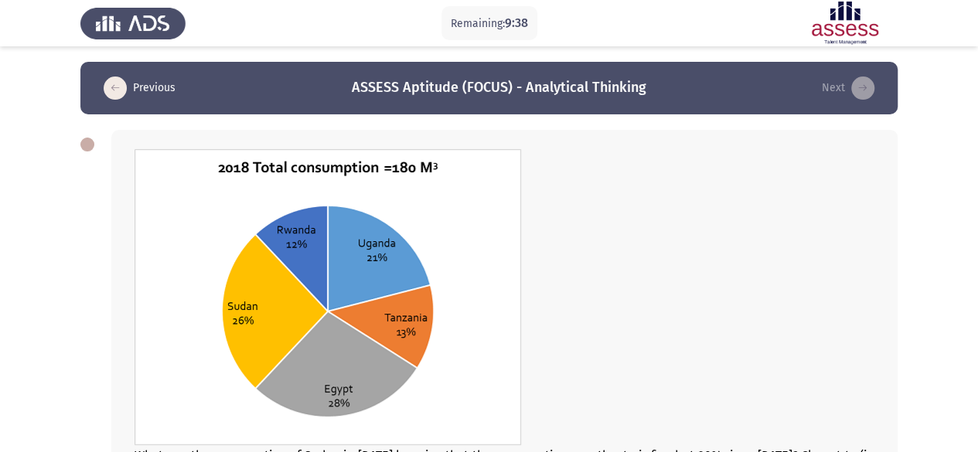
drag, startPoint x: 976, startPoint y: 231, endPoint x: 989, endPoint y: 315, distance: 85.3
click at [978, 315] on html "Remaining: 9:38 Previous ASSESS Aptitude (FOCUS) - Analytical Thinking Next Wha…" at bounding box center [489, 367] width 978 height 734
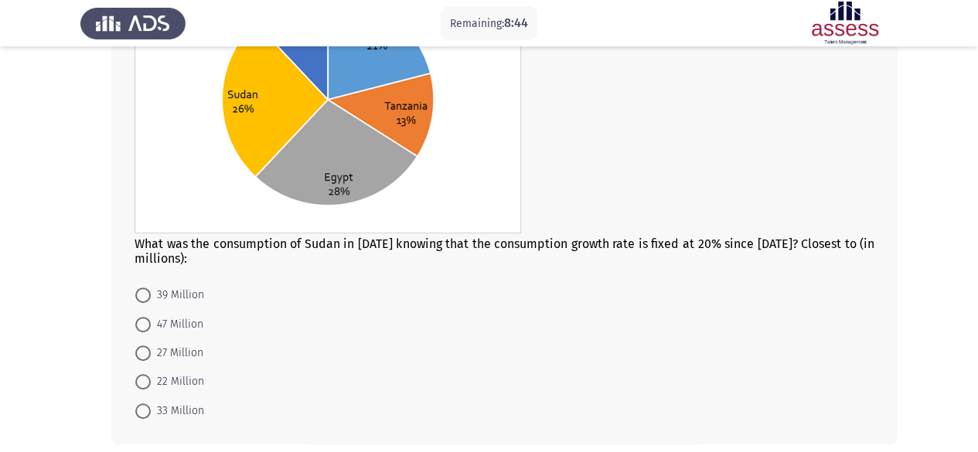
scroll to position [211, 0]
click at [196, 319] on span "47 Million" at bounding box center [177, 325] width 53 height 19
click at [151, 319] on input "47 Million" at bounding box center [142, 325] width 15 height 15
radio input "true"
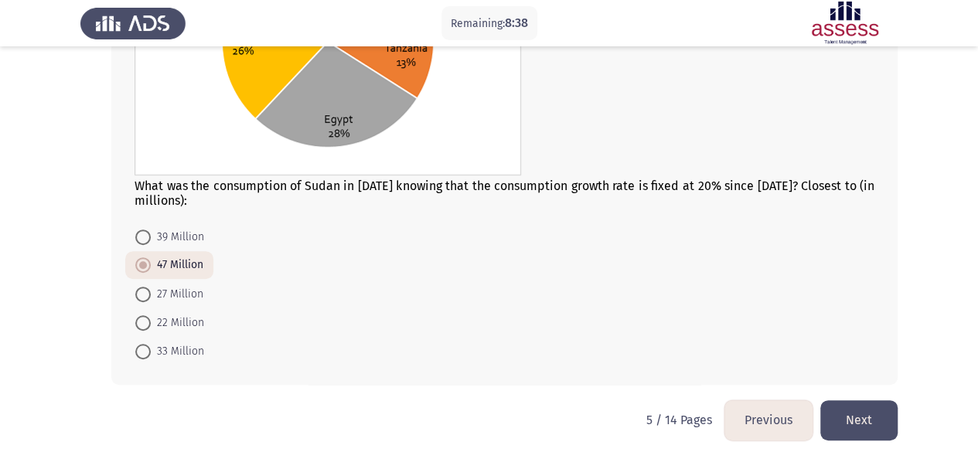
scroll to position [278, 0]
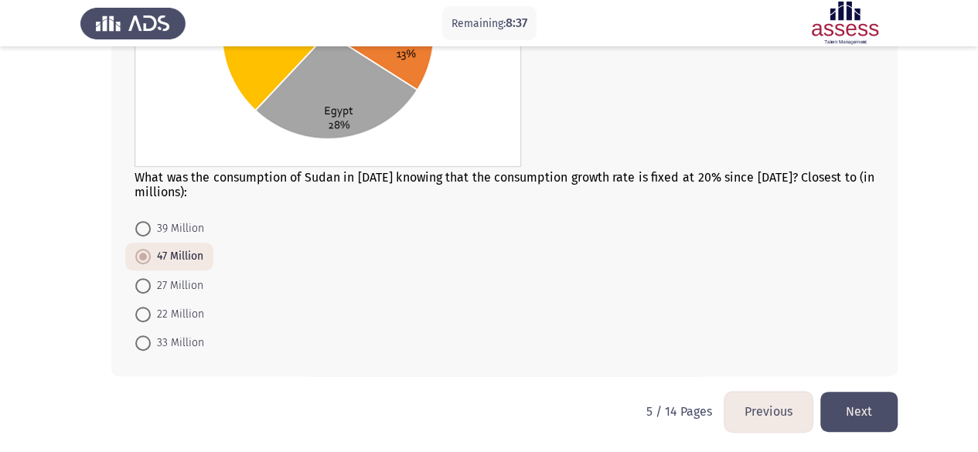
click at [858, 401] on button "Next" at bounding box center [858, 411] width 77 height 39
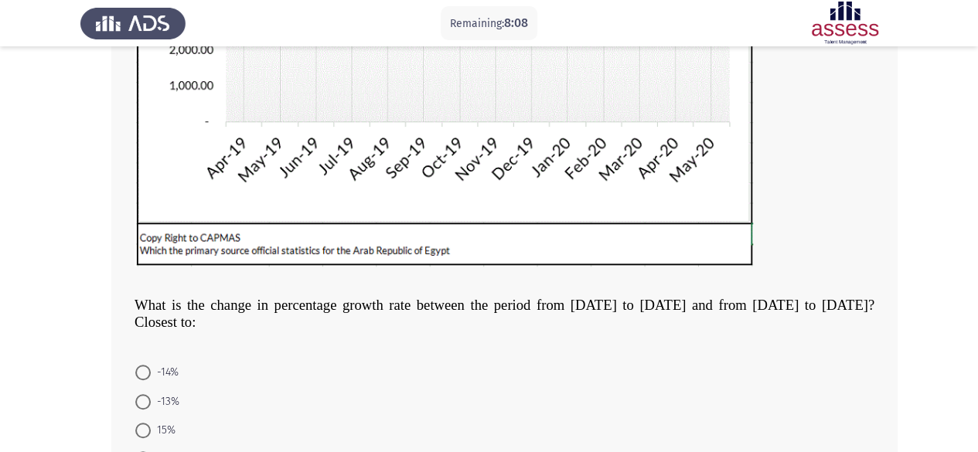
scroll to position [515, 0]
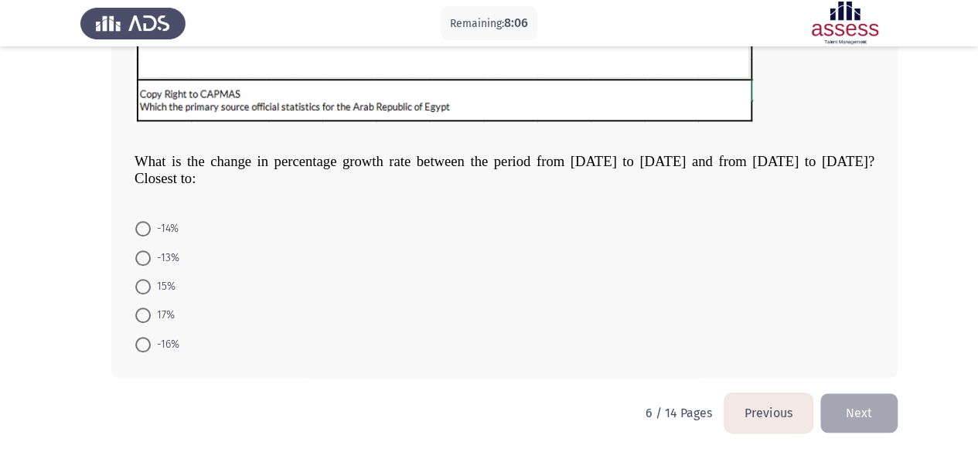
click at [776, 406] on button "Previous" at bounding box center [768, 413] width 88 height 39
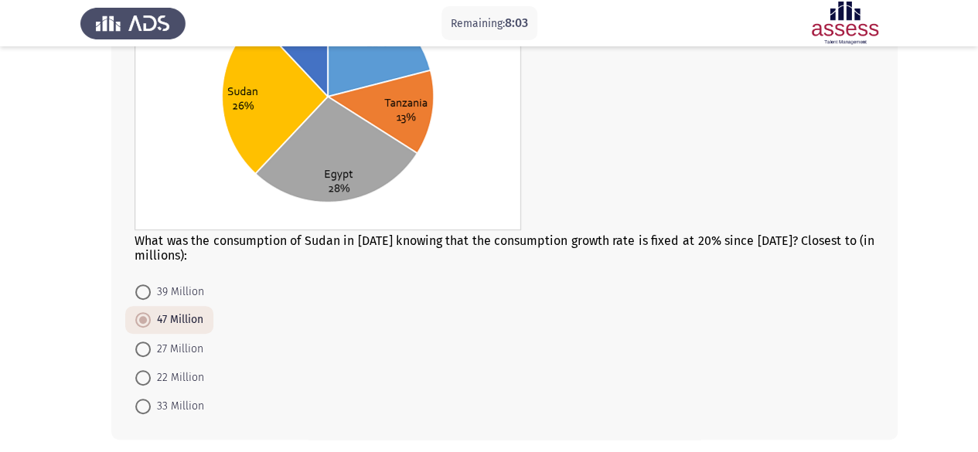
scroll to position [216, 0]
click at [176, 285] on span "39 Million" at bounding box center [177, 291] width 53 height 19
click at [151, 285] on input "39 Million" at bounding box center [142, 291] width 15 height 15
radio input "true"
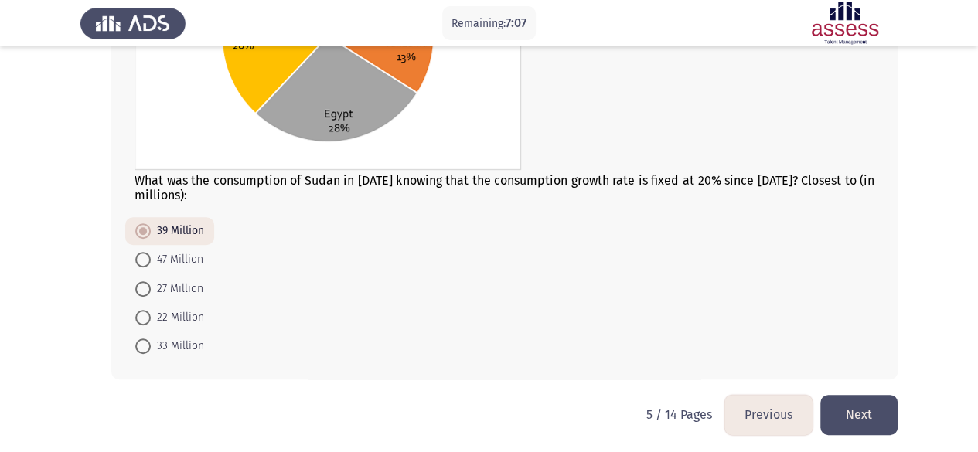
scroll to position [277, 0]
click at [876, 411] on button "Next" at bounding box center [858, 413] width 77 height 39
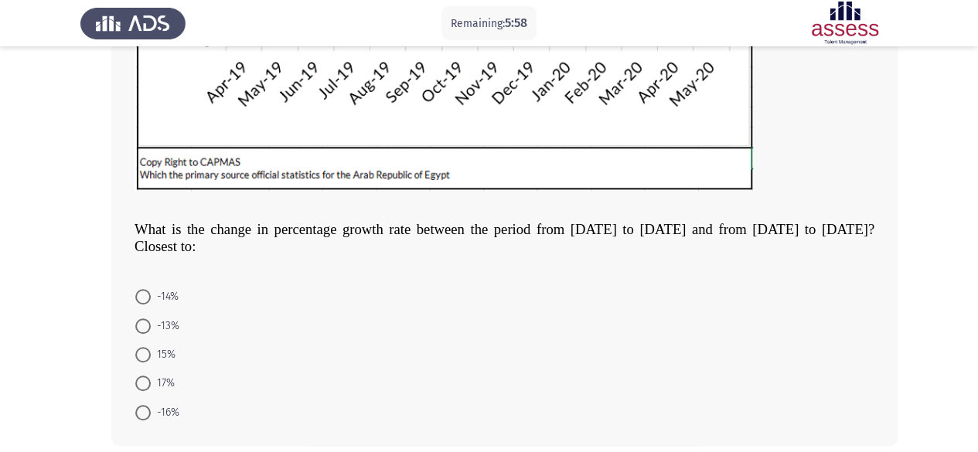
scroll to position [459, 0]
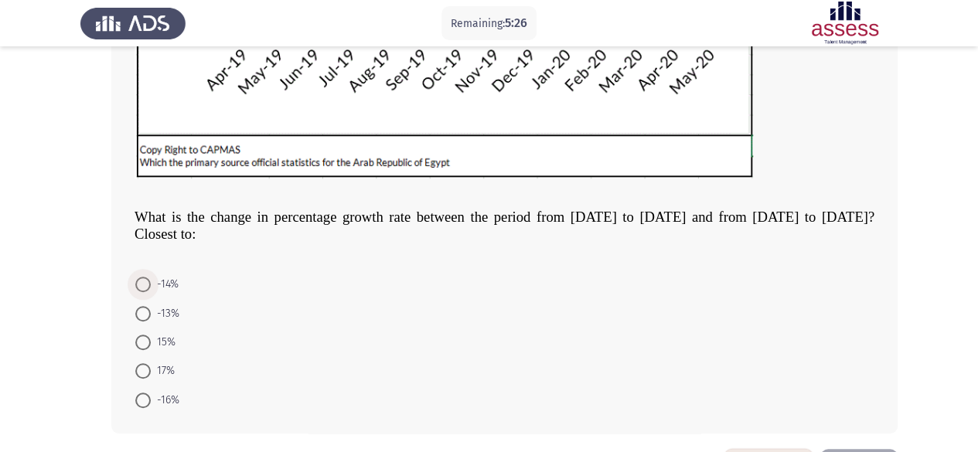
click at [162, 284] on span "-14%" at bounding box center [165, 284] width 28 height 19
click at [151, 284] on input "-14%" at bounding box center [142, 284] width 15 height 15
radio input "true"
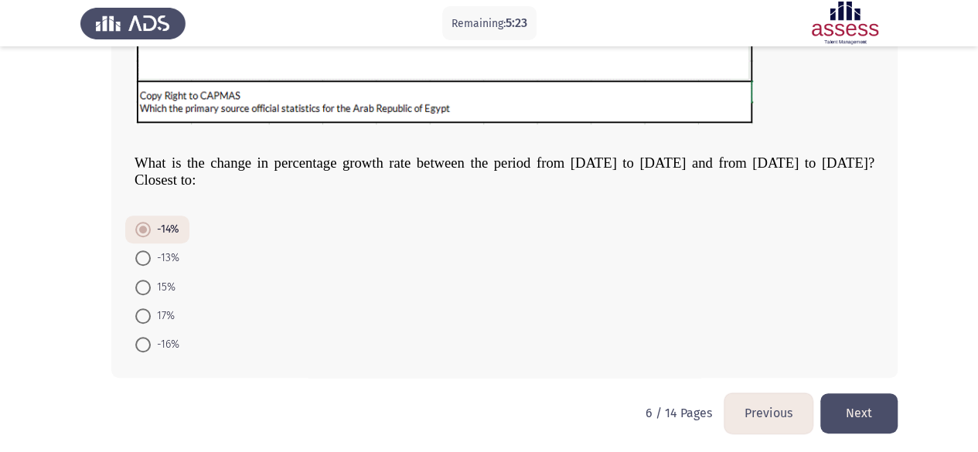
click at [850, 412] on button "Next" at bounding box center [858, 413] width 77 height 39
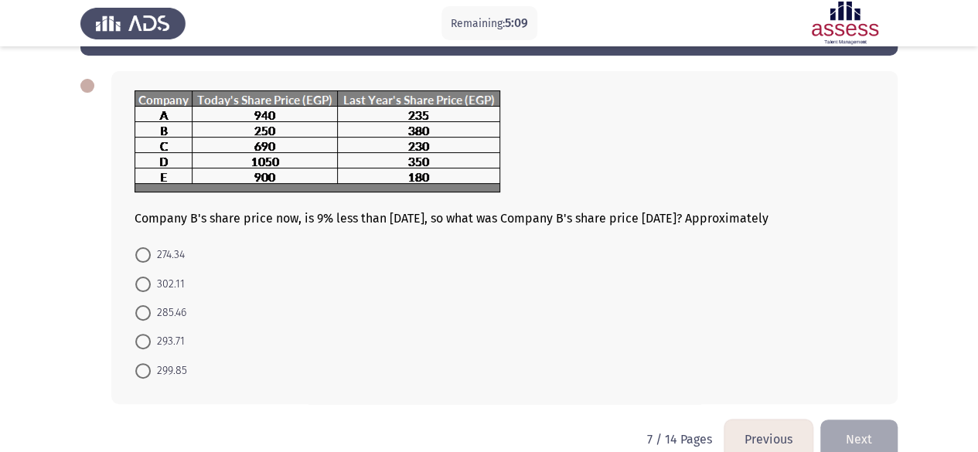
scroll to position [85, 0]
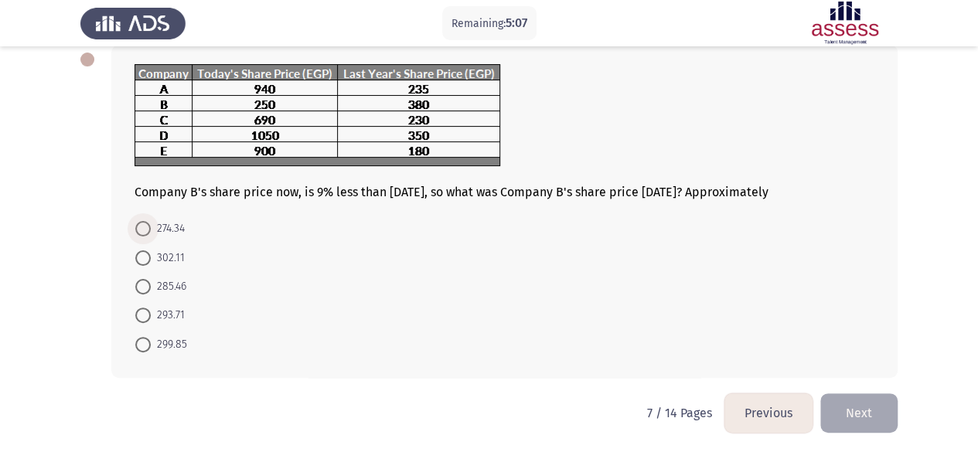
click at [170, 225] on span "274.34" at bounding box center [168, 229] width 34 height 19
click at [151, 225] on input "274.34" at bounding box center [142, 228] width 15 height 15
radio input "true"
click at [857, 414] on button "Next" at bounding box center [858, 411] width 77 height 39
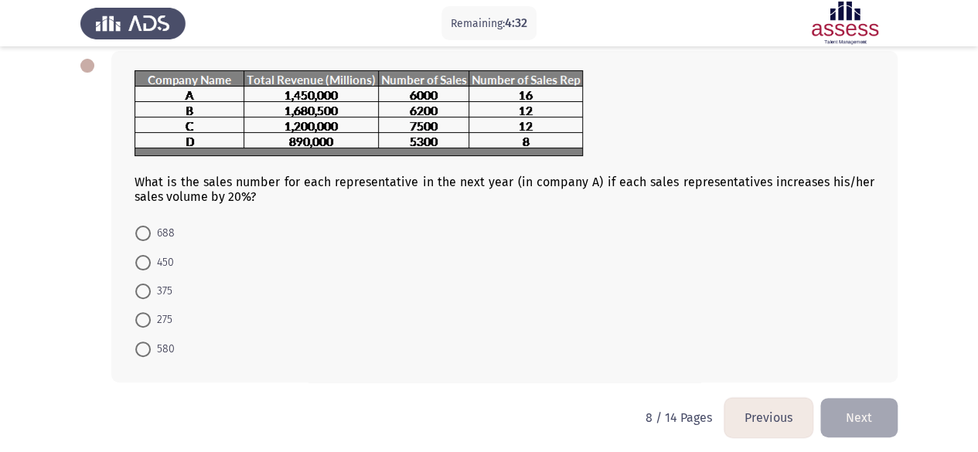
scroll to position [78, 0]
click at [159, 314] on span "275" at bounding box center [162, 321] width 22 height 19
click at [151, 314] on input "275" at bounding box center [142, 320] width 15 height 15
radio input "true"
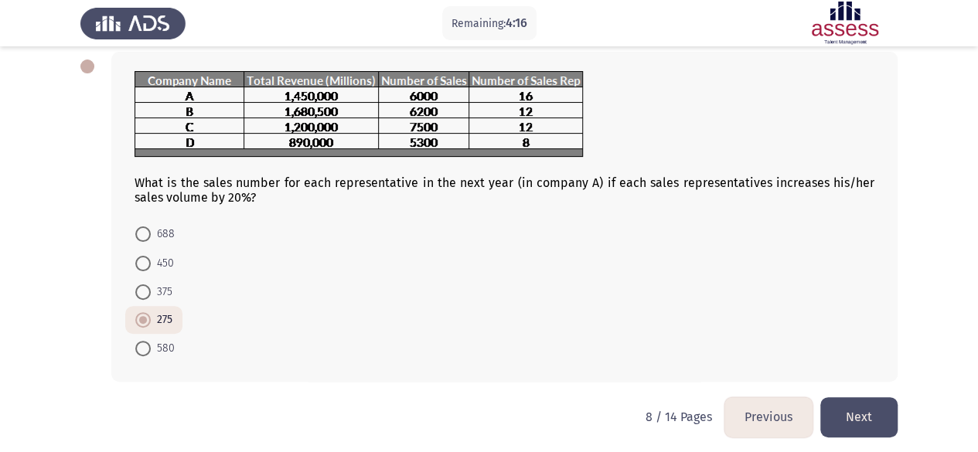
click at [849, 410] on button "Next" at bounding box center [858, 416] width 77 height 39
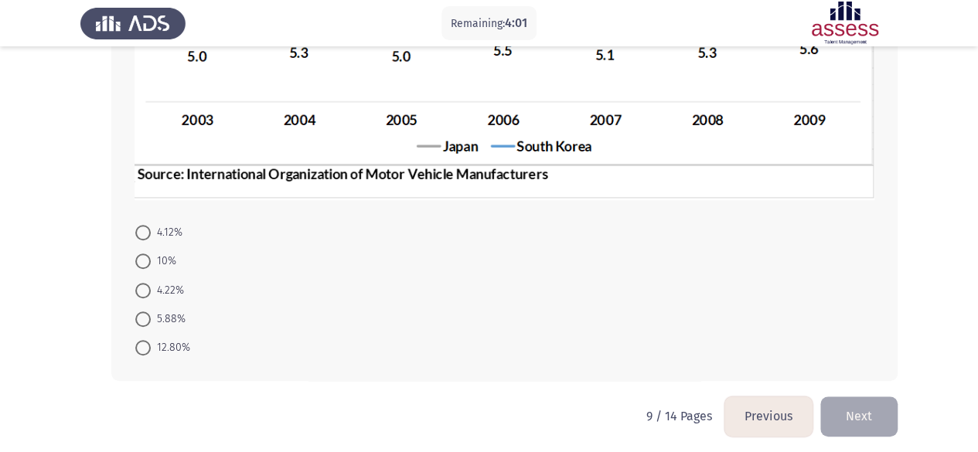
scroll to position [436, 0]
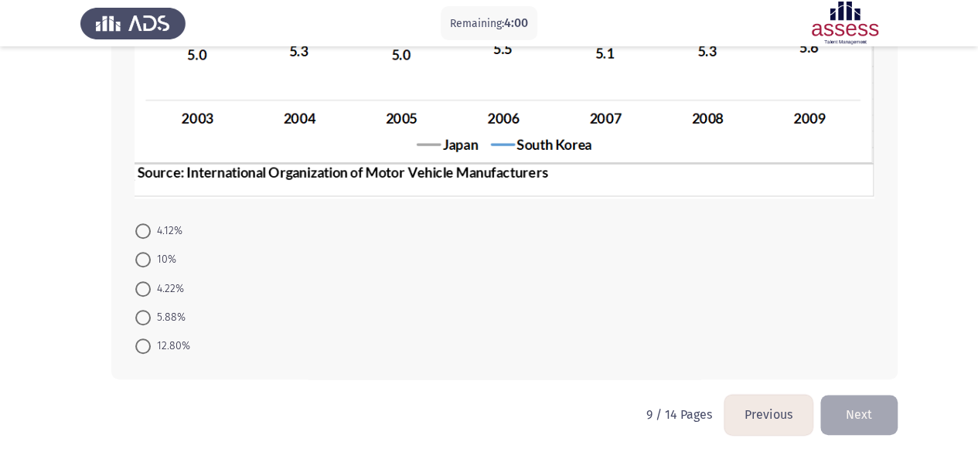
click at [759, 420] on button "Previous" at bounding box center [768, 414] width 88 height 39
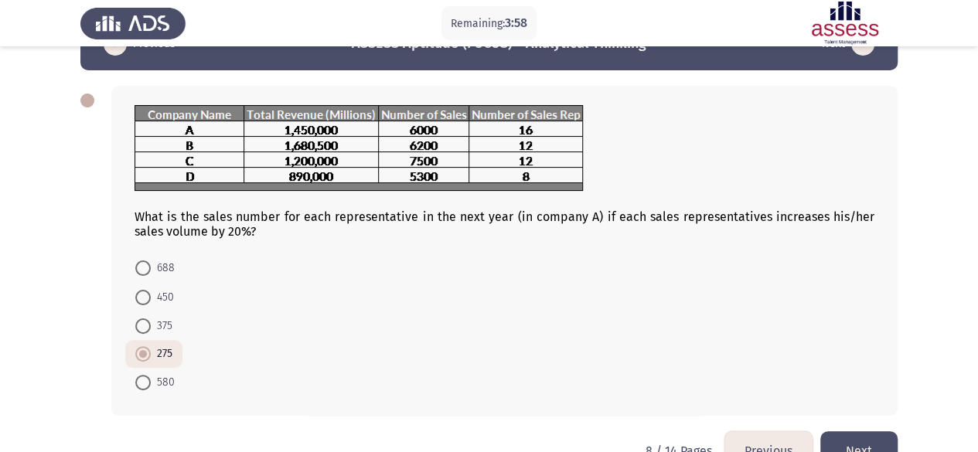
scroll to position [83, 0]
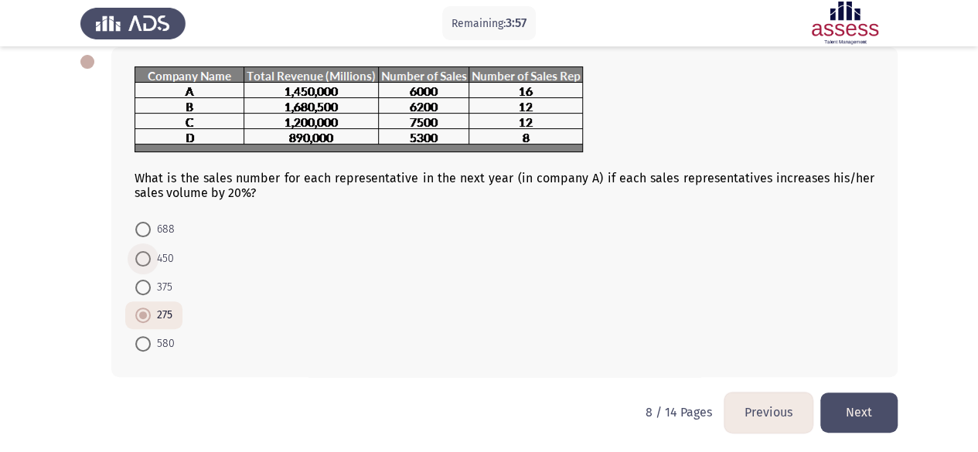
click at [156, 258] on span "450" at bounding box center [162, 259] width 23 height 19
click at [151, 258] on input "450" at bounding box center [142, 258] width 15 height 15
radio input "true"
click at [846, 417] on button "Next" at bounding box center [858, 412] width 77 height 39
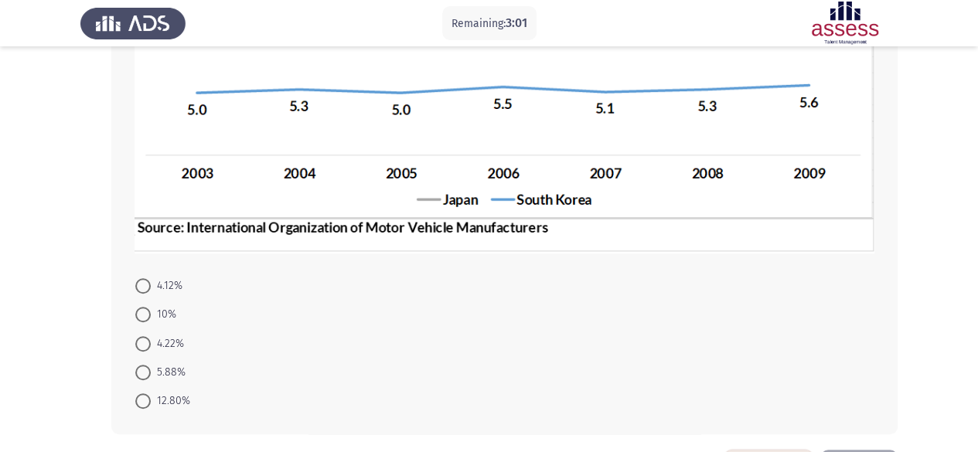
scroll to position [438, 0]
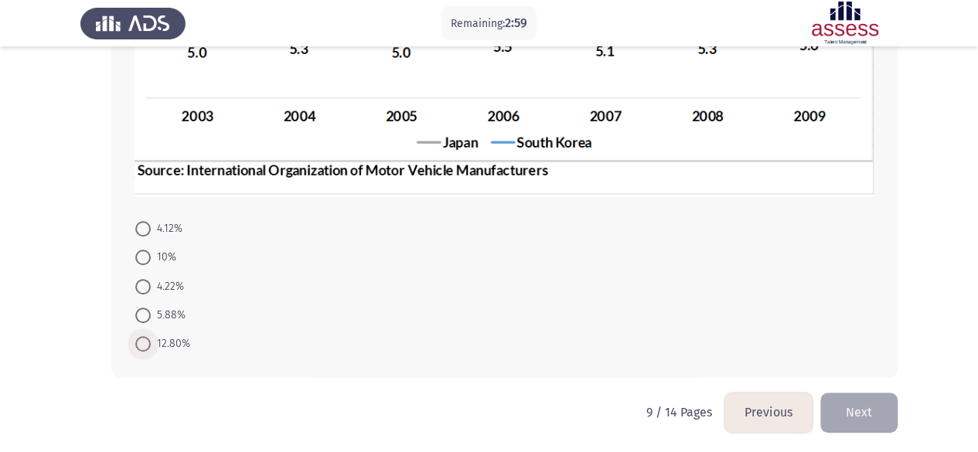
click at [165, 345] on span "12.80%" at bounding box center [170, 344] width 39 height 19
click at [151, 345] on input "12.80%" at bounding box center [142, 343] width 15 height 15
radio input "true"
click at [851, 410] on button "Next" at bounding box center [858, 412] width 77 height 39
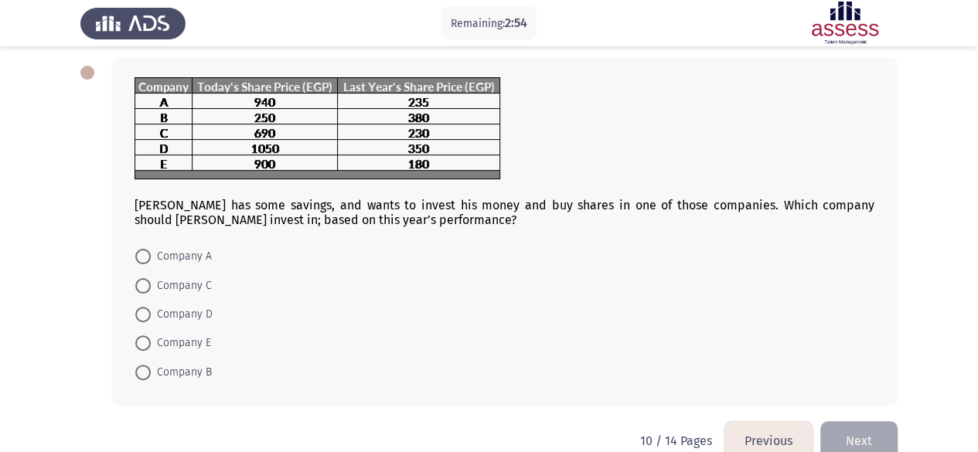
scroll to position [70, 0]
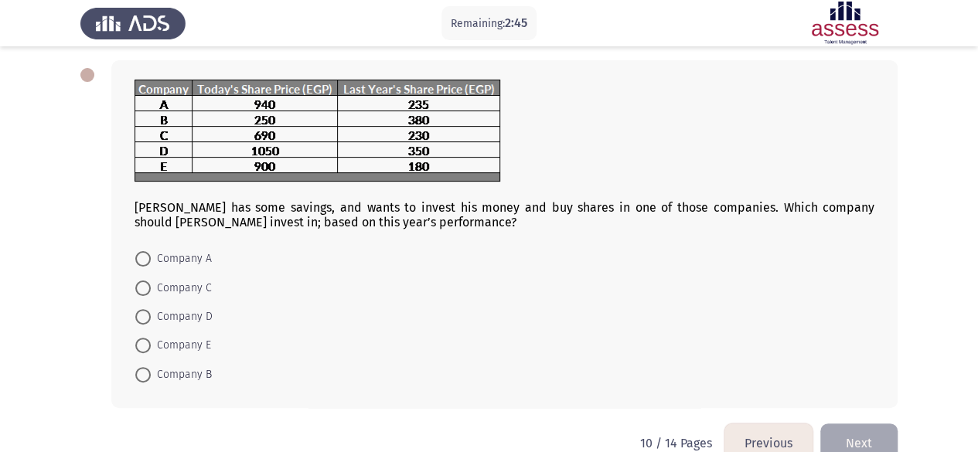
click at [782, 435] on button "Previous" at bounding box center [768, 443] width 88 height 39
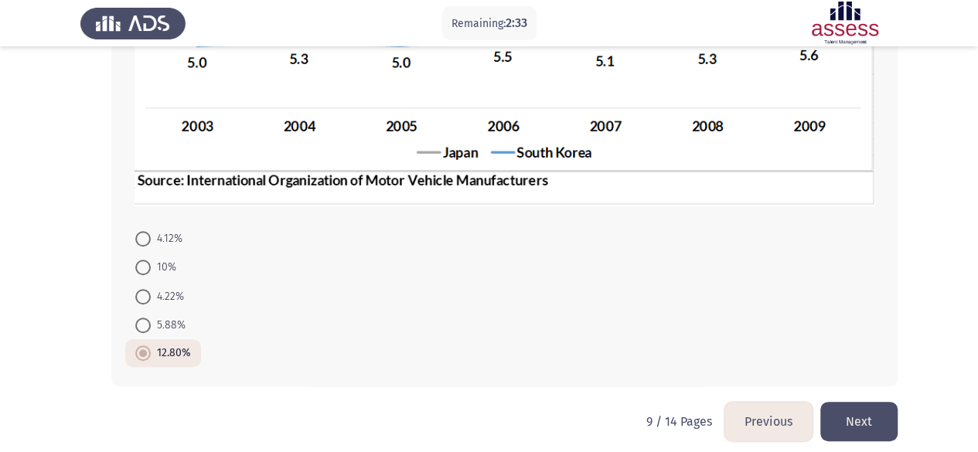
scroll to position [431, 0]
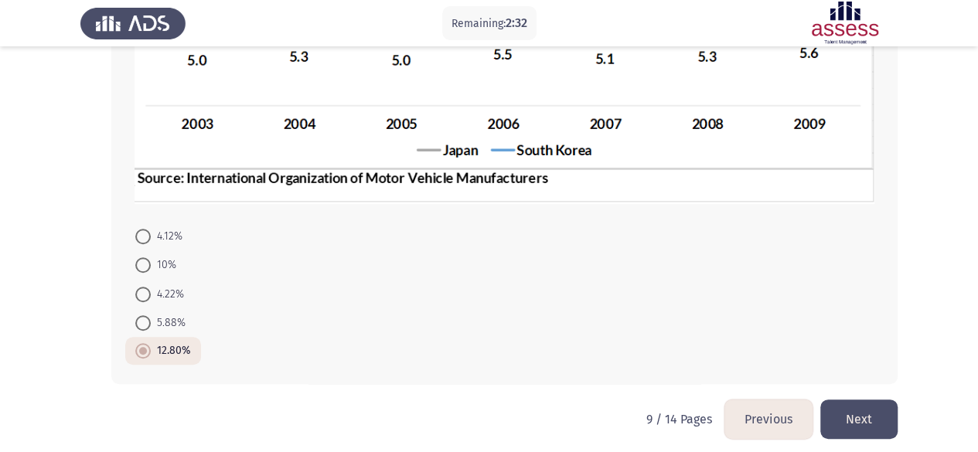
click at [866, 421] on button "Next" at bounding box center [858, 419] width 77 height 39
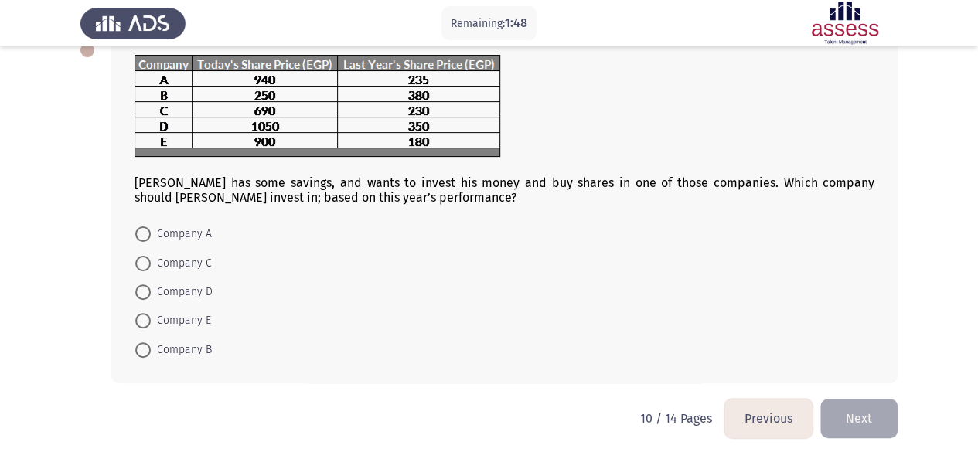
scroll to position [100, 0]
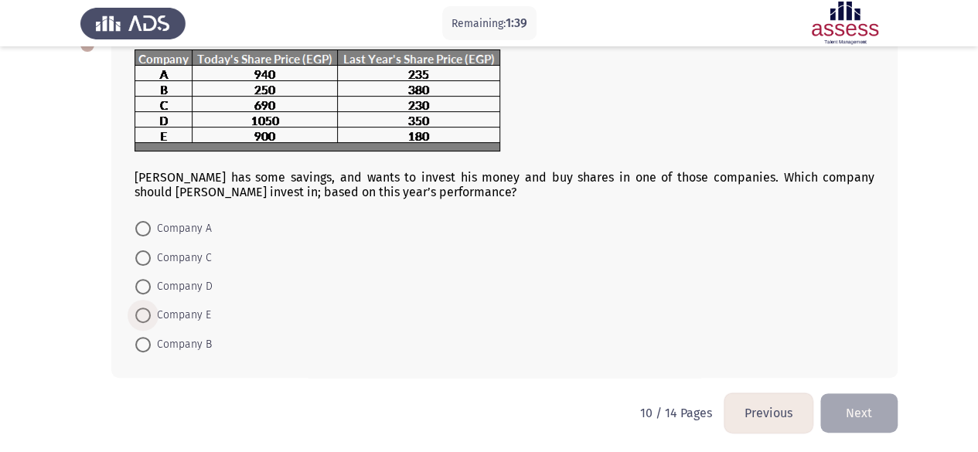
click at [165, 308] on span "Company E" at bounding box center [181, 315] width 60 height 19
click at [151, 308] on input "Company E" at bounding box center [142, 315] width 15 height 15
radio input "true"
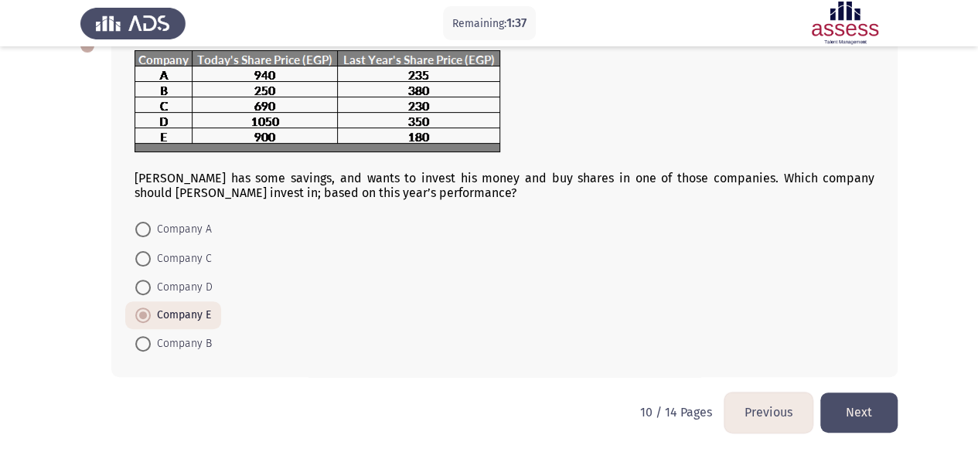
click at [863, 412] on button "Next" at bounding box center [858, 412] width 77 height 39
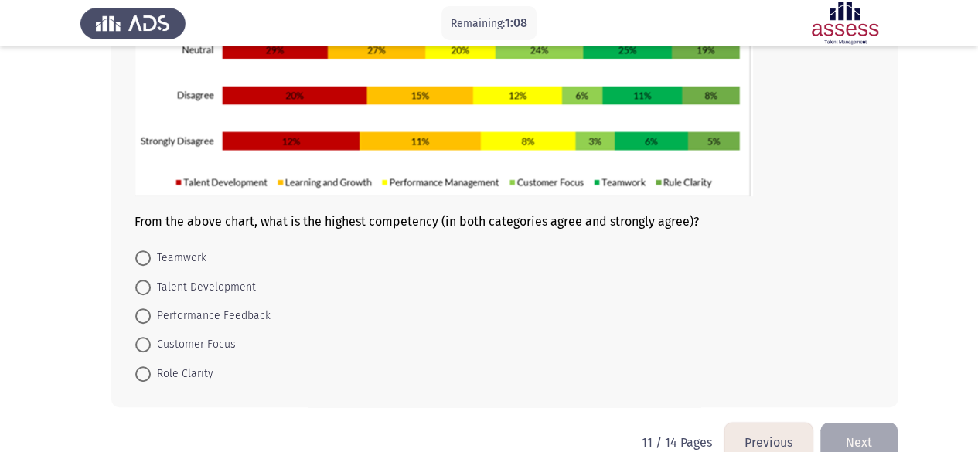
scroll to position [252, 0]
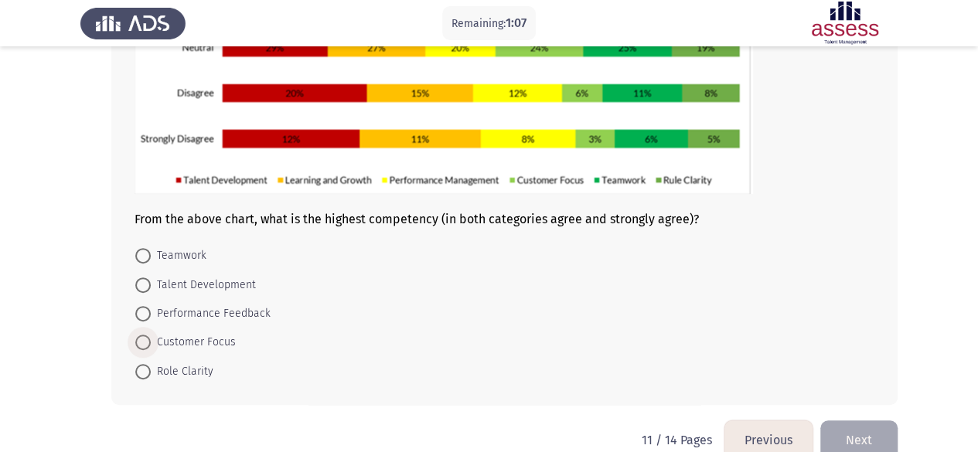
click at [201, 343] on span "Customer Focus" at bounding box center [193, 342] width 85 height 19
click at [151, 343] on input "Customer Focus" at bounding box center [142, 342] width 15 height 15
radio input "true"
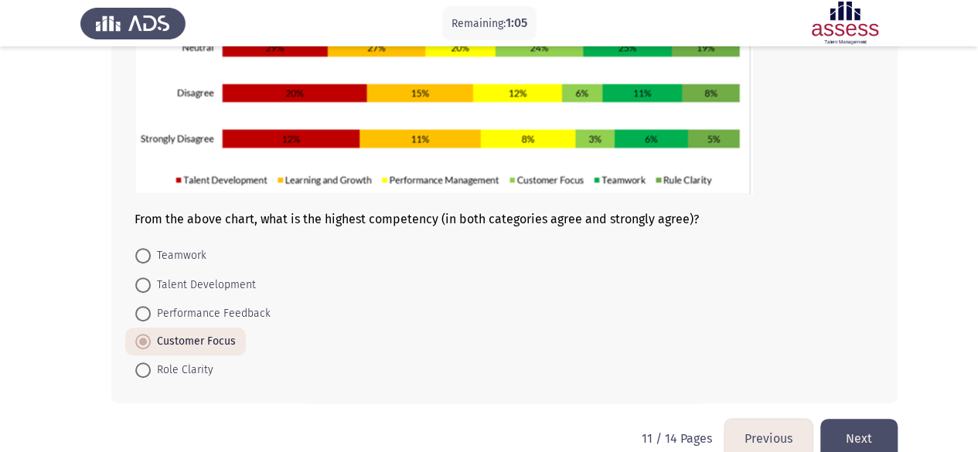
click at [855, 436] on button "Next" at bounding box center [858, 438] width 77 height 39
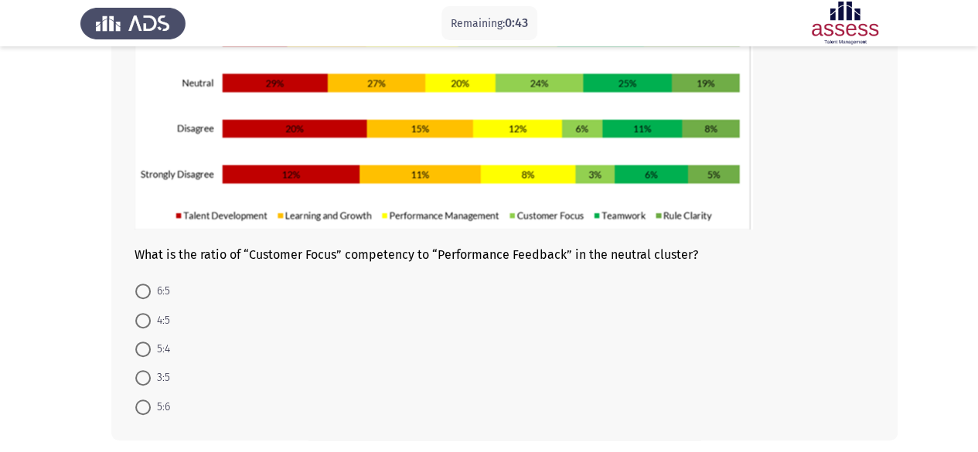
scroll to position [218, 0]
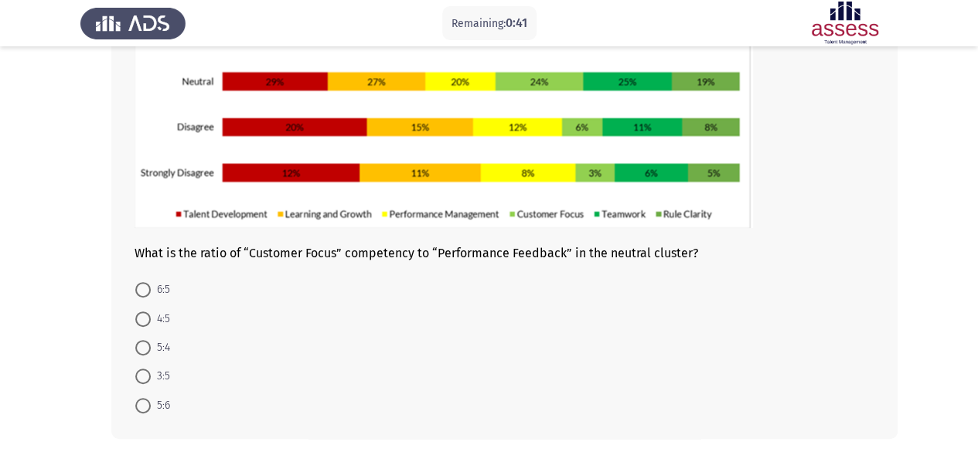
click at [165, 405] on span "5:6" at bounding box center [160, 406] width 19 height 19
click at [151, 405] on input "5:6" at bounding box center [142, 405] width 15 height 15
radio input "true"
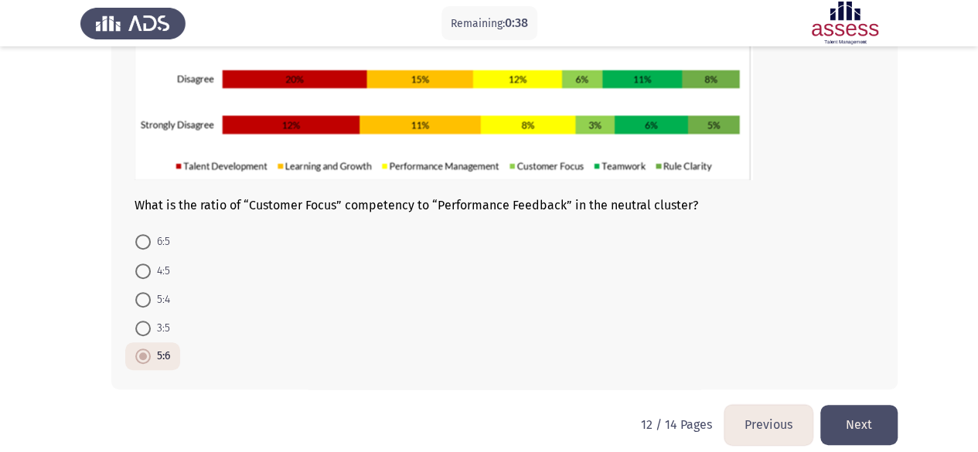
scroll to position [278, 0]
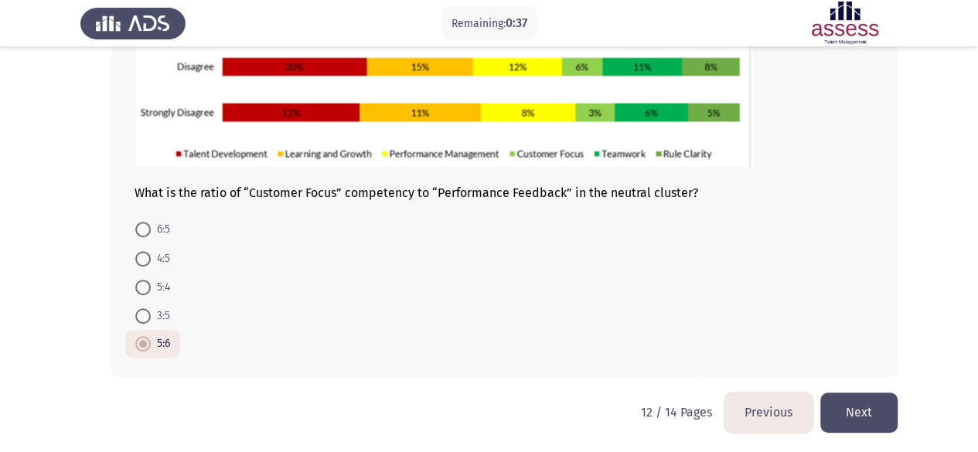
click at [866, 423] on button "Next" at bounding box center [858, 412] width 77 height 39
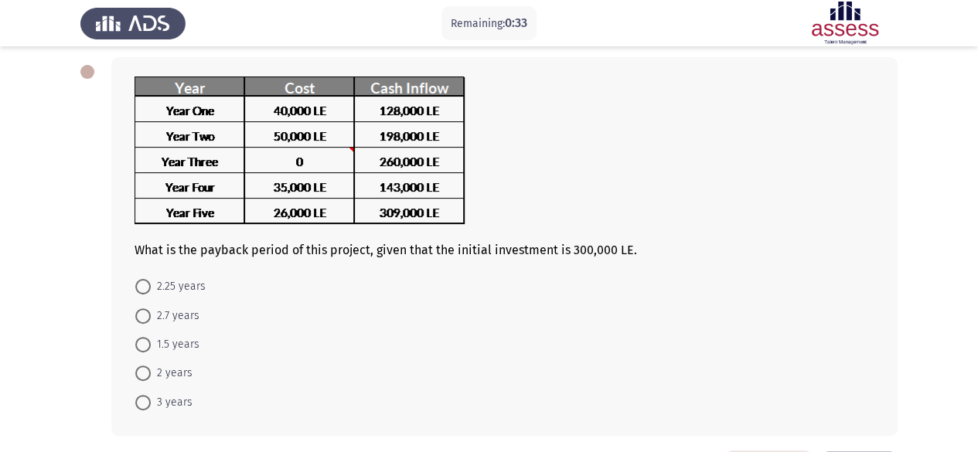
scroll to position [71, 0]
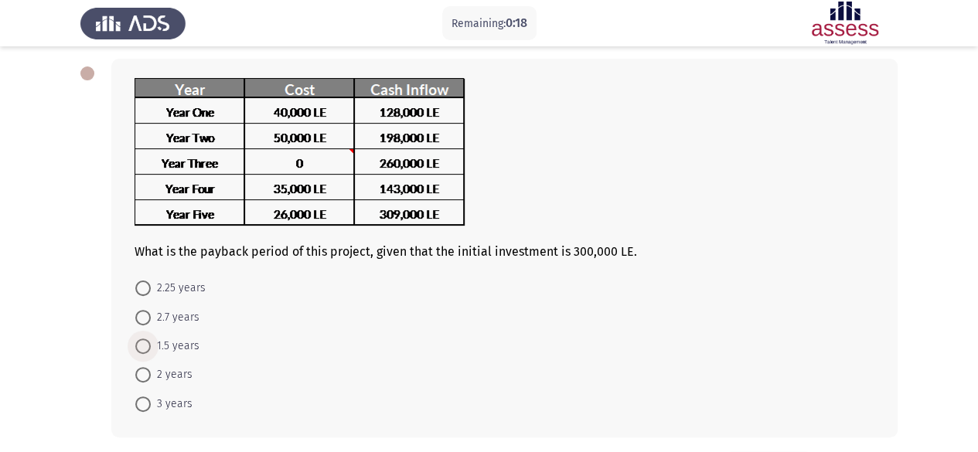
click at [171, 347] on span "1.5 years" at bounding box center [175, 346] width 49 height 19
click at [151, 347] on input "1.5 years" at bounding box center [142, 346] width 15 height 15
radio input "true"
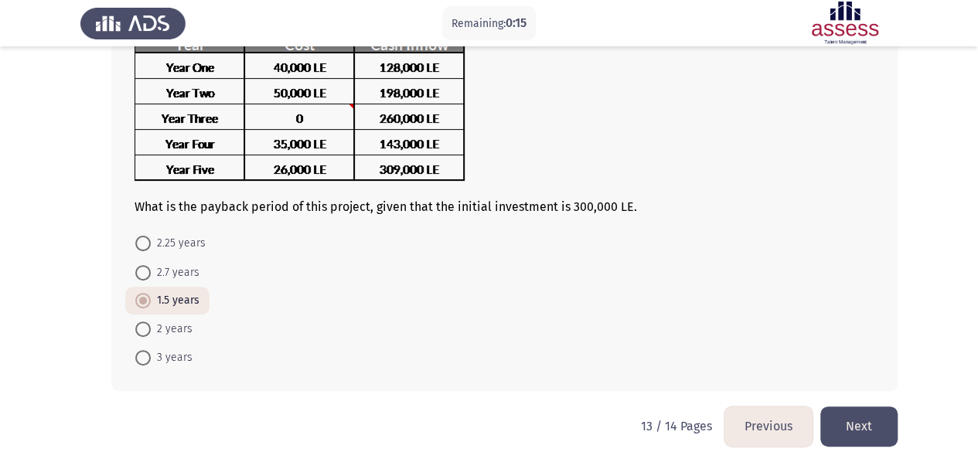
click at [839, 422] on button "Next" at bounding box center [858, 426] width 77 height 39
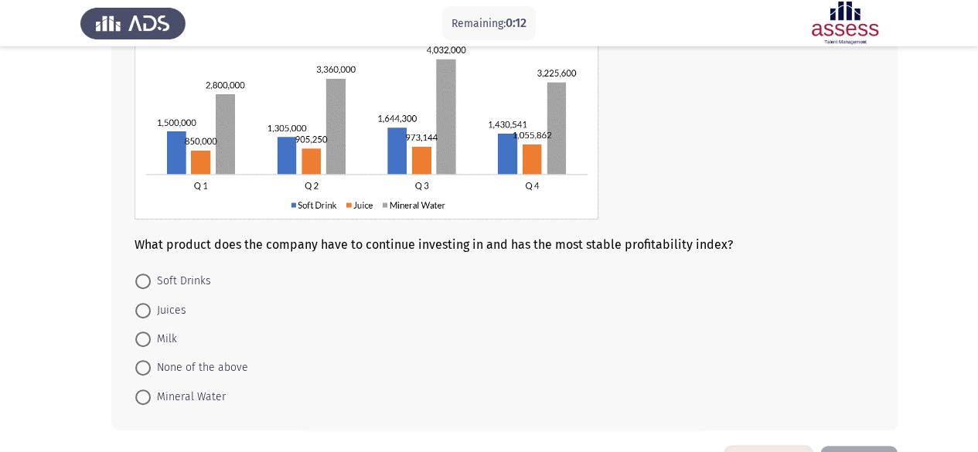
scroll to position [140, 0]
click at [177, 305] on span "Juices" at bounding box center [169, 310] width 36 height 19
click at [151, 305] on input "Juices" at bounding box center [142, 309] width 15 height 15
radio input "true"
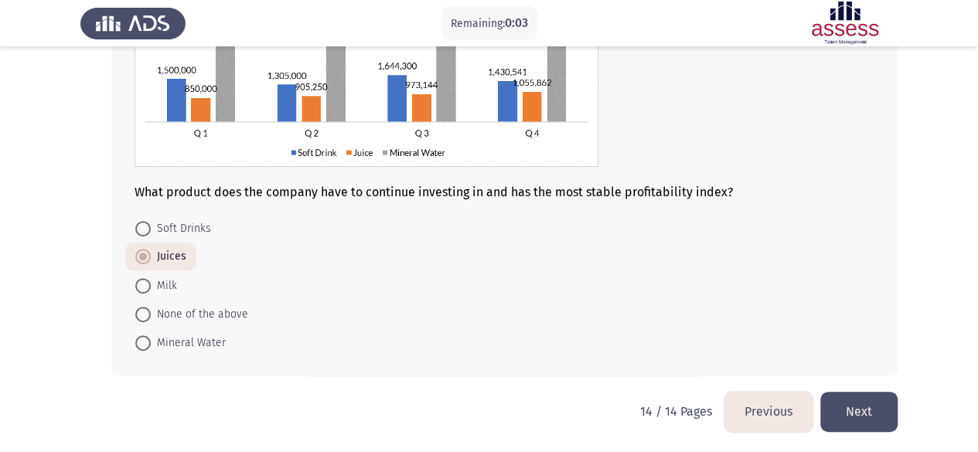
click at [844, 412] on button "Next" at bounding box center [858, 411] width 77 height 39
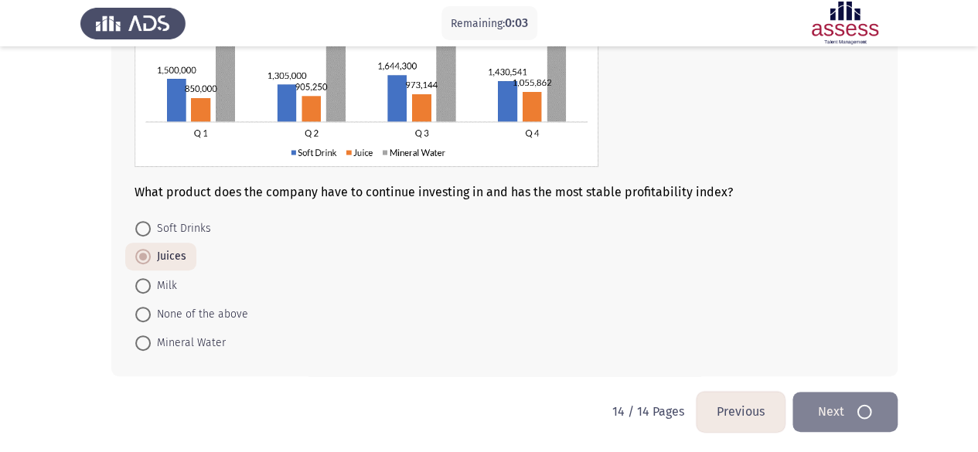
scroll to position [0, 0]
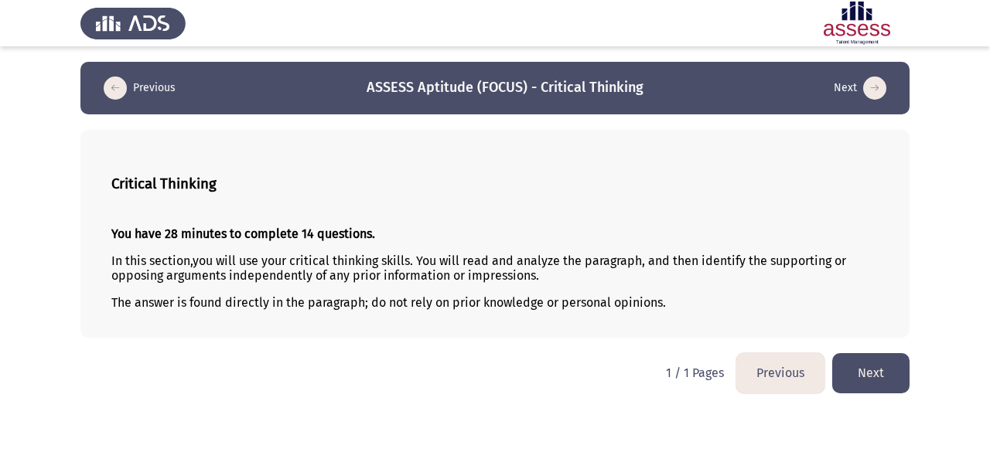
click at [864, 389] on button "Next" at bounding box center [870, 372] width 77 height 39
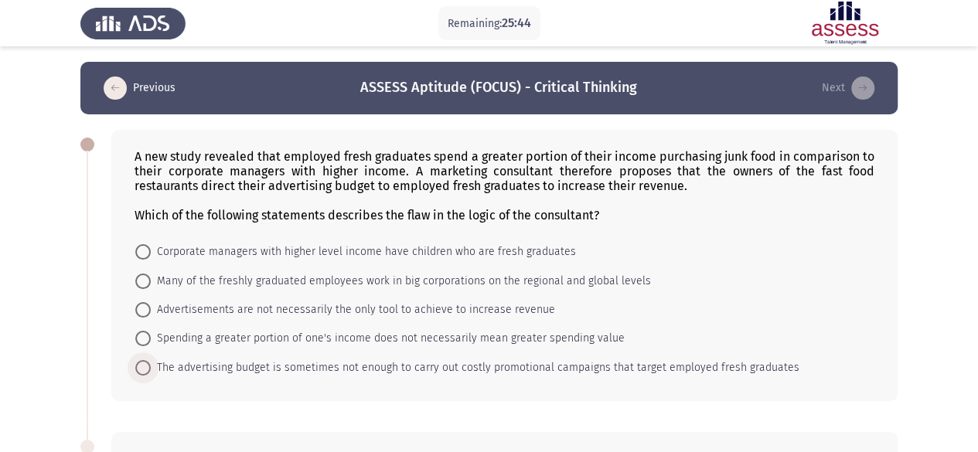
click at [210, 364] on span "The advertising budget is sometimes not enough to carry out costly promotional …" at bounding box center [475, 368] width 649 height 19
click at [151, 364] on input "The advertising budget is sometimes not enough to carry out costly promotional …" at bounding box center [142, 367] width 15 height 15
radio input "true"
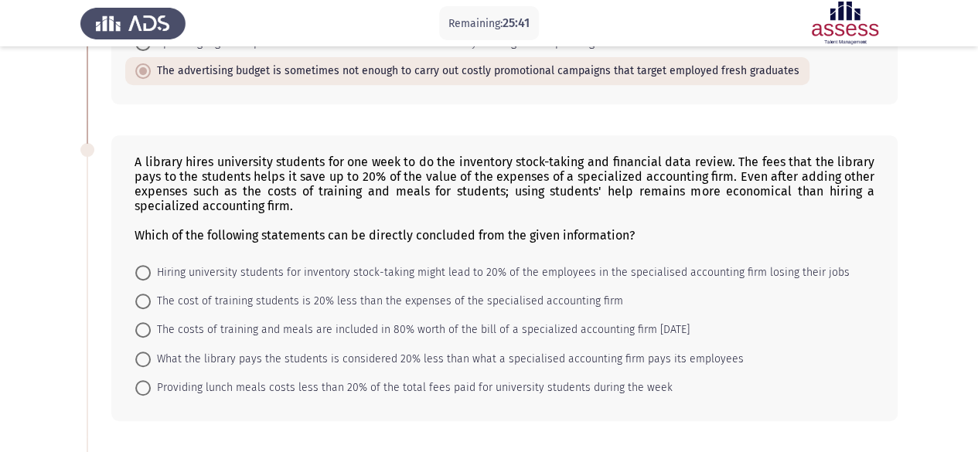
scroll to position [314, 0]
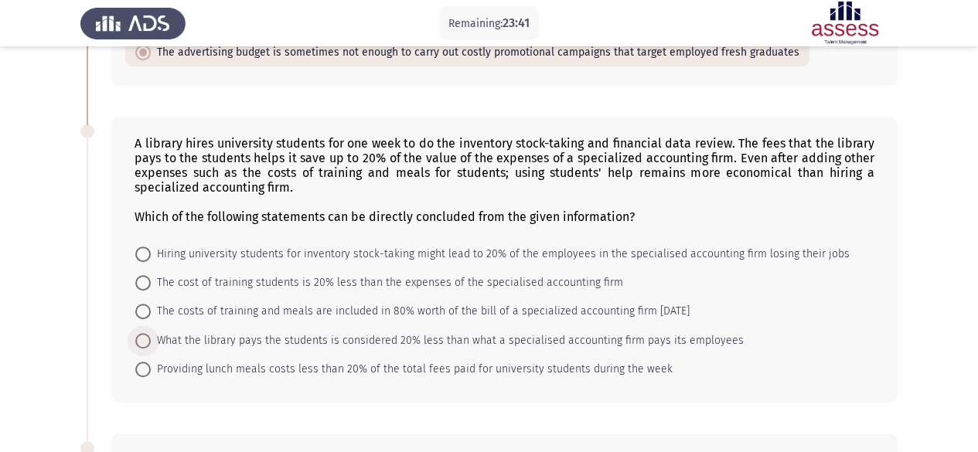
click at [507, 335] on span "What the library pays the students is considered 20% less than what a specialis…" at bounding box center [447, 341] width 593 height 19
click at [151, 335] on input "What the library pays the students is considered 20% less than what a specialis…" at bounding box center [142, 340] width 15 height 15
radio input "true"
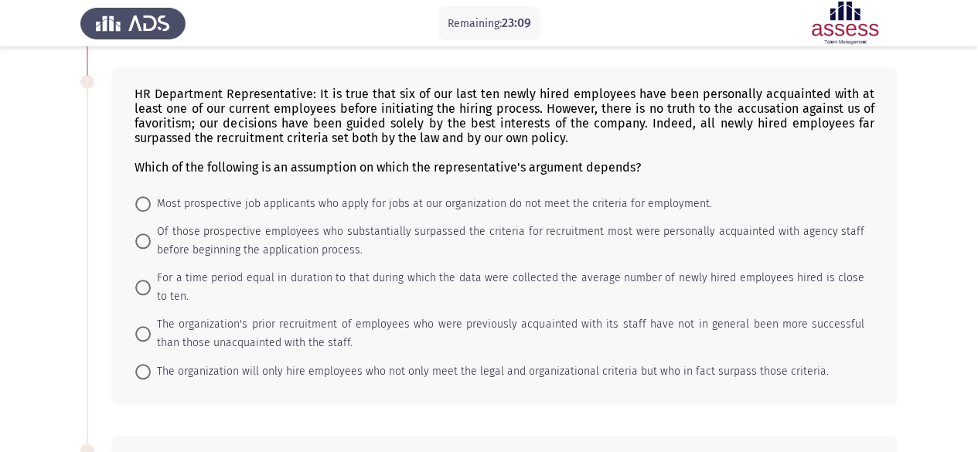
scroll to position [684, 0]
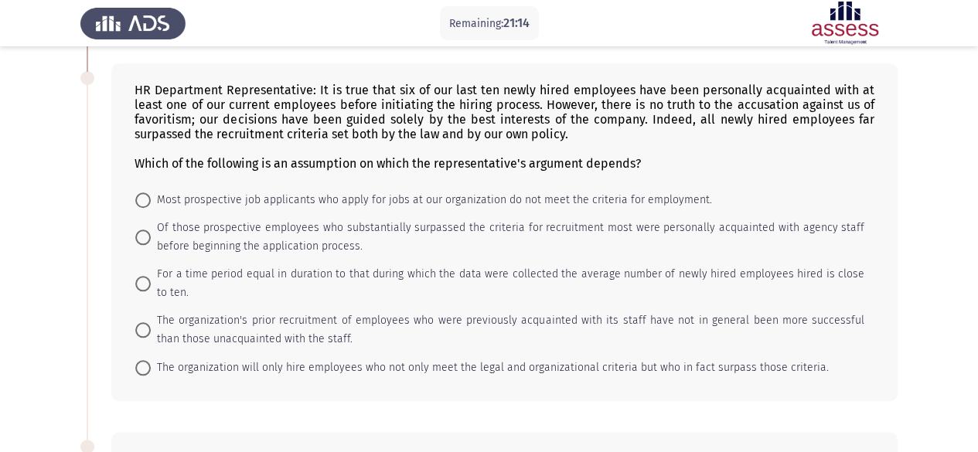
click at [264, 316] on span "The organization's prior recruitment of employees who were previously acquainte…" at bounding box center [508, 330] width 714 height 37
click at [151, 322] on input "The organization's prior recruitment of employees who were previously acquainte…" at bounding box center [142, 329] width 15 height 15
radio input "true"
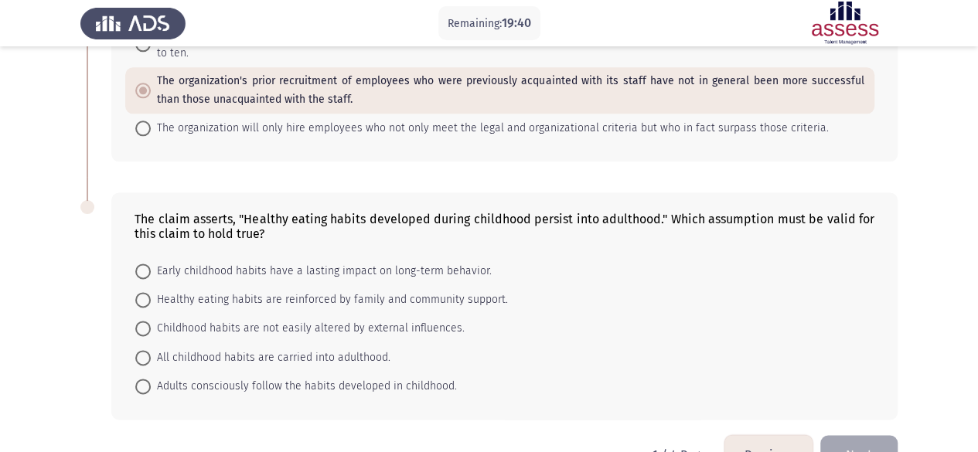
scroll to position [959, 0]
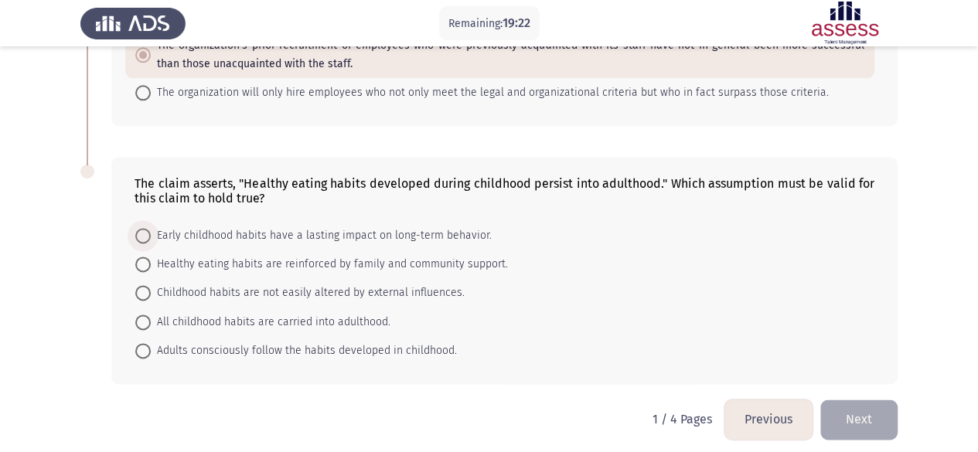
click at [283, 227] on span "Early childhood habits have a lasting impact on long-term behavior." at bounding box center [321, 236] width 341 height 19
click at [151, 228] on input "Early childhood habits have a lasting impact on long-term behavior." at bounding box center [142, 235] width 15 height 15
radio input "true"
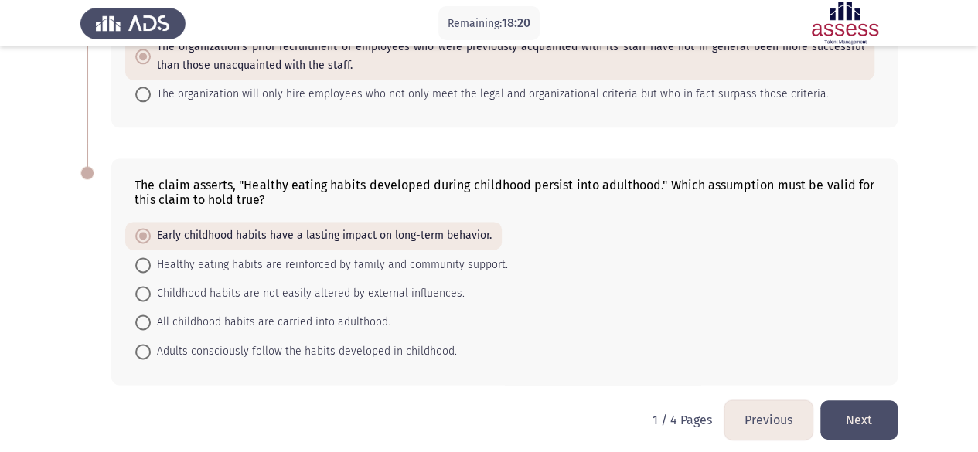
click at [860, 414] on button "Next" at bounding box center [858, 420] width 77 height 39
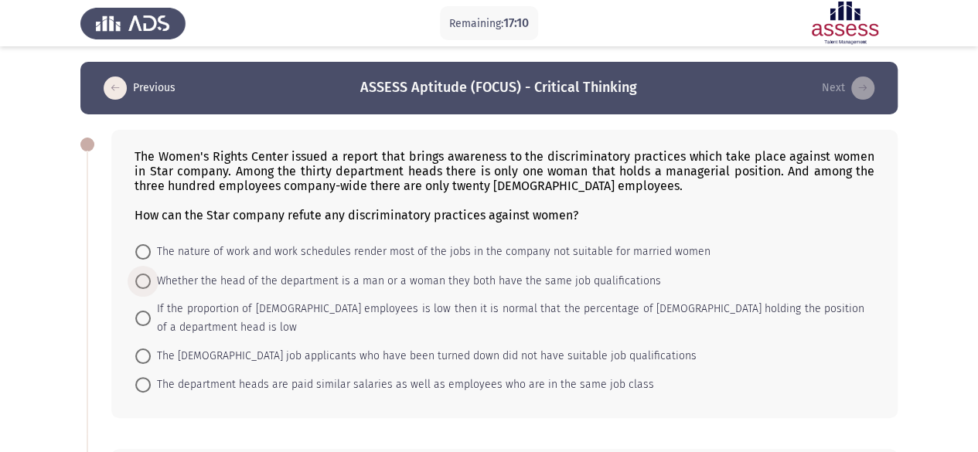
click at [452, 275] on span "Whether the head of the department is a man or a woman they both have the same …" at bounding box center [406, 281] width 510 height 19
click at [151, 275] on input "Whether the head of the department is a man or a woman they both have the same …" at bounding box center [142, 281] width 15 height 15
radio input "true"
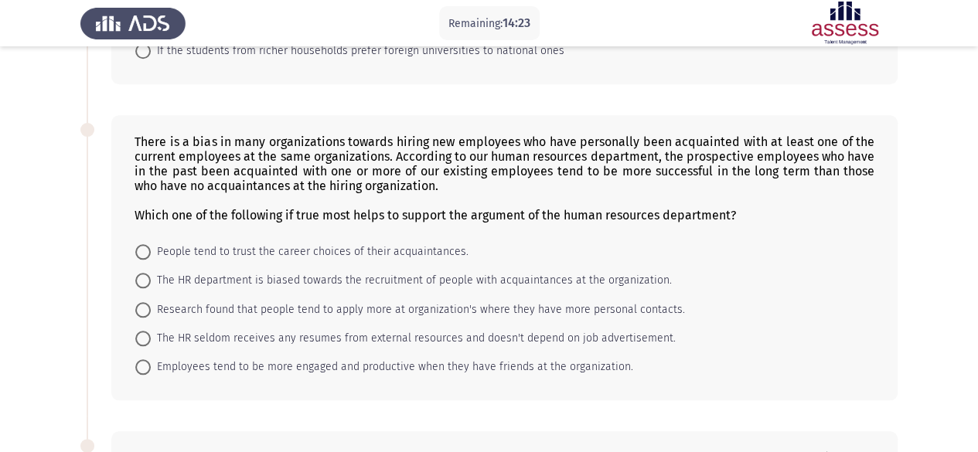
scroll to position [639, 0]
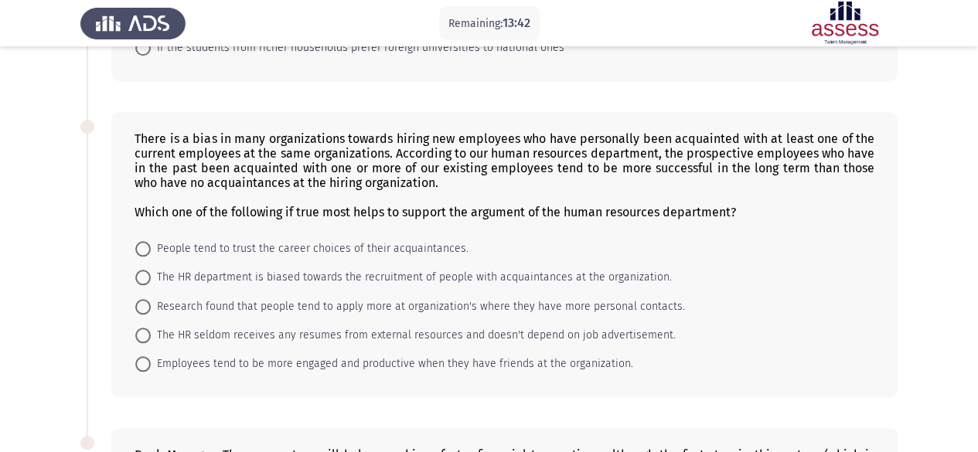
drag, startPoint x: 499, startPoint y: 153, endPoint x: 503, endPoint y: 77, distance: 76.6
click at [503, 97] on div "There is a bias in many organizations towards hiring new employees who have per…" at bounding box center [488, 255] width 817 height 317
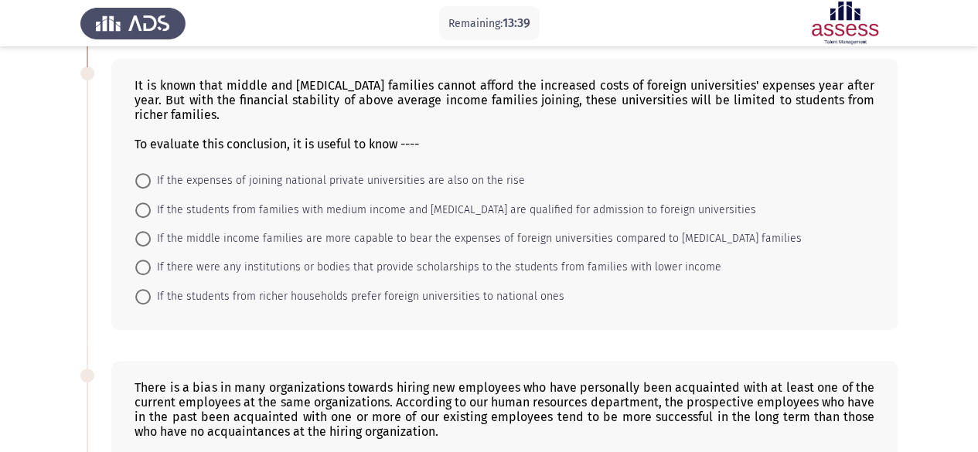
scroll to position [388, 0]
click at [237, 260] on span "If there were any institutions or bodies that provide scholarships to the stude…" at bounding box center [436, 269] width 571 height 19
click at [151, 261] on input "If there were any institutions or bodies that provide scholarships to the stude…" at bounding box center [142, 268] width 15 height 15
radio input "true"
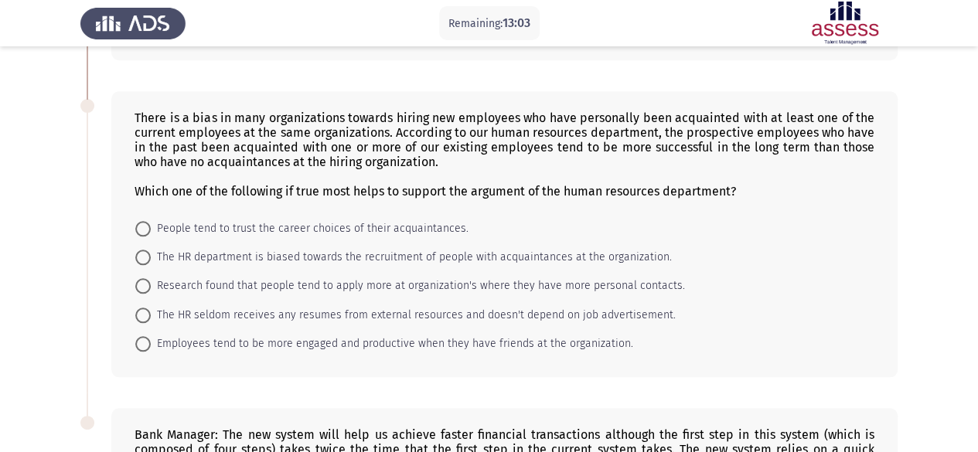
scroll to position [662, 0]
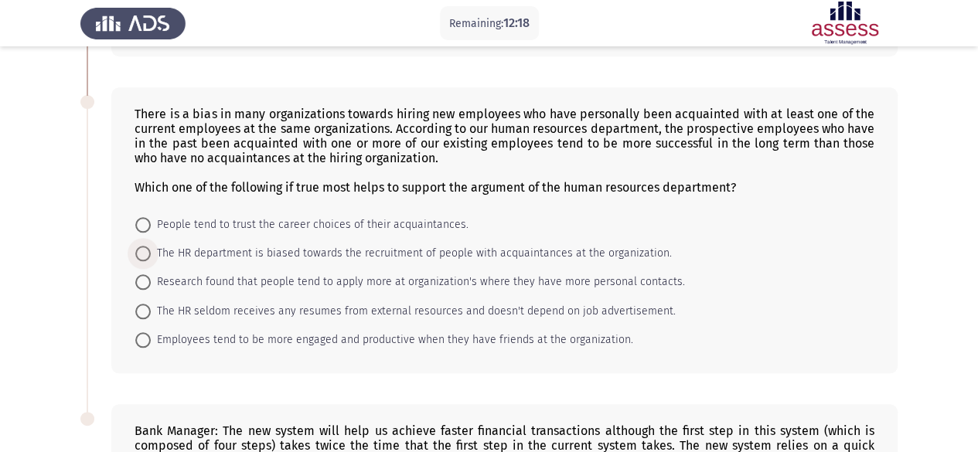
click at [270, 244] on span "The HR department is biased towards the recruitment of people with acquaintance…" at bounding box center [411, 253] width 521 height 19
click at [151, 246] on input "The HR department is biased towards the recruitment of people with acquaintance…" at bounding box center [142, 253] width 15 height 15
radio input "true"
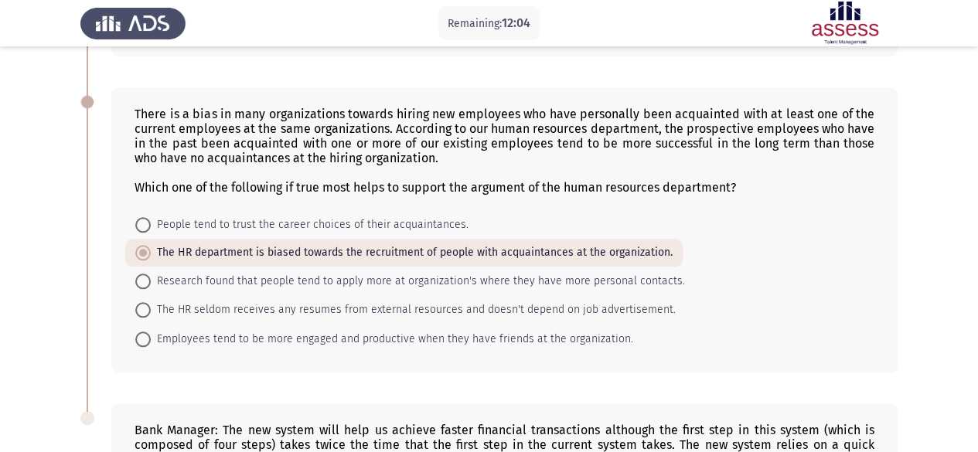
click at [42, 268] on app-assessment-container "Remaining: 12:04 Previous ASSESS Aptitude (FOCUS) - Critical Thinking Next The …" at bounding box center [489, 52] width 978 height 1305
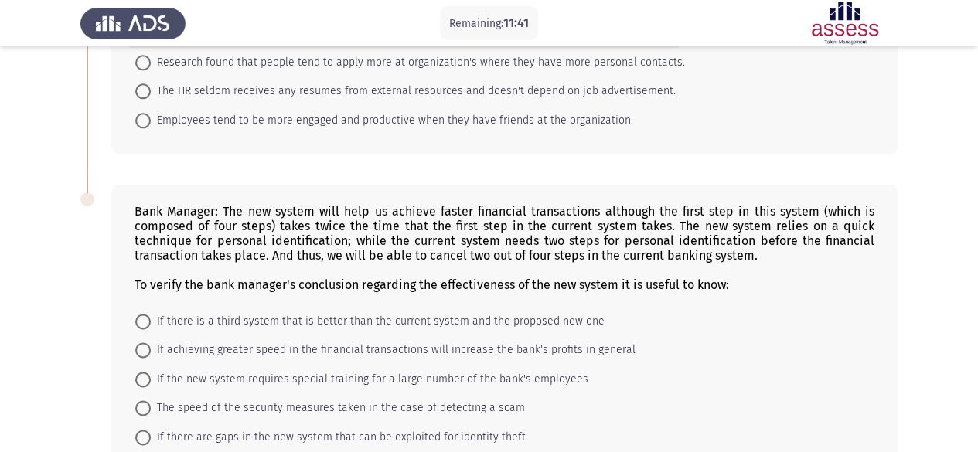
scroll to position [948, 0]
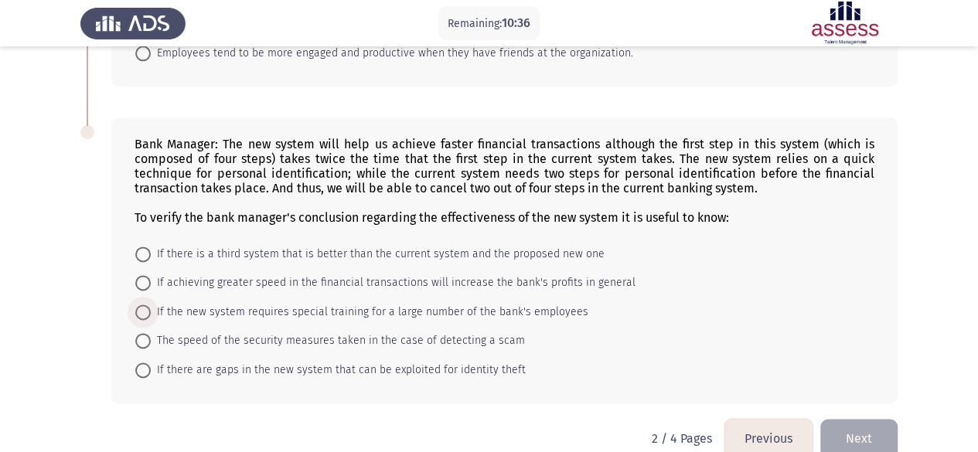
click at [247, 303] on span "If the new system requires special training for a large number of the bank's em…" at bounding box center [370, 312] width 438 height 19
click at [151, 305] on input "If the new system requires special training for a large number of the bank's em…" at bounding box center [142, 312] width 15 height 15
radio input "true"
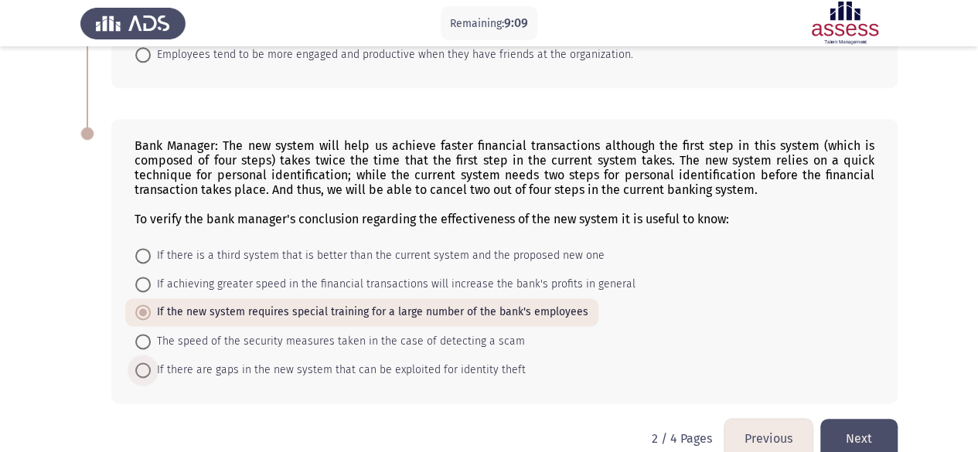
click at [256, 361] on span "If there are gaps in the new system that can be exploited for identity theft" at bounding box center [338, 370] width 375 height 19
click at [151, 363] on input "If there are gaps in the new system that can be exploited for identity theft" at bounding box center [142, 370] width 15 height 15
radio input "true"
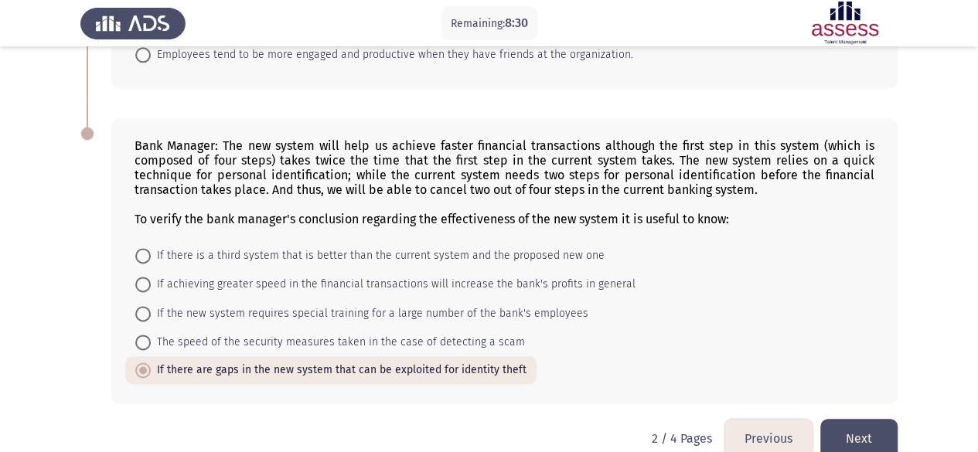
click at [848, 419] on button "Next" at bounding box center [858, 438] width 77 height 39
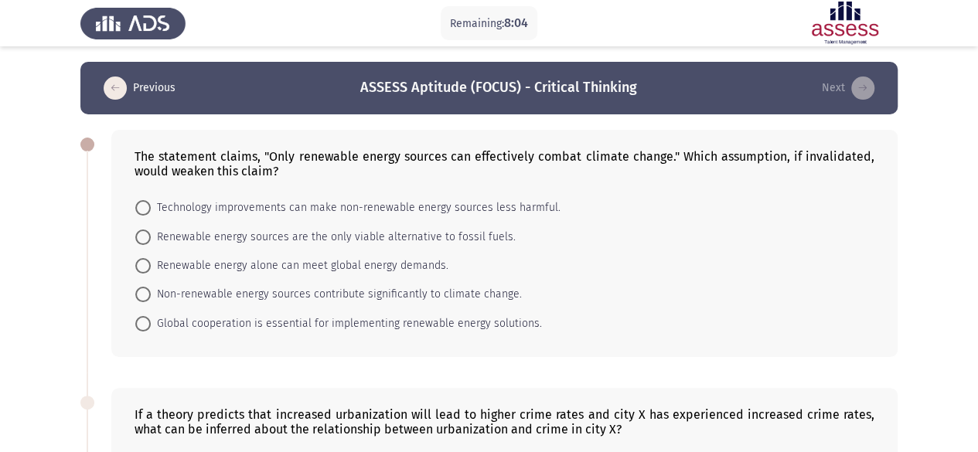
click at [429, 169] on div "The statement claims, "Only renewable energy sources can effectively combat cli…" at bounding box center [505, 163] width 740 height 29
click at [408, 203] on span "Technology improvements can make non-renewable energy sources less harmful." at bounding box center [356, 208] width 410 height 19
click at [151, 203] on input "Technology improvements can make non-renewable energy sources less harmful." at bounding box center [142, 207] width 15 height 15
radio input "true"
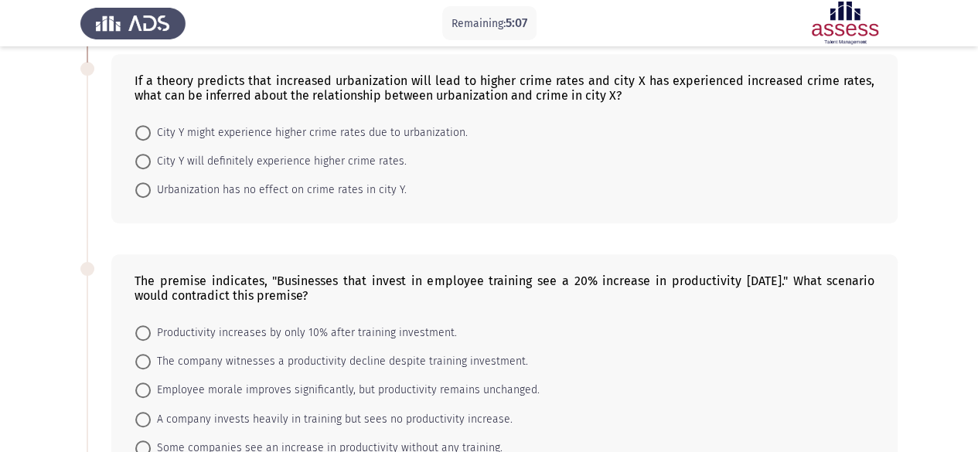
scroll to position [334, 0]
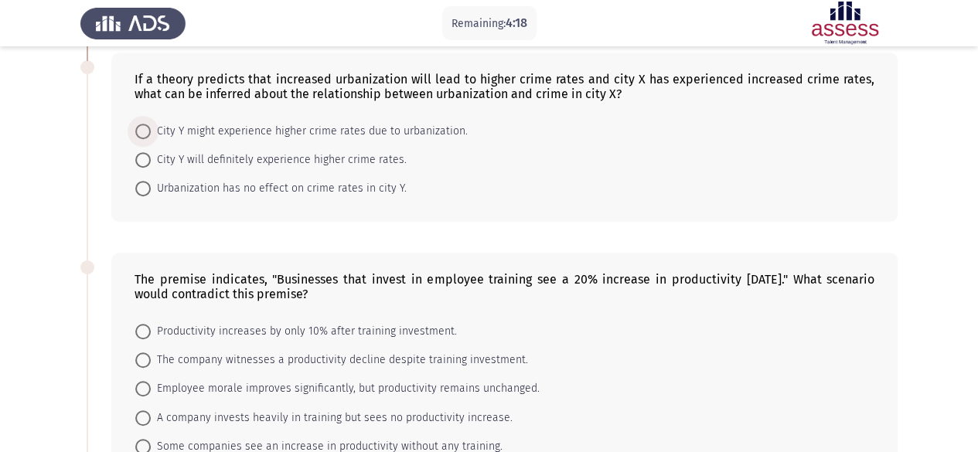
click at [302, 125] on span "City Y might experience higher crime rates due to urbanization." at bounding box center [309, 131] width 317 height 19
click at [151, 125] on input "City Y might experience higher crime rates due to urbanization." at bounding box center [142, 131] width 15 height 15
radio input "true"
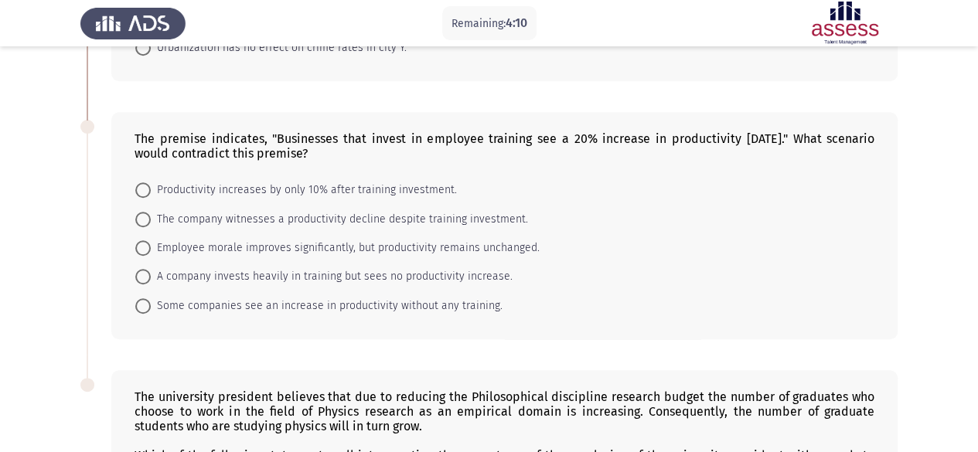
scroll to position [486, 0]
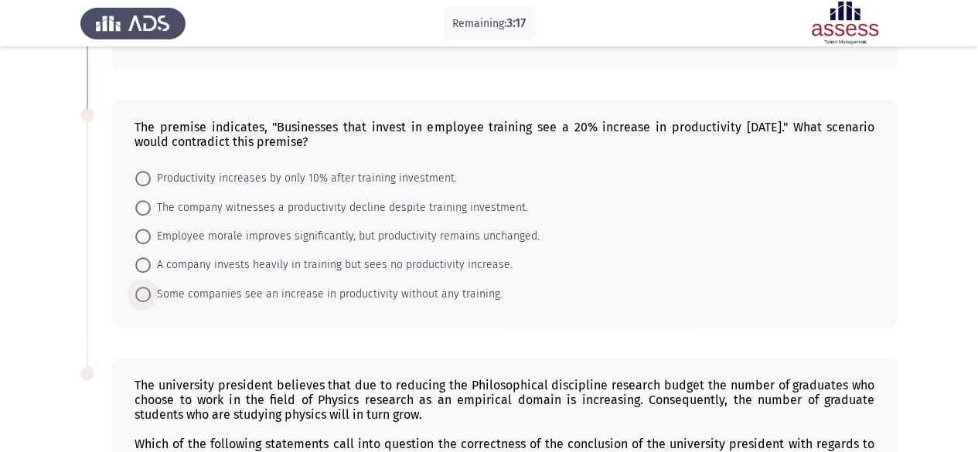
click at [478, 285] on span "Some companies see an increase in productivity without any training." at bounding box center [327, 294] width 352 height 19
click at [151, 287] on input "Some companies see an increase in productivity without any training." at bounding box center [142, 294] width 15 height 15
radio input "true"
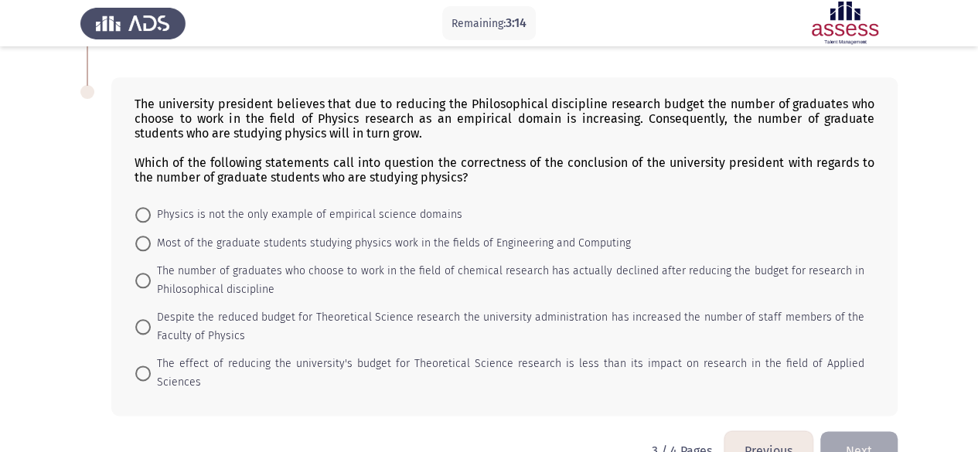
scroll to position [782, 0]
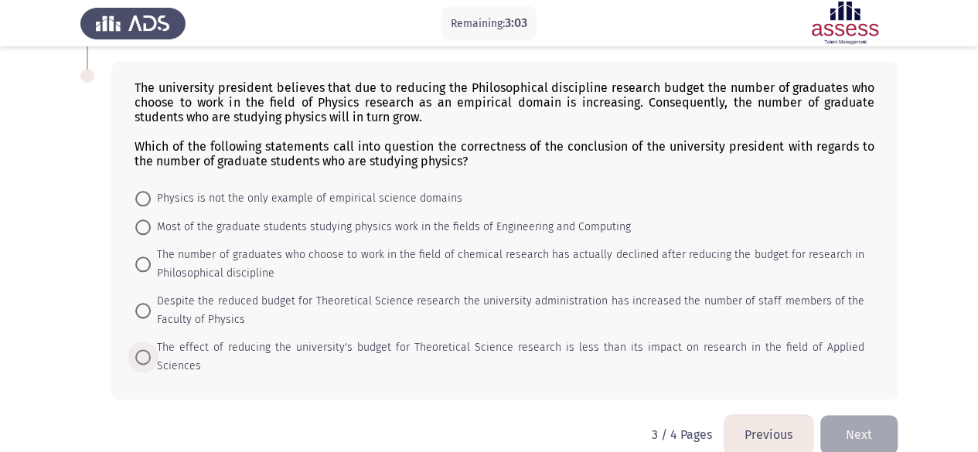
click at [241, 339] on span "The effect of reducing the university's budget for Theoretical Science research…" at bounding box center [508, 357] width 714 height 37
click at [151, 349] on input "The effect of reducing the university's budget for Theoretical Science research…" at bounding box center [142, 356] width 15 height 15
radio input "true"
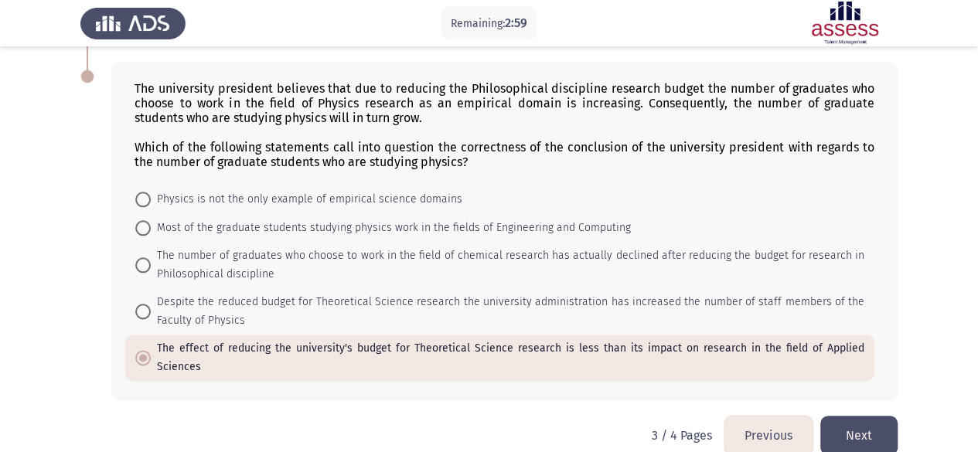
click at [869, 416] on button "Next" at bounding box center [858, 435] width 77 height 39
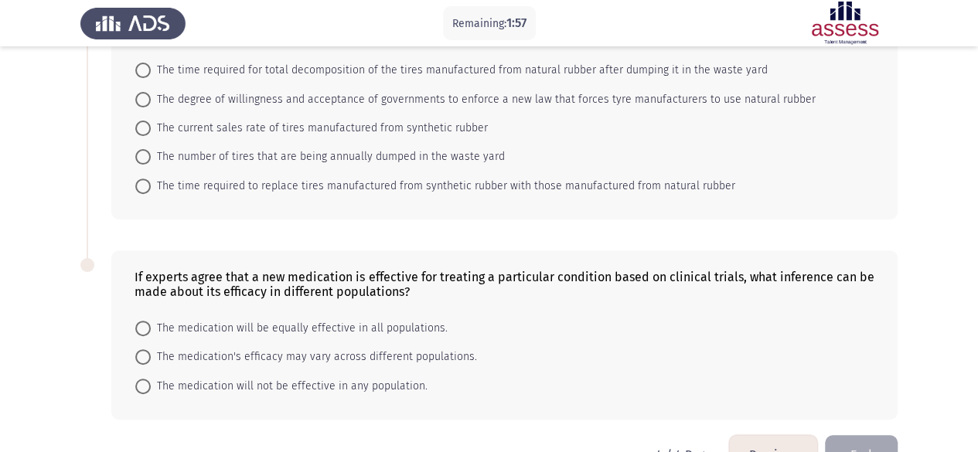
scroll to position [212, 0]
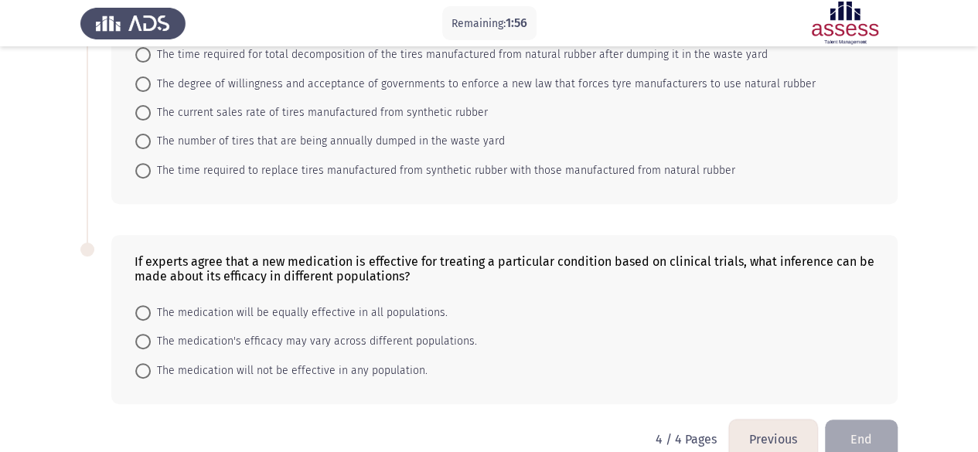
click at [762, 432] on button "Previous" at bounding box center [773, 439] width 88 height 39
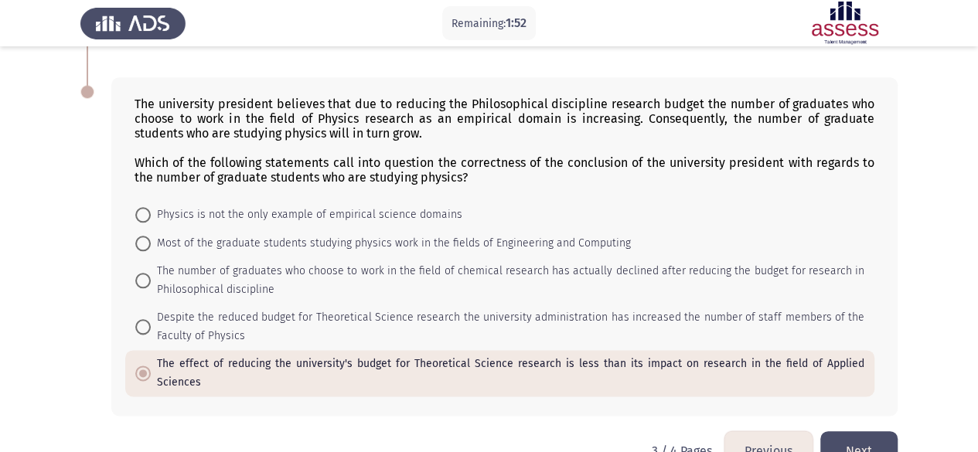
scroll to position [781, 0]
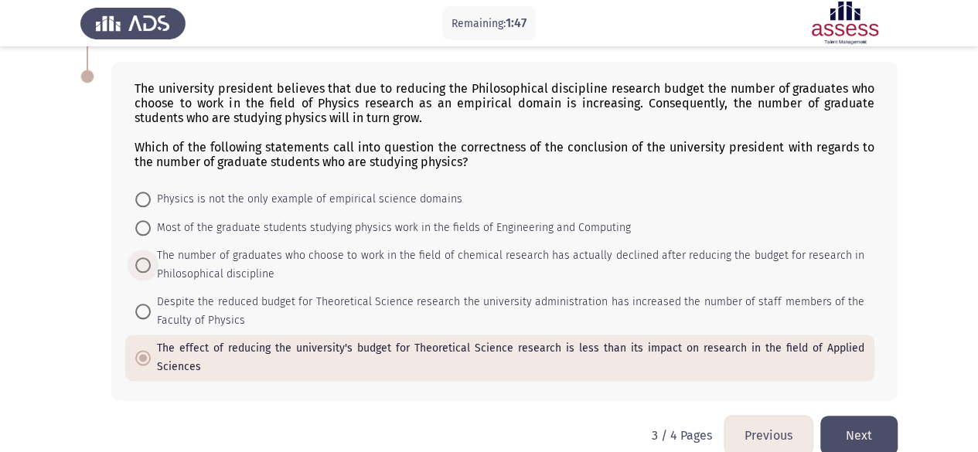
click at [251, 257] on span "The number of graduates who choose to work in the field of chemical research ha…" at bounding box center [508, 265] width 714 height 37
click at [151, 257] on input "The number of graduates who choose to work in the field of chemical research ha…" at bounding box center [142, 264] width 15 height 15
radio input "true"
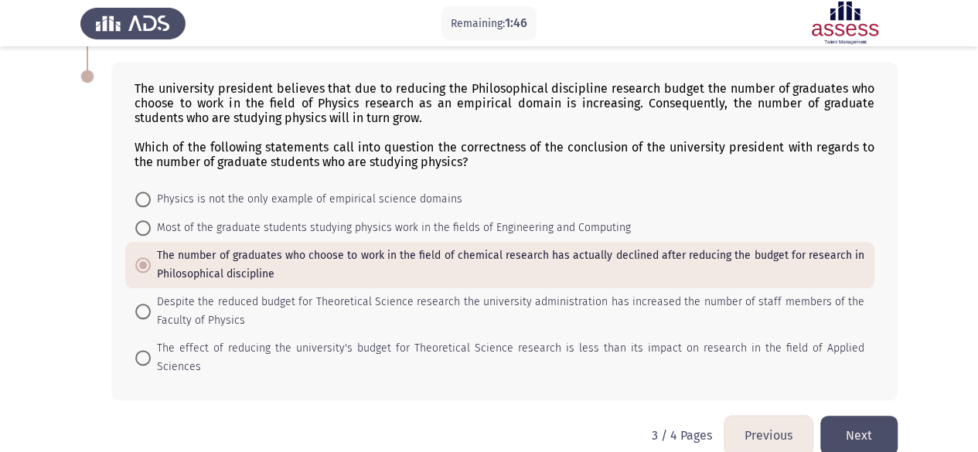
click at [849, 416] on button "Next" at bounding box center [858, 435] width 77 height 39
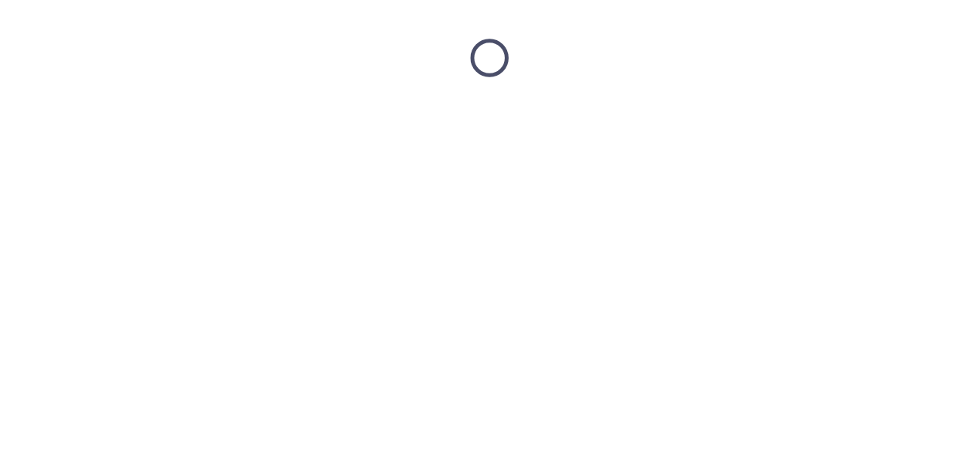
scroll to position [0, 0]
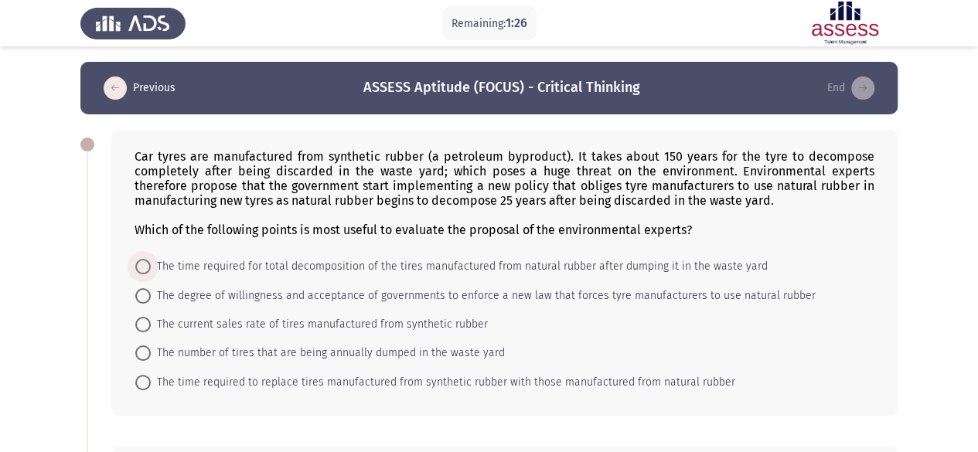
click at [254, 259] on span "The time required for total decomposition of the tires manufactured from natura…" at bounding box center [459, 266] width 617 height 19
click at [151, 259] on input "The time required for total decomposition of the tires manufactured from natura…" at bounding box center [142, 266] width 15 height 15
radio input "true"
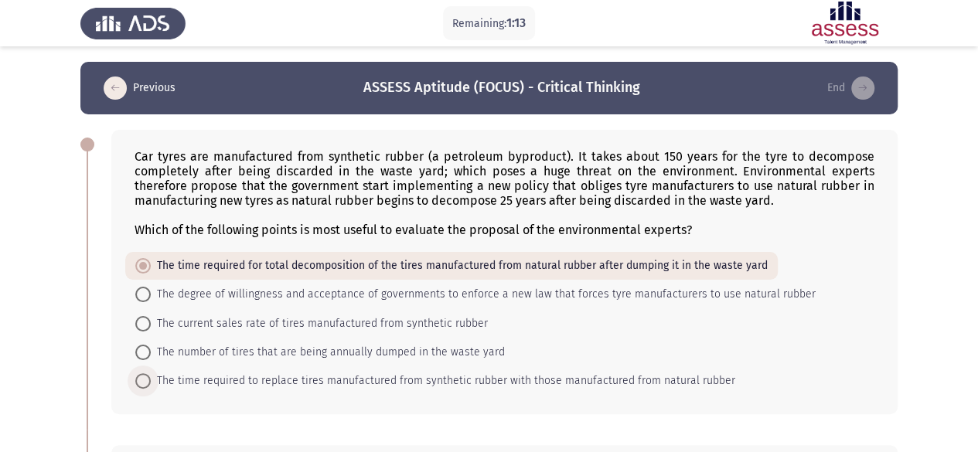
click at [293, 380] on span "The time required to replace tires manufactured from synthetic rubber with thos…" at bounding box center [443, 381] width 585 height 19
click at [151, 380] on input "The time required to replace tires manufactured from synthetic rubber with thos…" at bounding box center [142, 380] width 15 height 15
radio input "true"
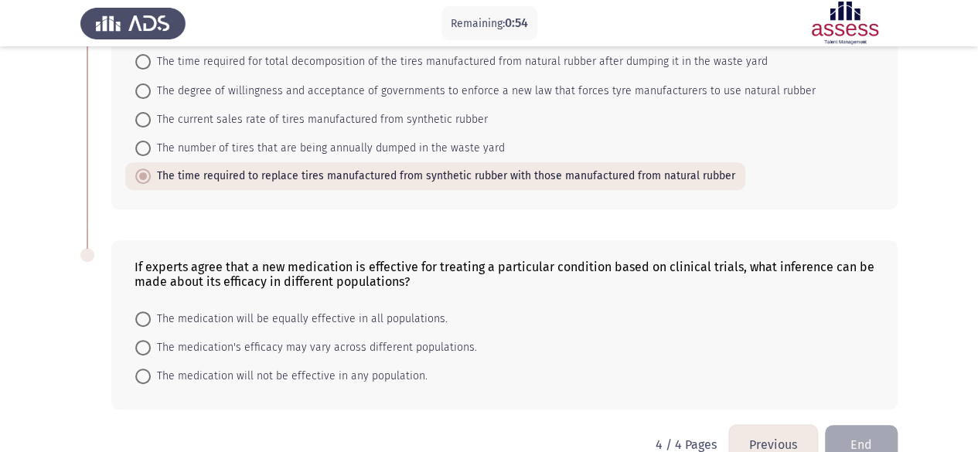
scroll to position [235, 0]
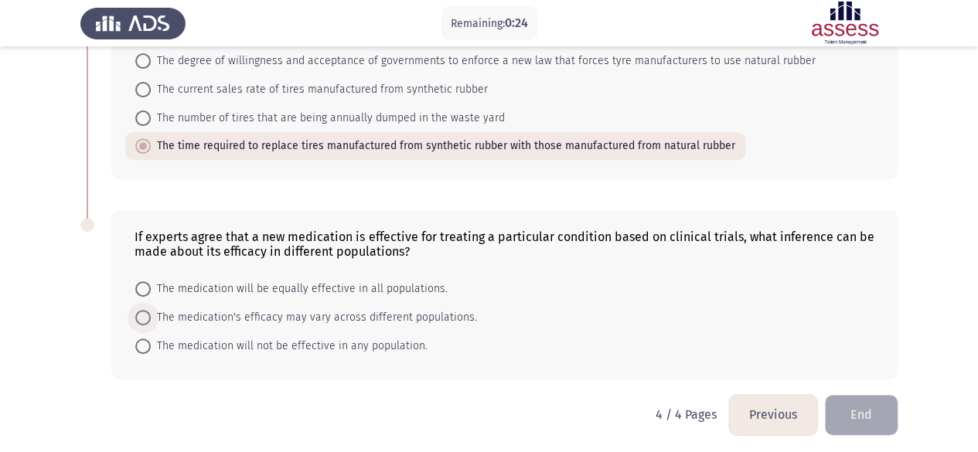
click at [203, 315] on span "The medication's efficacy may vary across different populations." at bounding box center [314, 318] width 326 height 19
click at [151, 315] on input "The medication's efficacy may vary across different populations." at bounding box center [142, 317] width 15 height 15
radio input "true"
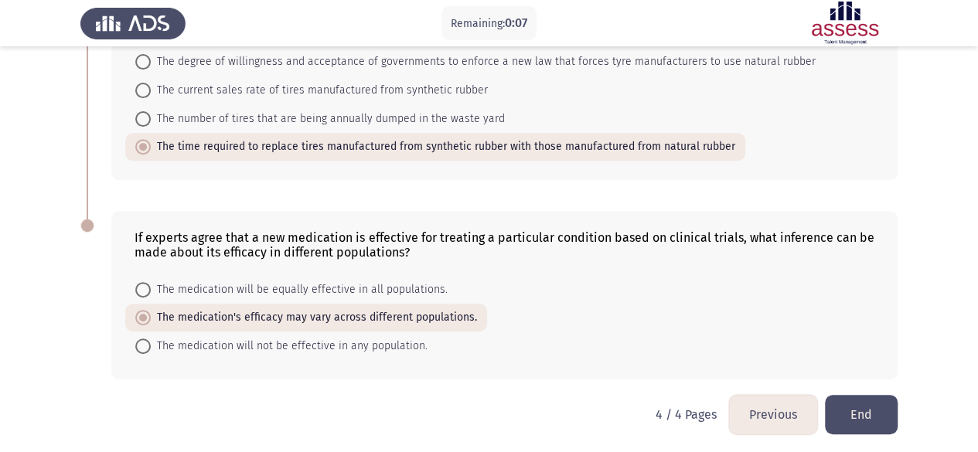
click at [857, 420] on button "End" at bounding box center [861, 414] width 73 height 39
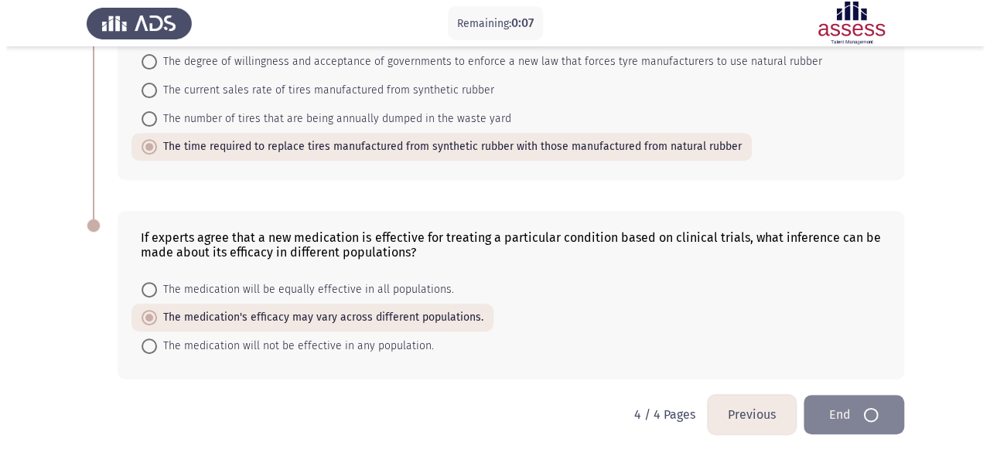
scroll to position [0, 0]
